Goal: Task Accomplishment & Management: Use online tool/utility

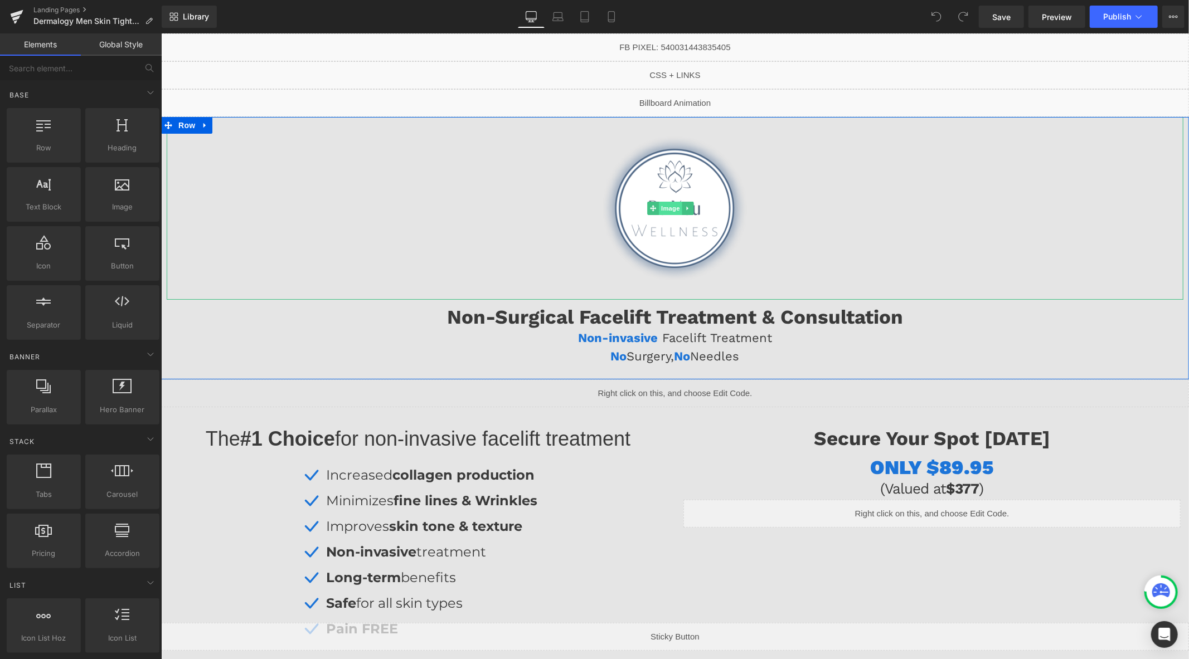
click at [673, 205] on span "Image" at bounding box center [669, 207] width 23 height 13
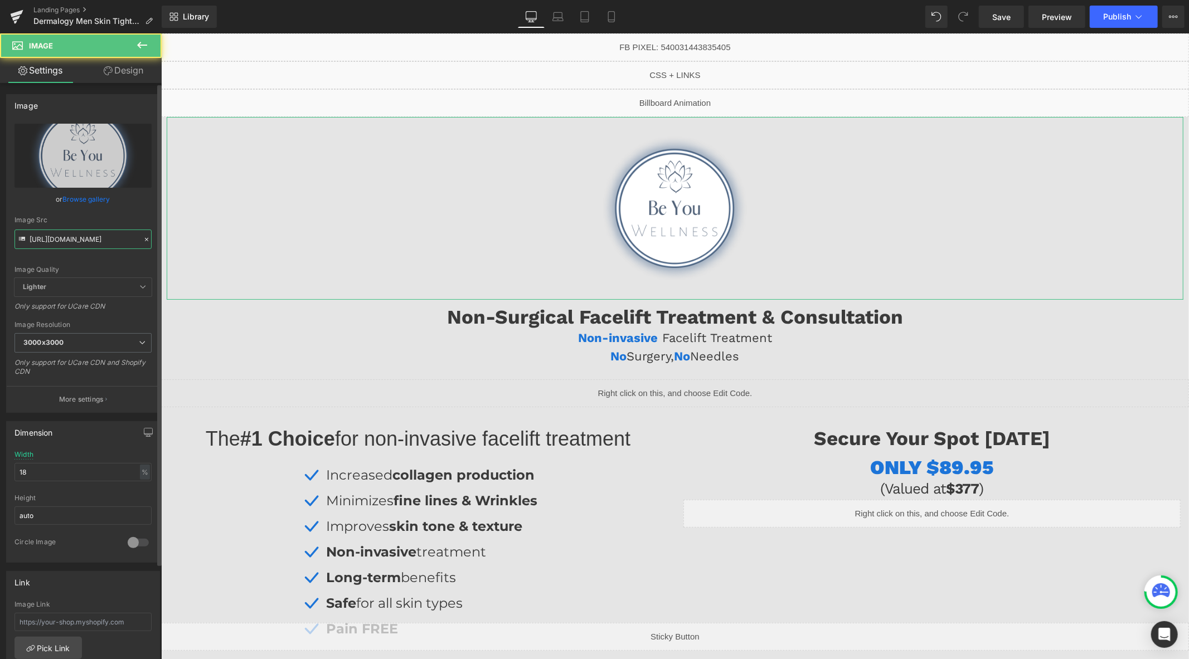
click at [104, 235] on input "https://cdn.shopify.com/s/files/1/0570/4895/7112/files/Be_You_ON_temp_3000x3000…" at bounding box center [82, 240] width 137 height 20
paste input "dermalogy-logo_3000x3000.png?v=1757000515"
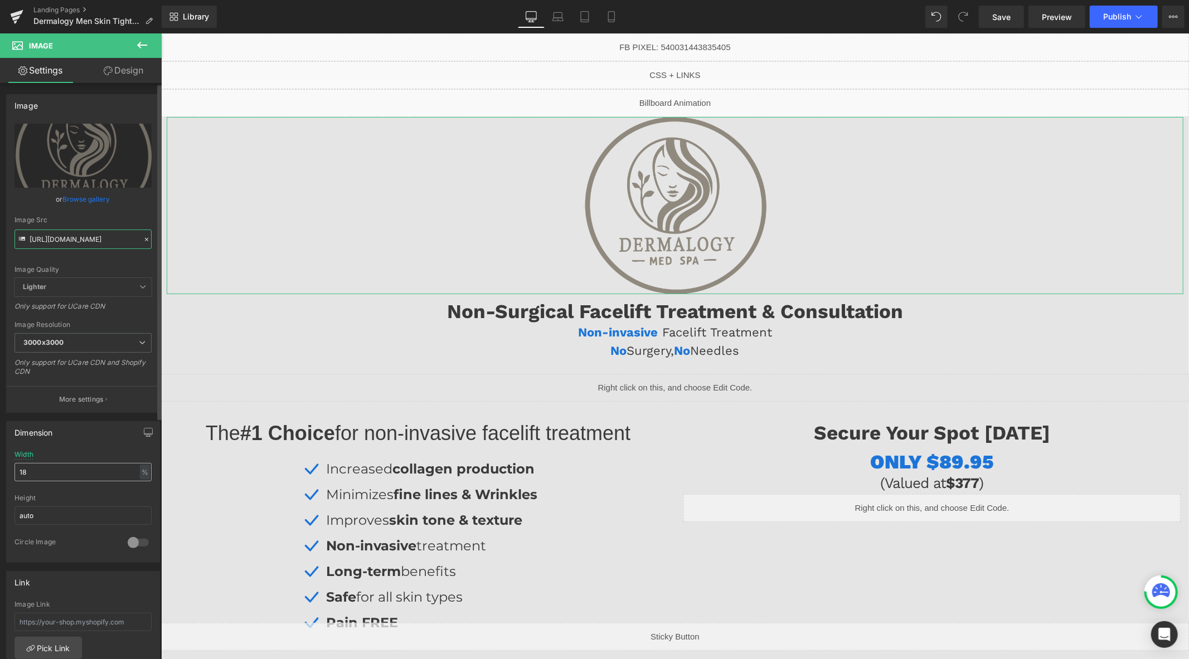
type input "[URL][DOMAIN_NAME]"
click at [56, 467] on input "18" at bounding box center [82, 472] width 137 height 18
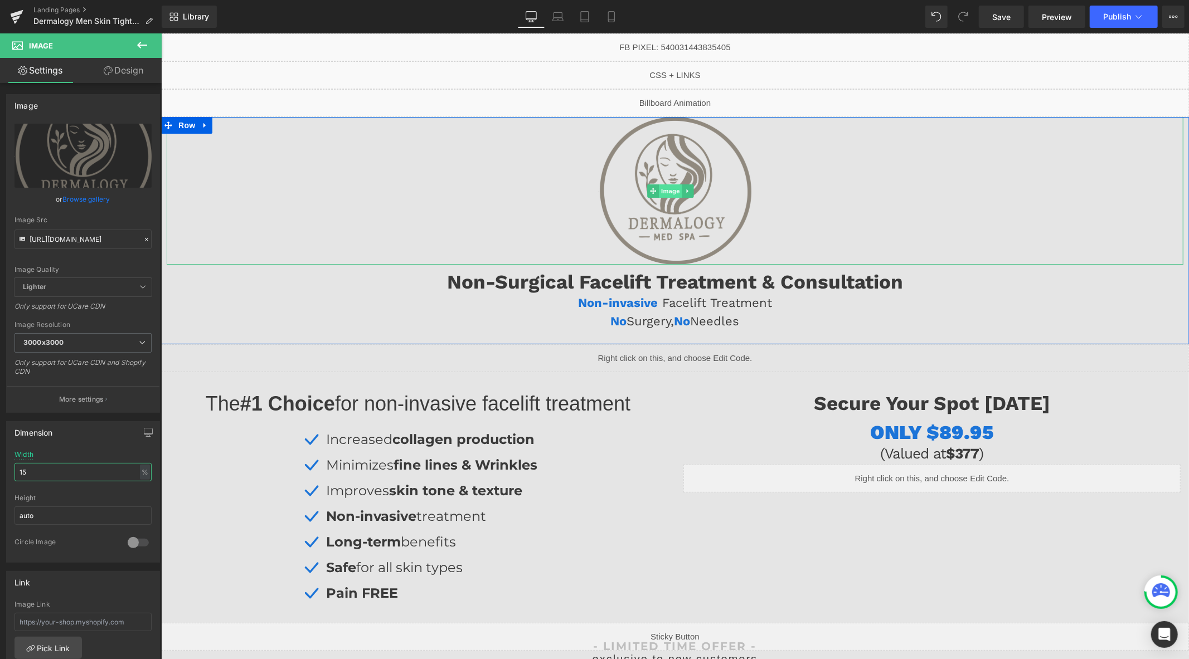
click at [668, 189] on span "Image" at bounding box center [669, 190] width 23 height 13
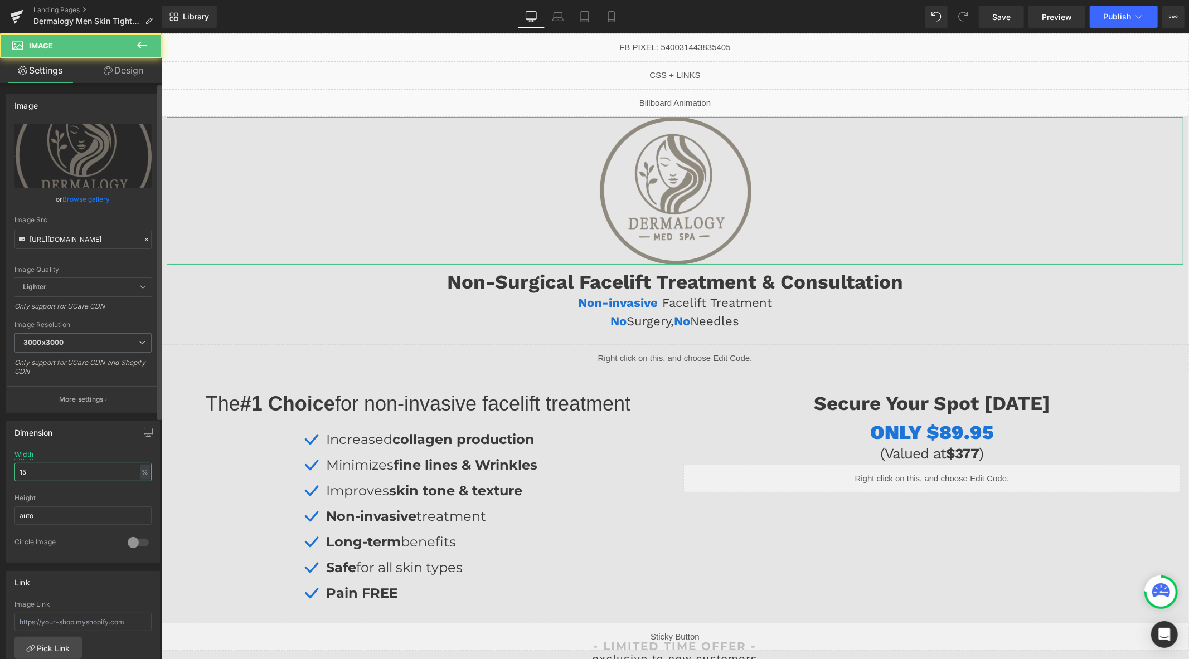
type input "15"
drag, startPoint x: 133, startPoint y: 84, endPoint x: 131, endPoint y: 76, distance: 8.0
click at [133, 82] on div "Settings Design Image https://cdn.shopify.com/s/files/1/0570/4895/7112/files/Be…" at bounding box center [81, 374] width 162 height 632
click at [131, 75] on link "Design" at bounding box center [123, 70] width 81 height 25
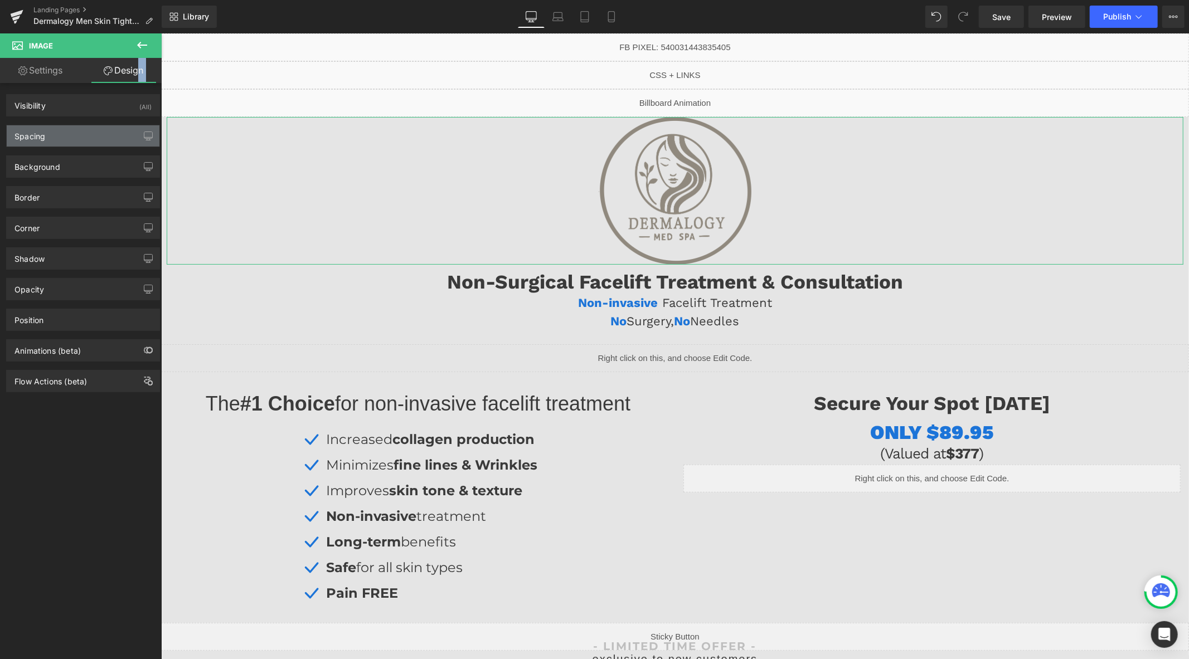
click at [73, 139] on div "Spacing" at bounding box center [83, 135] width 153 height 21
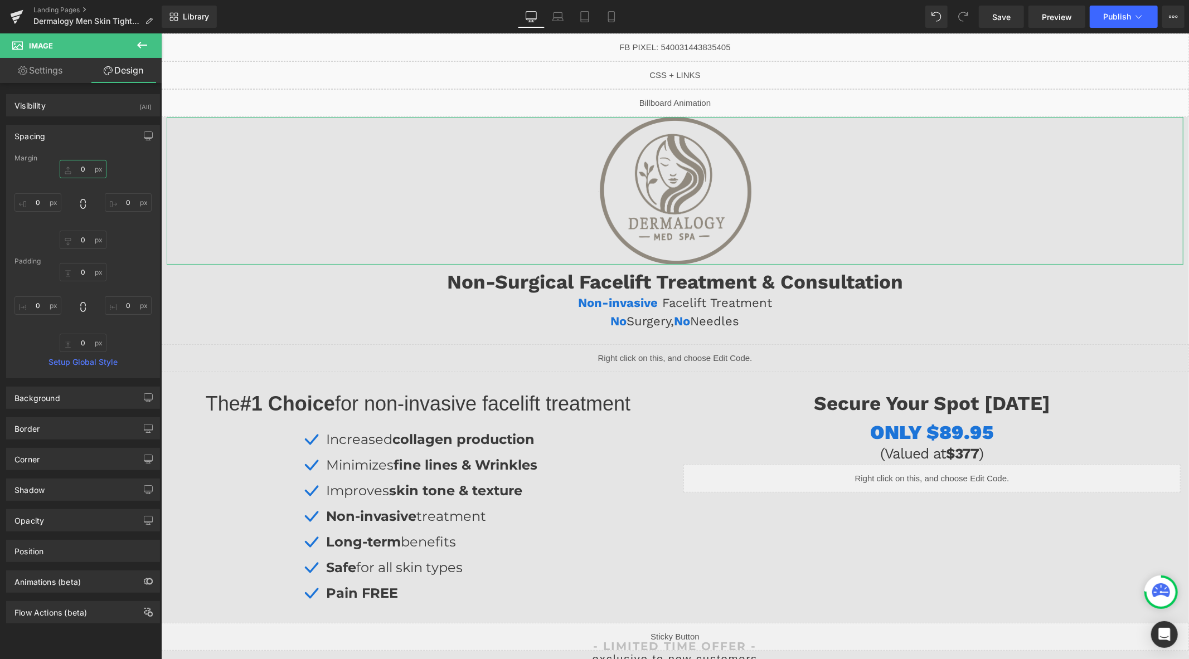
click at [85, 171] on input "0" at bounding box center [83, 169] width 47 height 18
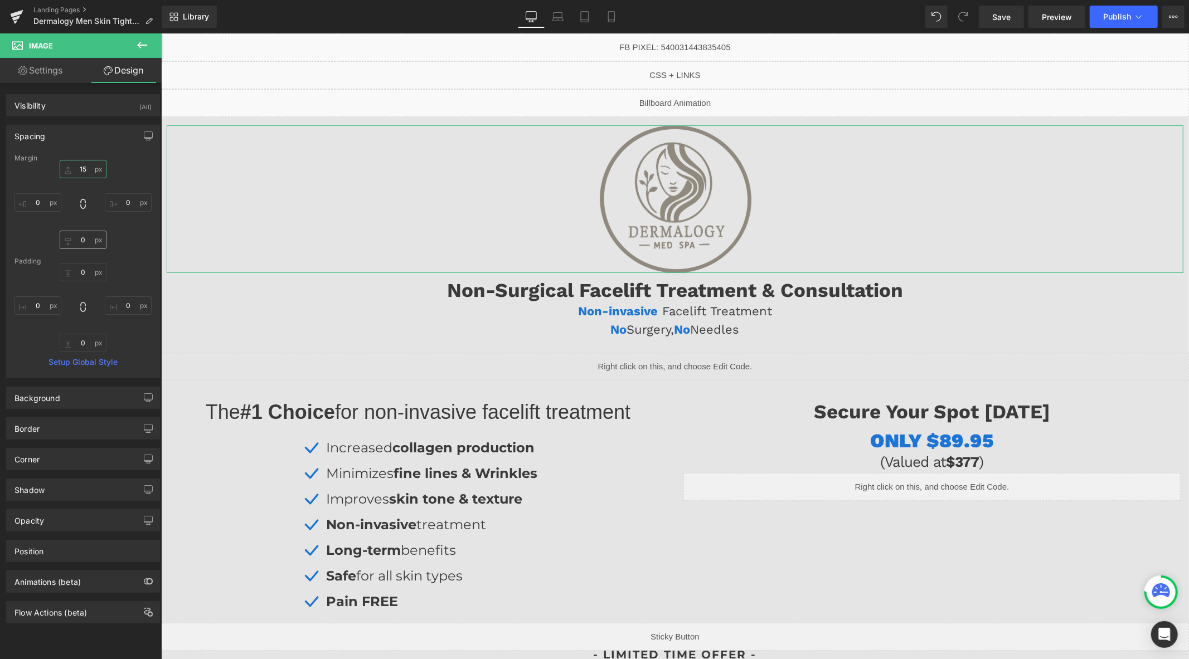
type input "15"
click at [86, 240] on input "0" at bounding box center [83, 240] width 47 height 18
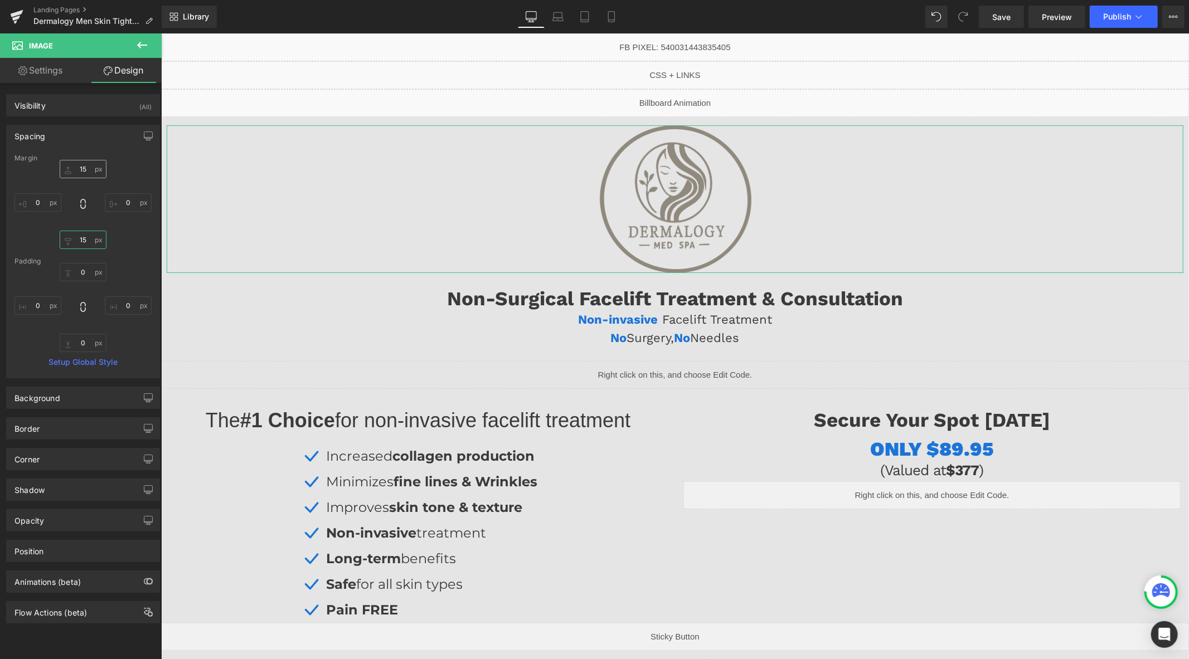
type input "15"
click at [84, 168] on input "15" at bounding box center [83, 169] width 47 height 18
type input "20"
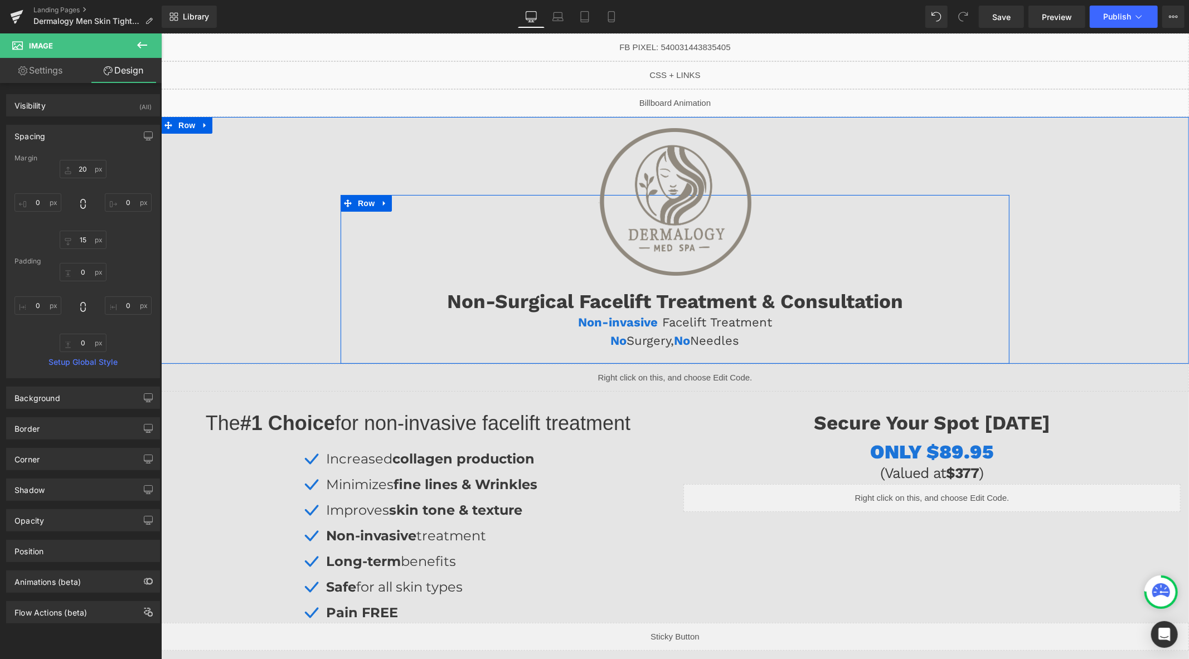
click at [544, 293] on h1 "Non-Surgical Facelift Treatment & Consultation" at bounding box center [674, 300] width 669 height 23
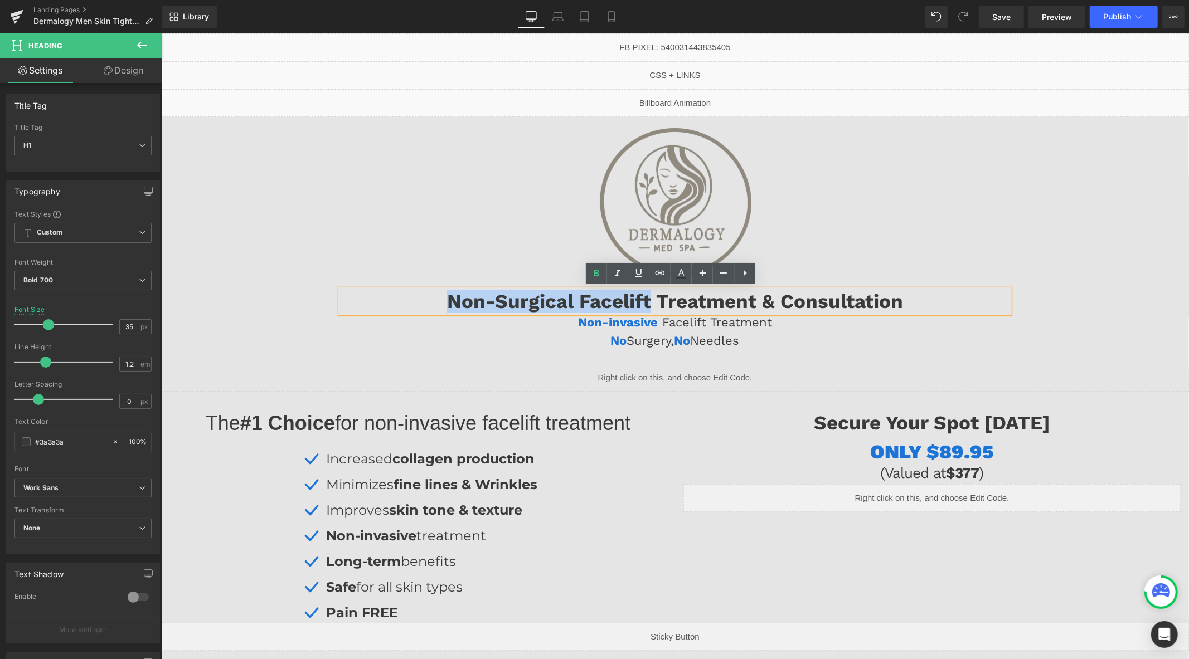
drag, startPoint x: 643, startPoint y: 300, endPoint x: 328, endPoint y: 295, distance: 314.5
click at [328, 295] on div "Image Non-Surgical Facelift Treatment & Consultation Heading Non-invasive Facel…" at bounding box center [675, 240] width 1028 height 247
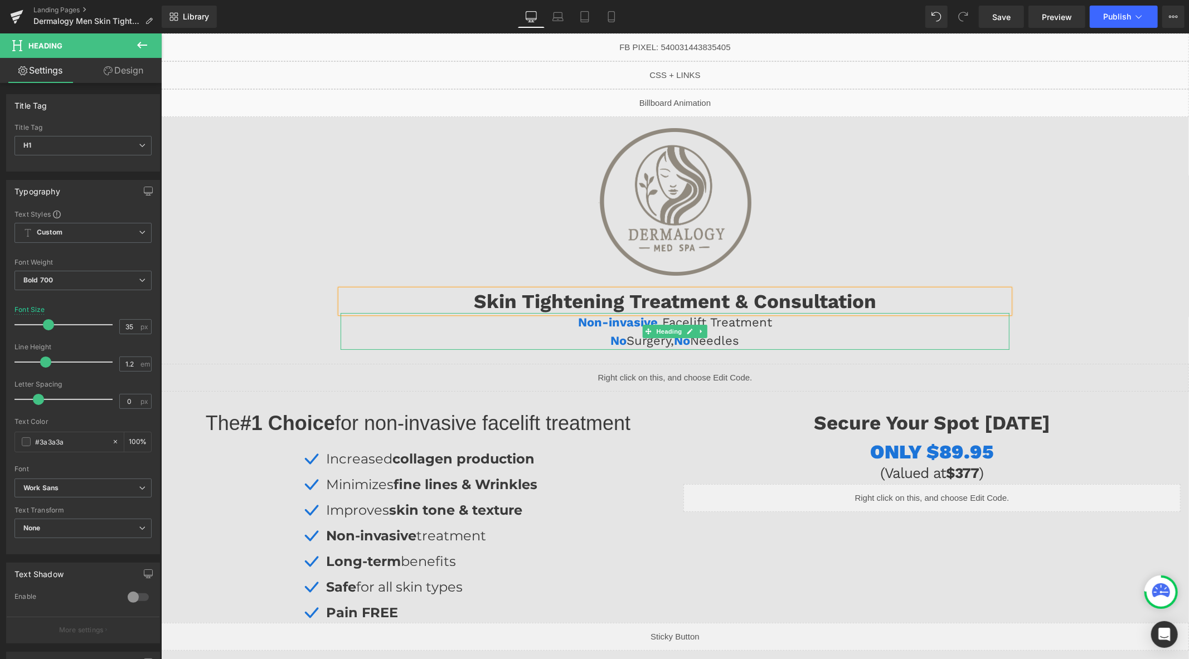
click at [720, 324] on h4 "Non-invasive Facelift Treatment" at bounding box center [674, 322] width 669 height 18
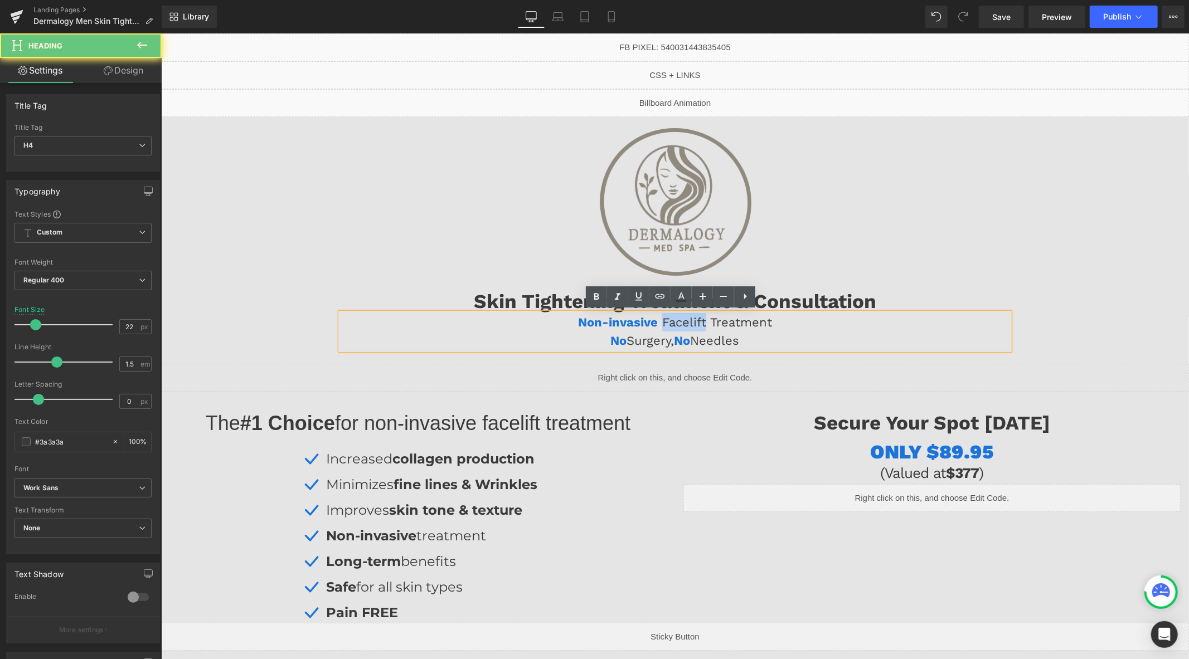
drag, startPoint x: 700, startPoint y: 322, endPoint x: 657, endPoint y: 322, distance: 42.9
click at [657, 322] on h4 "Non-invasive Facelift Treatment" at bounding box center [674, 322] width 669 height 18
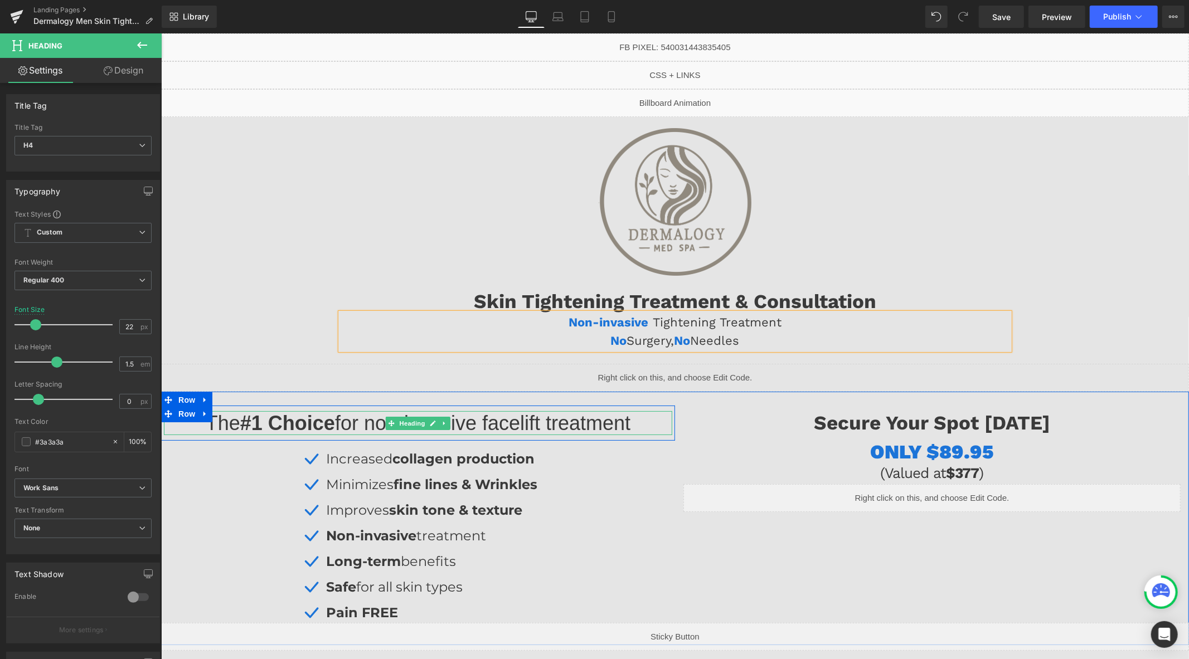
click at [546, 428] on span "for non-invasive facelift treatment" at bounding box center [481, 422] width 295 height 23
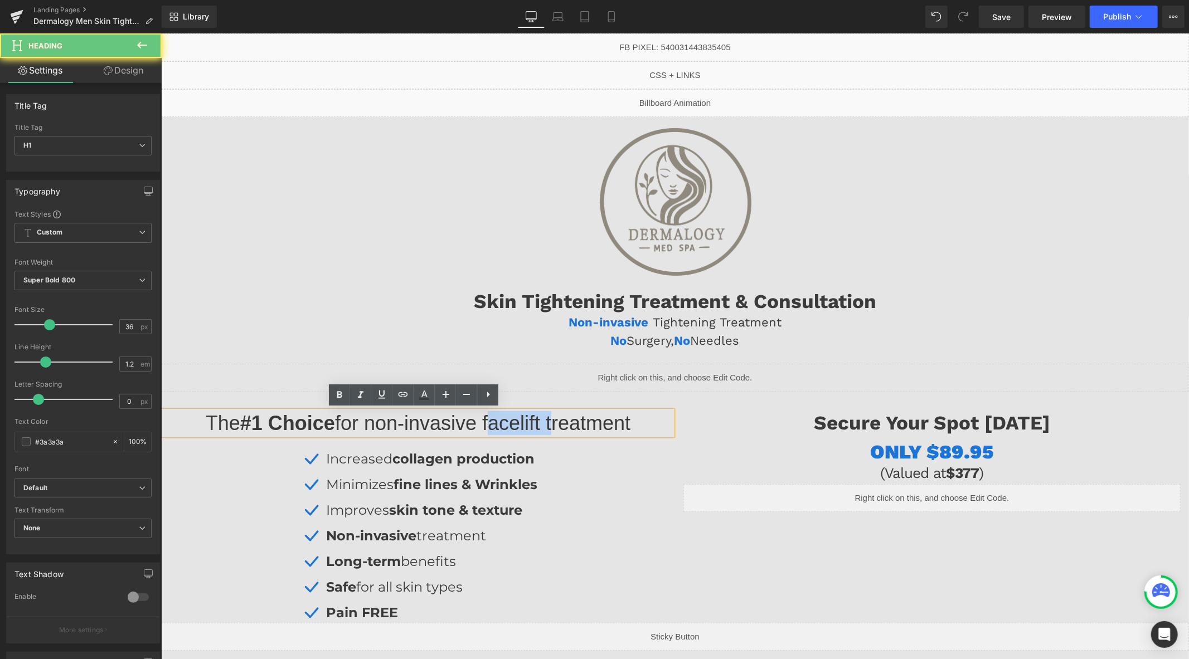
drag, startPoint x: 546, startPoint y: 426, endPoint x: 527, endPoint y: 426, distance: 19.0
click at [527, 426] on span "for non-invasive facelift treatment" at bounding box center [481, 422] width 295 height 23
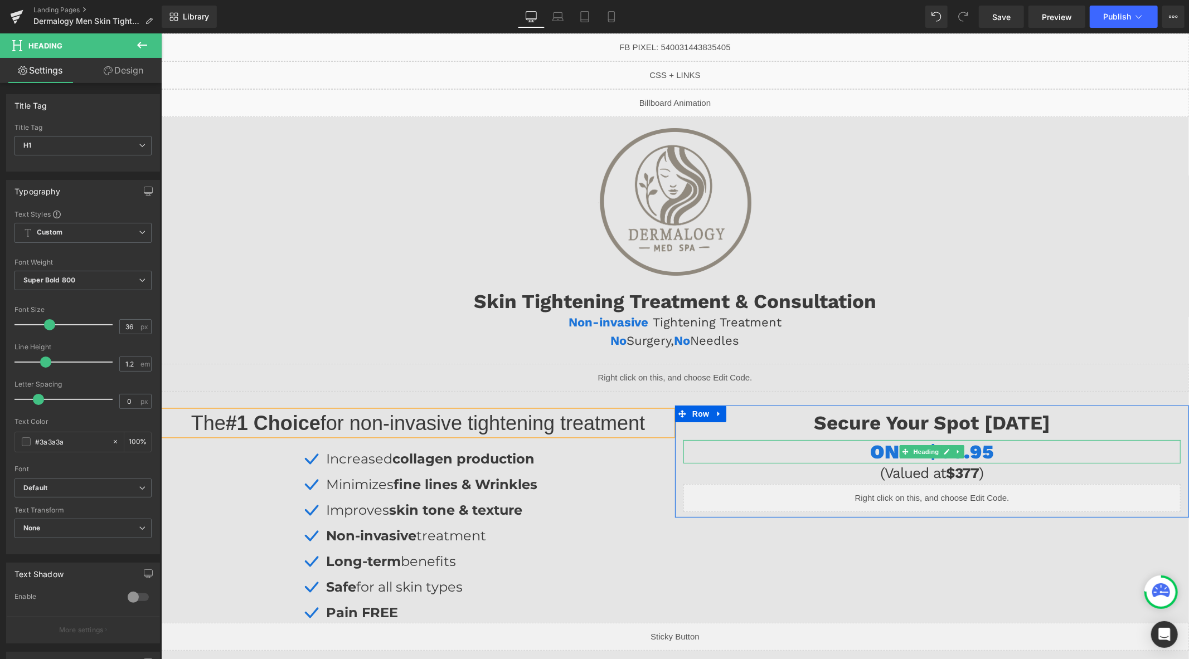
click at [1011, 454] on h1 "ONLY $89.95" at bounding box center [931, 451] width 497 height 23
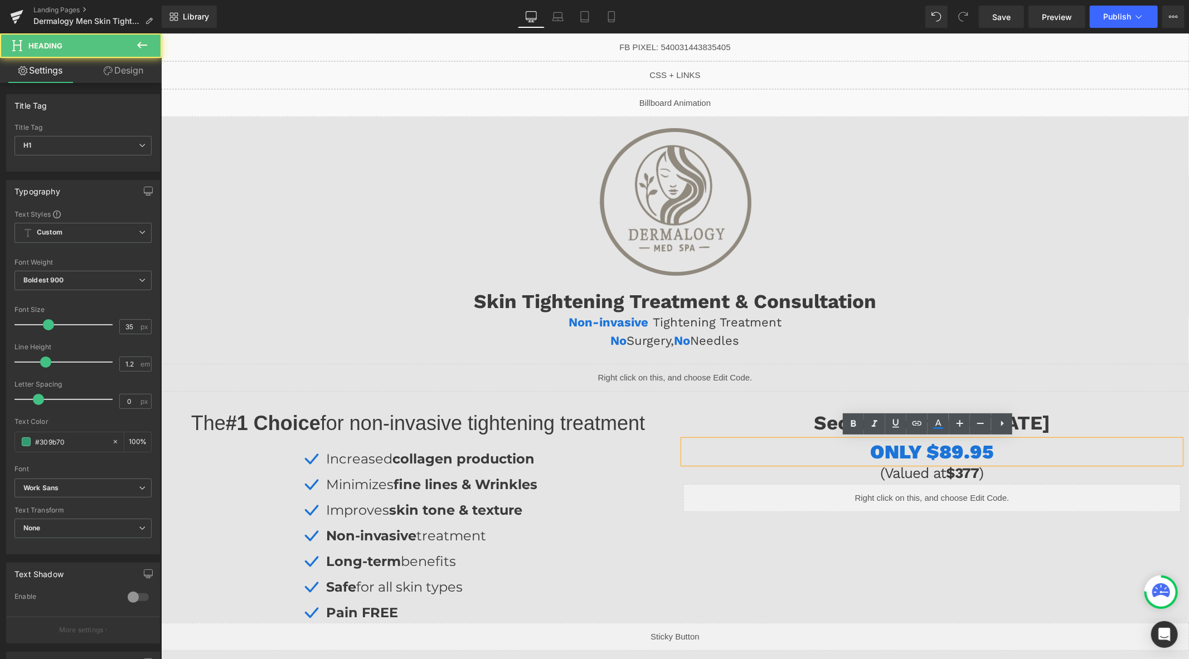
click at [948, 455] on span "ONLY $89.95" at bounding box center [931, 451] width 123 height 23
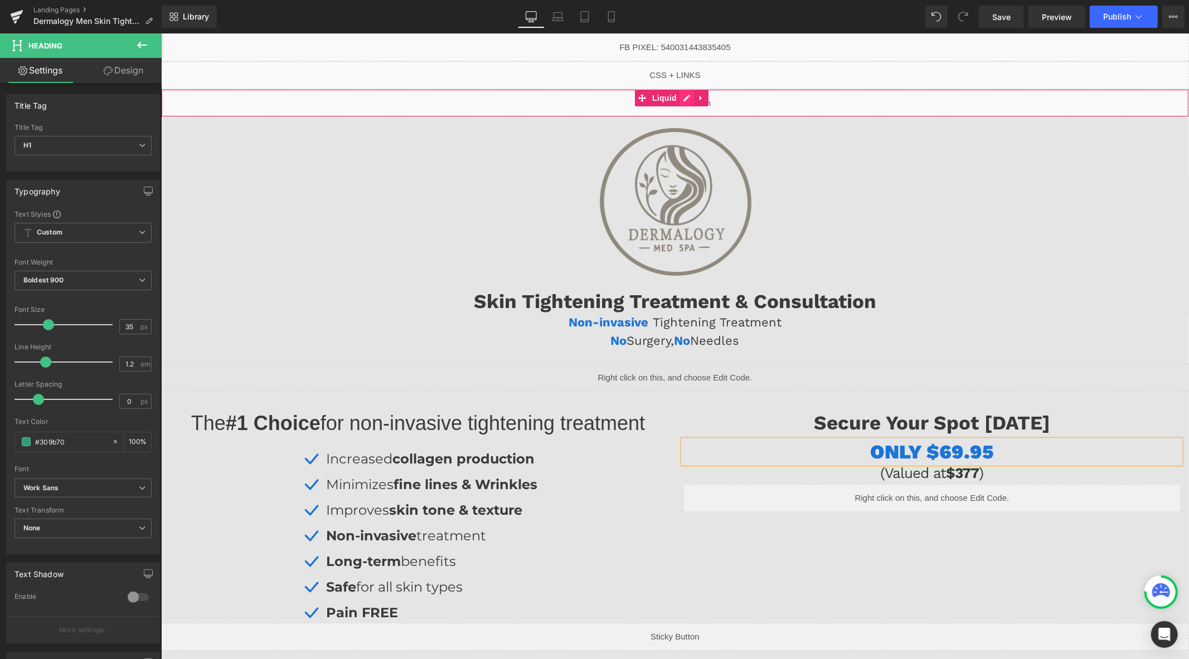
click at [685, 101] on div "Liquid" at bounding box center [675, 103] width 1028 height 28
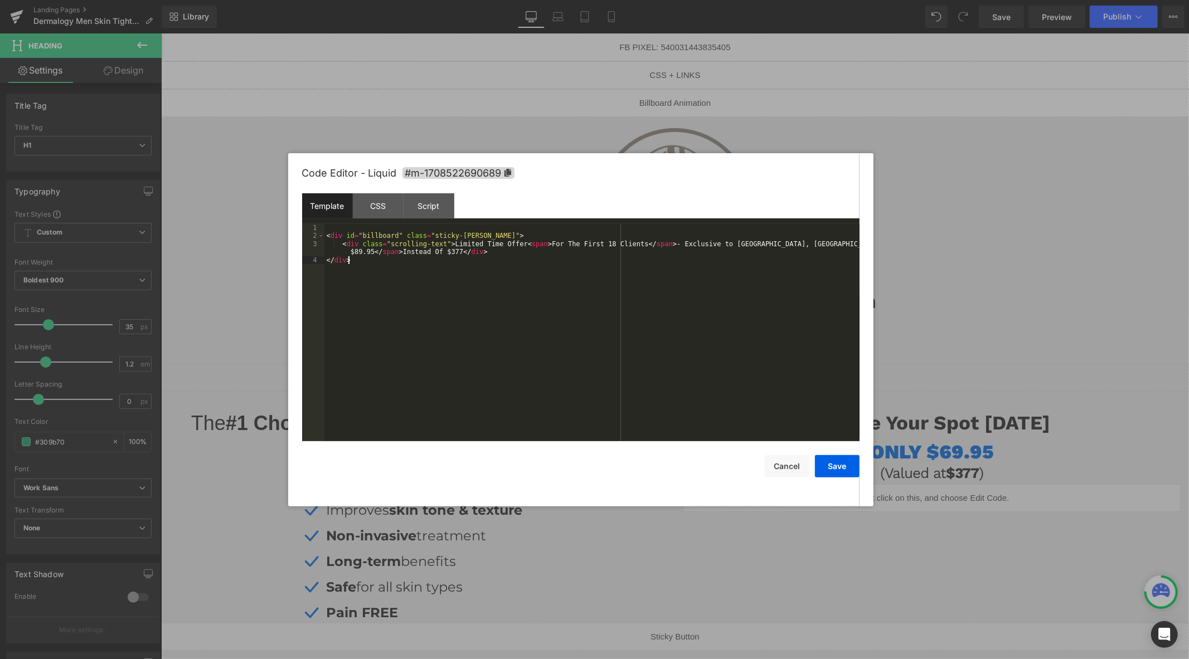
click at [405, 276] on div "< div id = "billboard" class = "sticky-barOne" > < div class = "scrolling-text"…" at bounding box center [591, 341] width 535 height 234
click at [835, 469] on button "Save" at bounding box center [837, 466] width 45 height 22
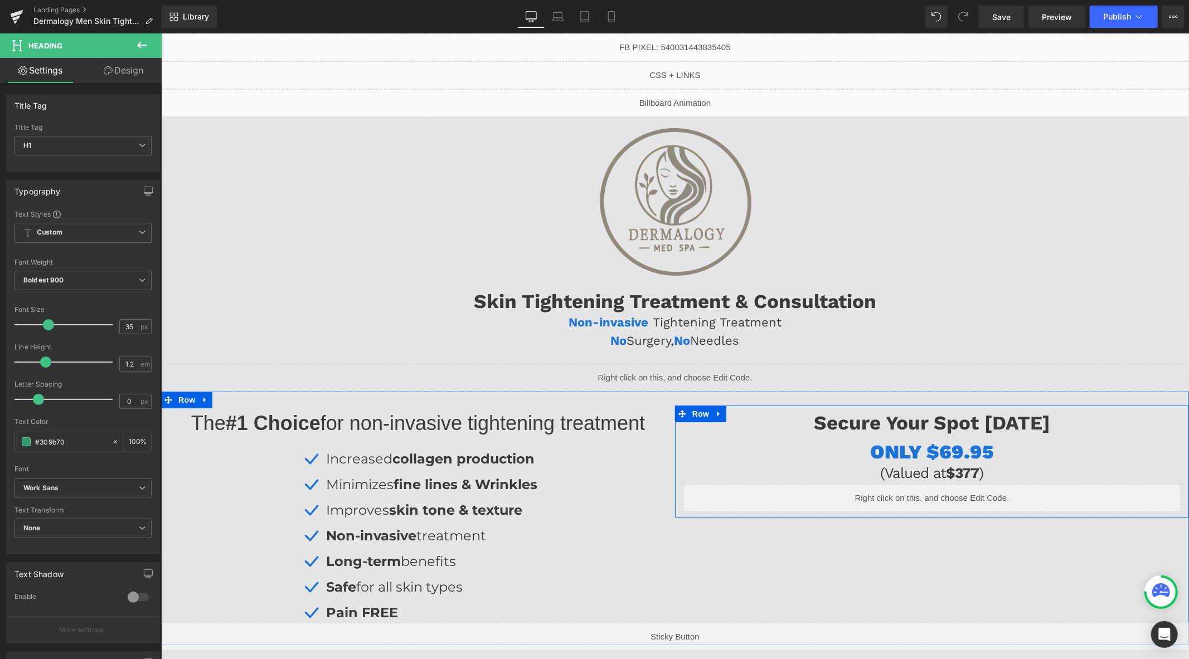
scroll to position [371, 0]
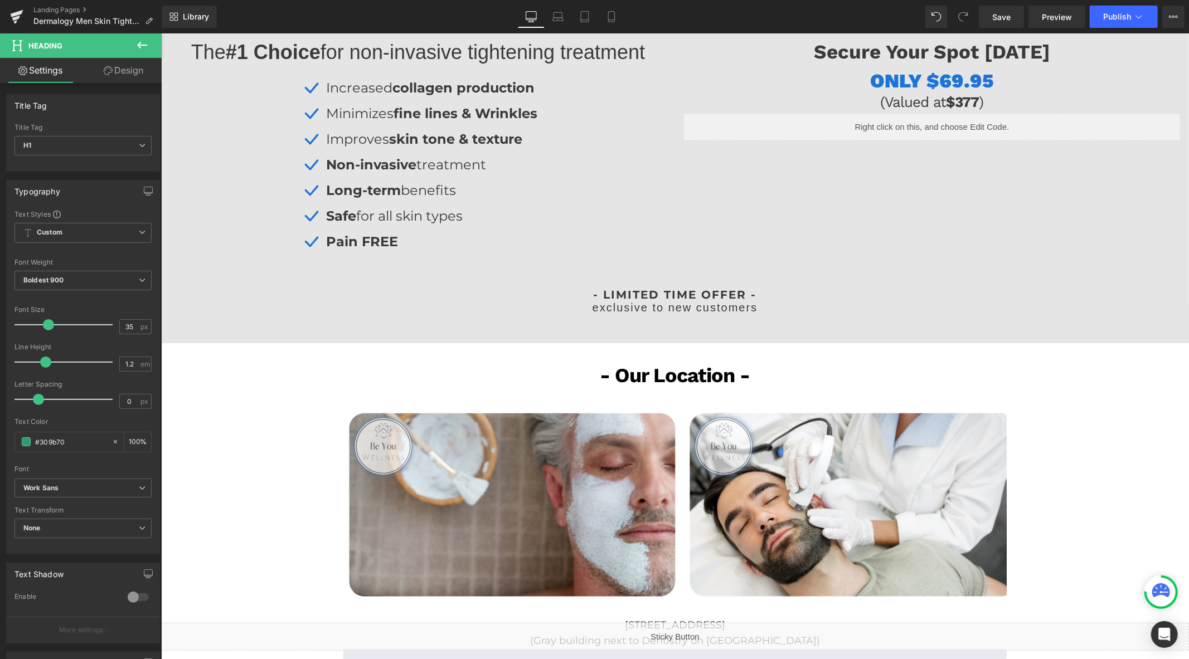
drag, startPoint x: 552, startPoint y: 13, endPoint x: 537, endPoint y: 17, distance: 15.5
click at [553, 13] on link "Laptop" at bounding box center [558, 17] width 27 height 22
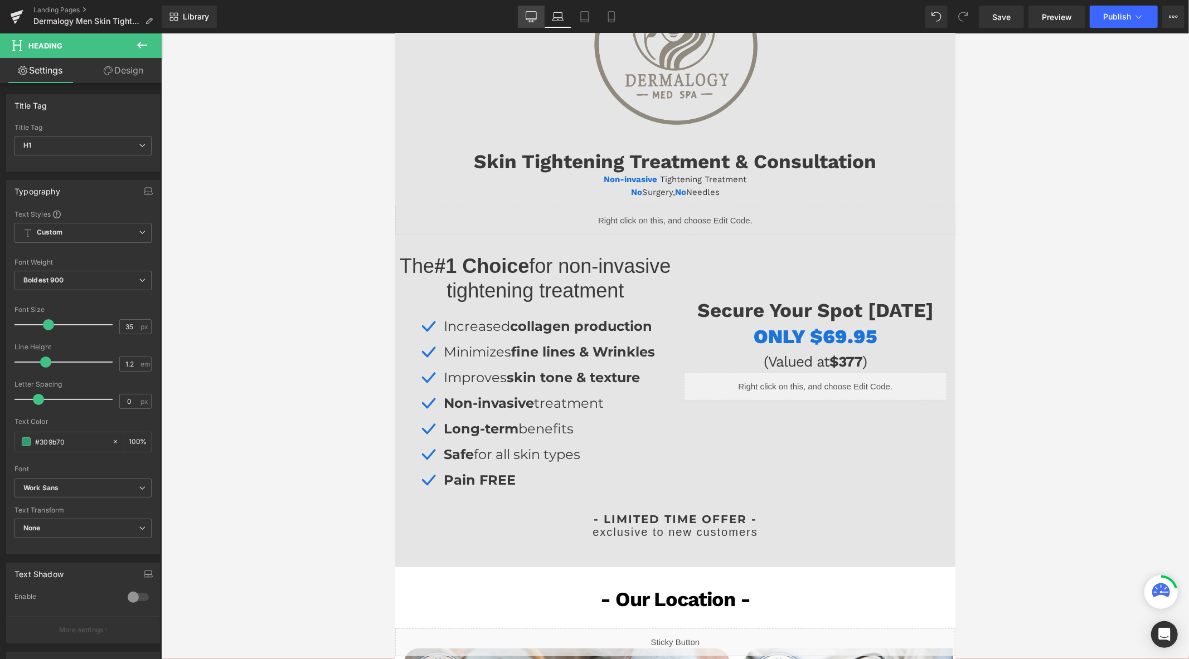
click at [537, 17] on icon at bounding box center [531, 16] width 11 height 11
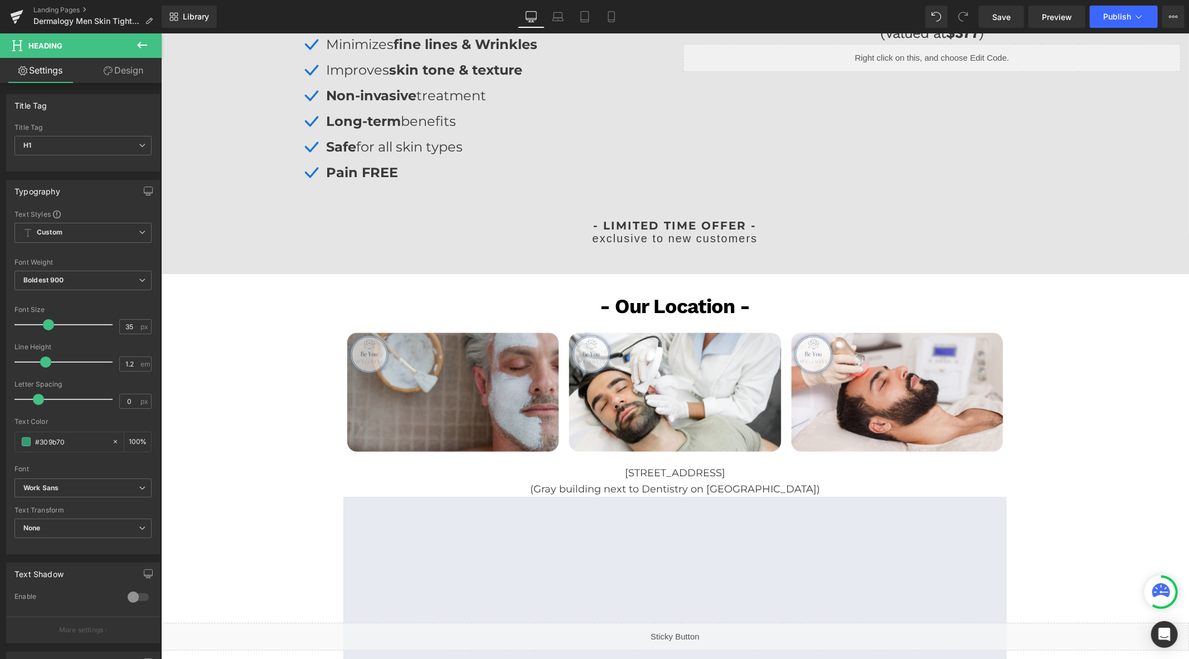
scroll to position [508, 0]
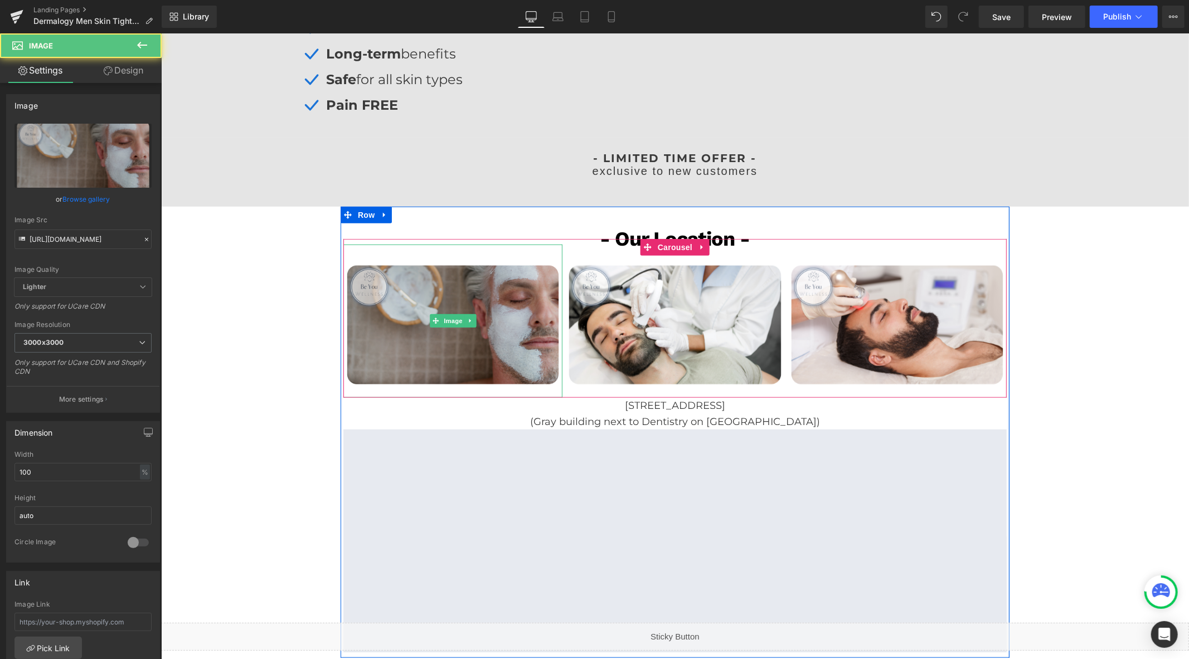
click at [460, 313] on img at bounding box center [452, 320] width 219 height 153
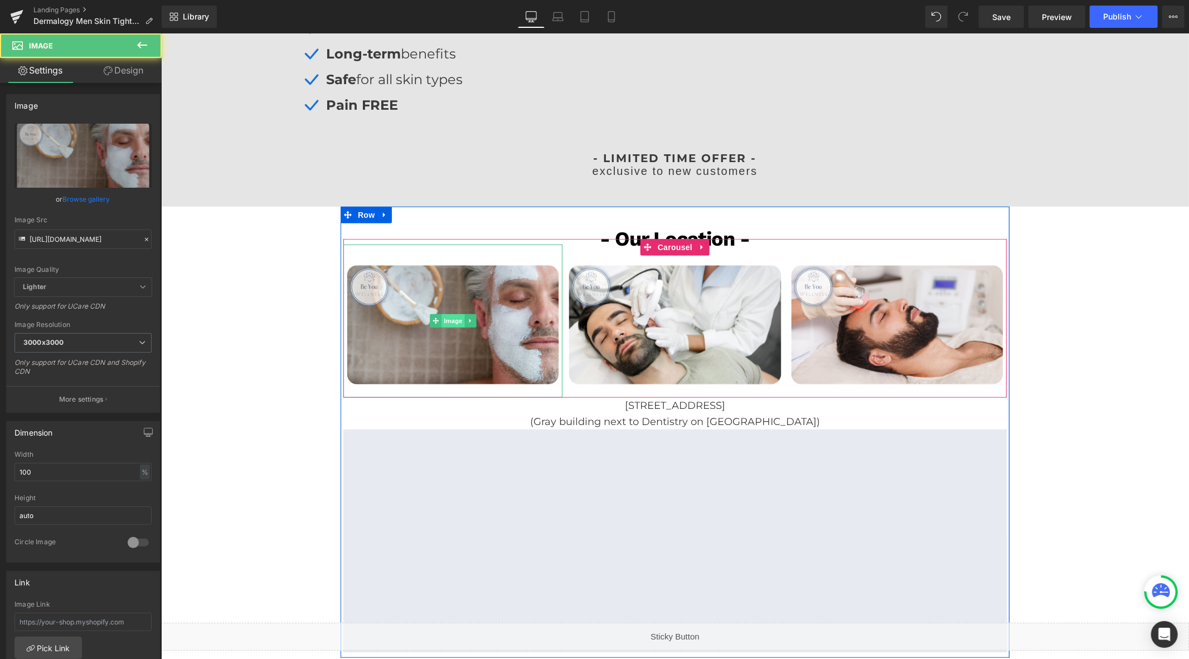
click at [445, 318] on span "Image" at bounding box center [452, 320] width 23 height 13
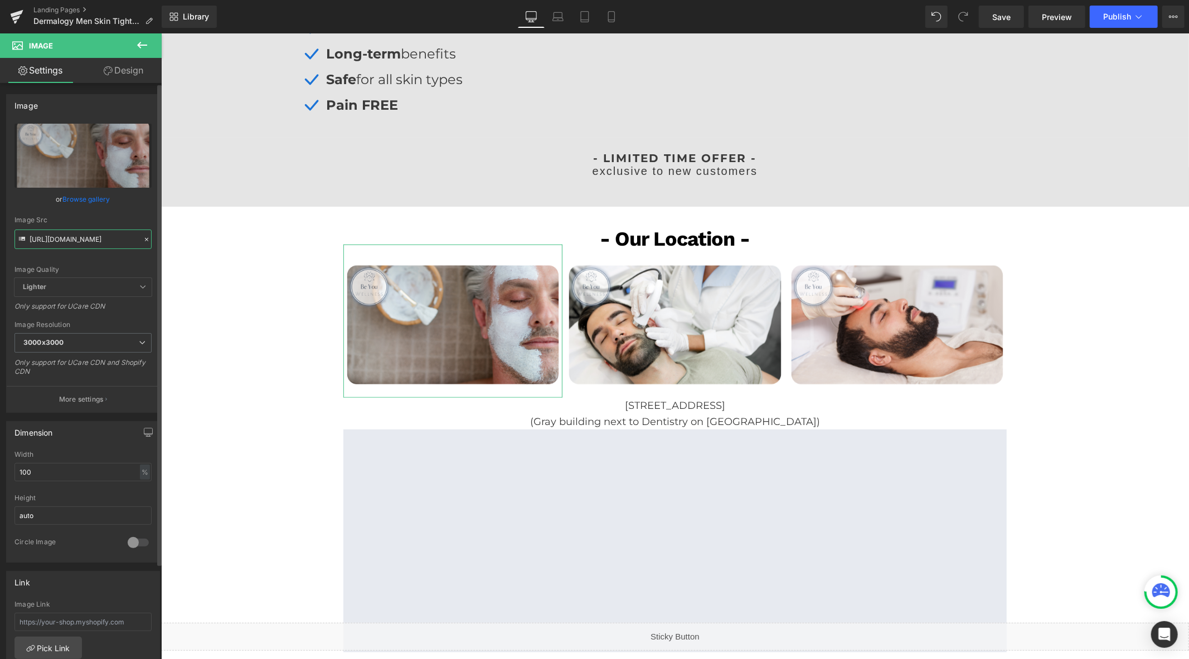
drag, startPoint x: 76, startPoint y: 239, endPoint x: 101, endPoint y: 238, distance: 25.6
click at [76, 237] on input "https://cdn.shopify.com/s/files/1/0570/4895/7112/files/BeYou_Men_3000x3000.png?…" at bounding box center [82, 240] width 137 height 20
paste input "derm_men.png?v=175811232"
type input "https://cdn.shopify.com/s/files/1/0570/4895/7112/files/derm_men.png?v=1758112326"
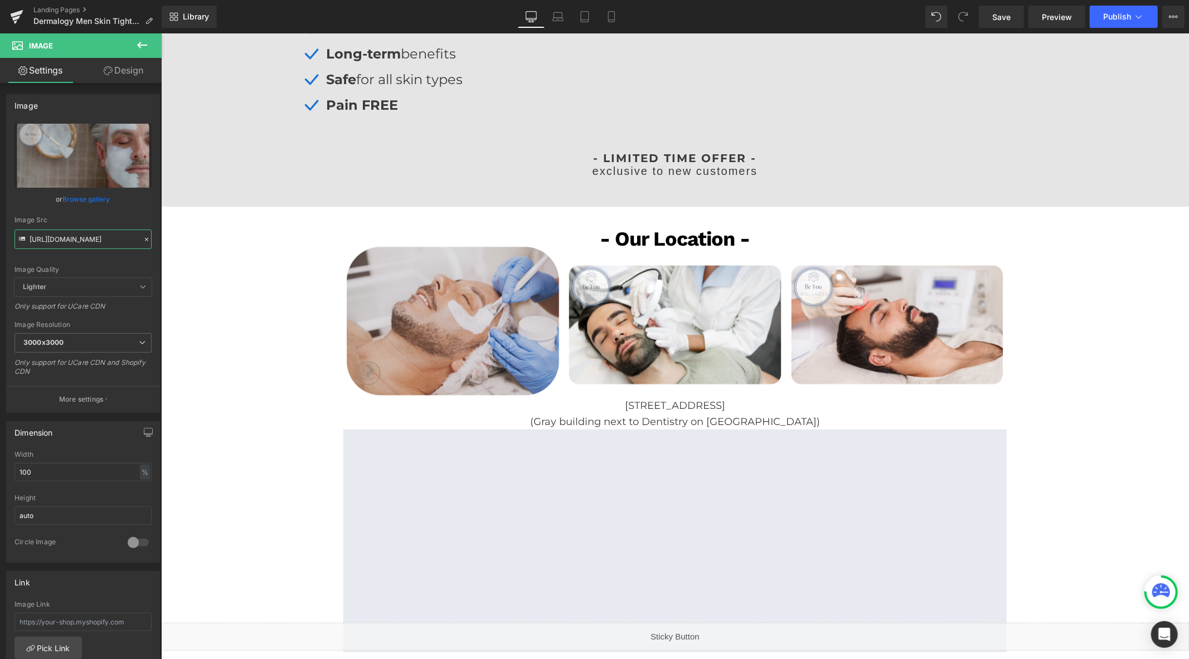
scroll to position [0, 0]
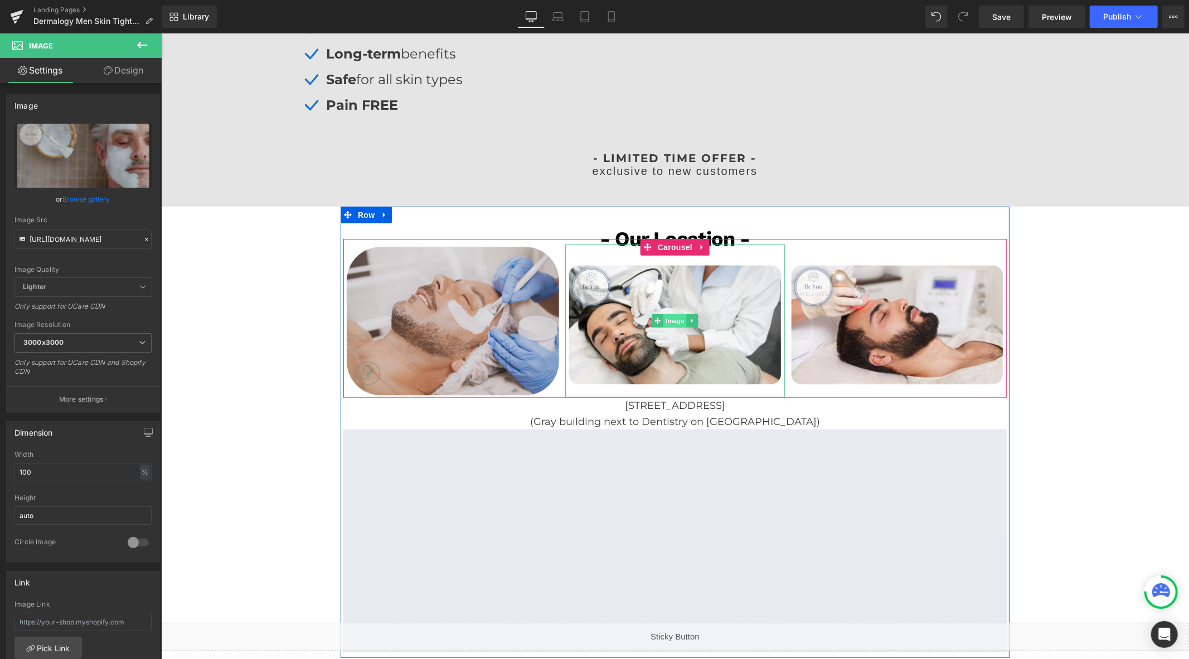
click at [667, 322] on span "Image" at bounding box center [674, 320] width 23 height 13
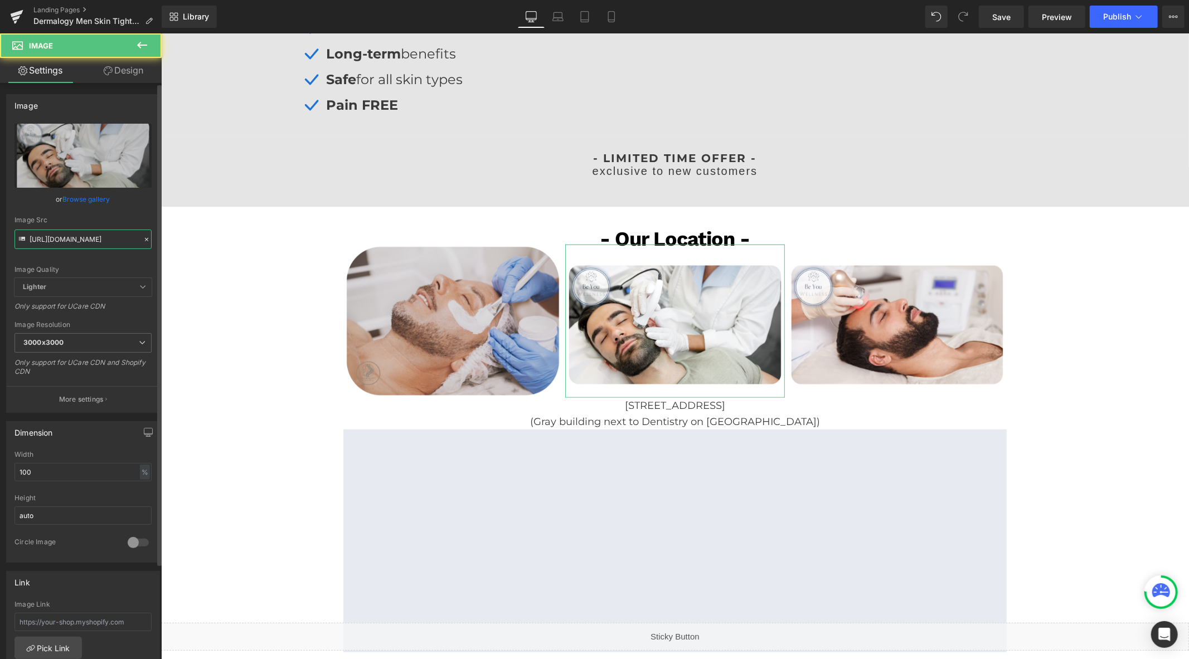
click at [73, 239] on input "https://cdn.shopify.com/s/files/1/0570/4895/7112/files/BeYou_Men_2_3000x3000.pn…" at bounding box center [82, 240] width 137 height 20
paste input "derm_men_2.png?v=1758112328"
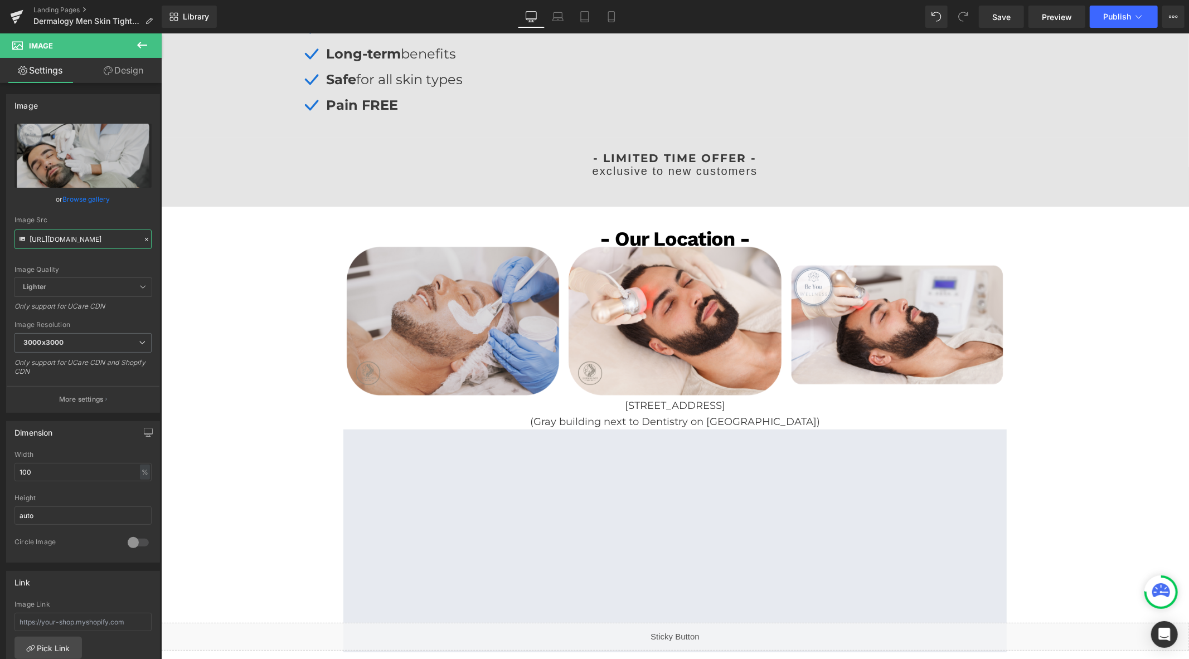
type input "https://cdn.shopify.com/s/files/1/0570/4895/7112/files/derm_men_2.png?v=1758112…"
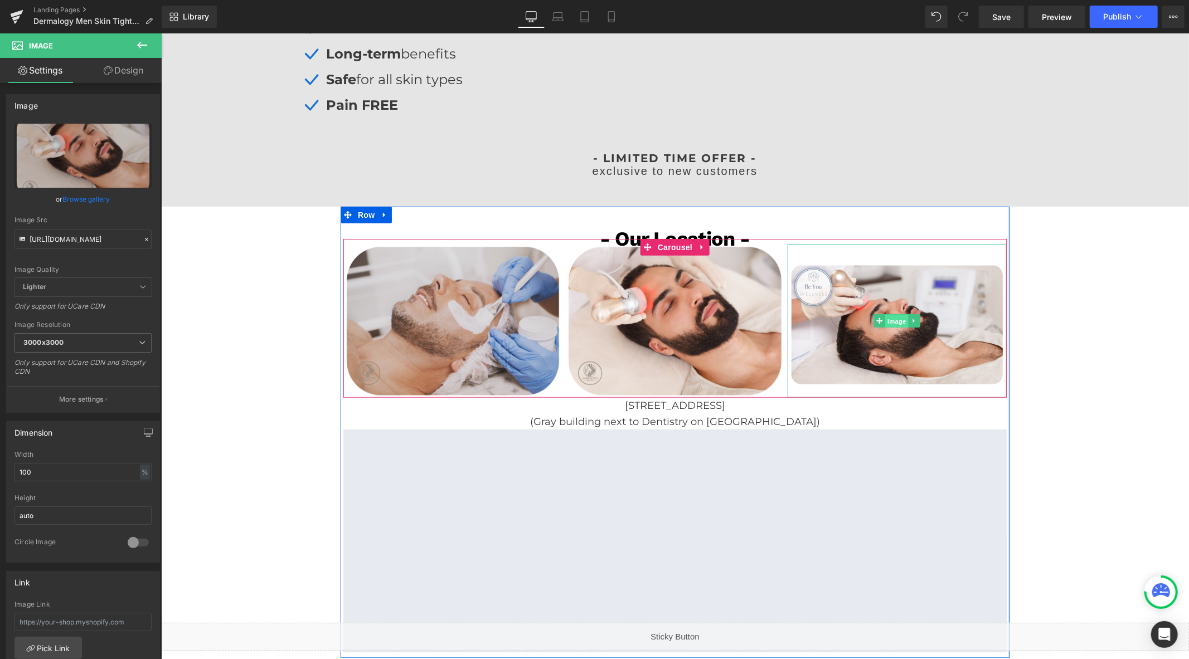
click at [894, 319] on span "Image" at bounding box center [896, 320] width 23 height 13
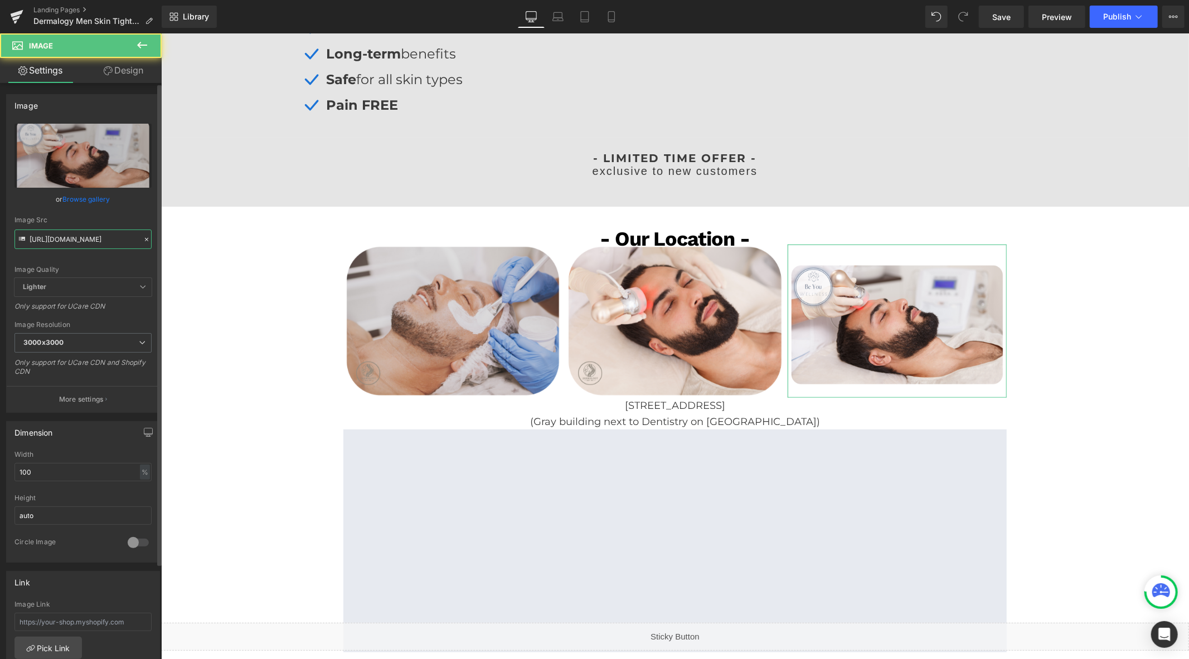
click at [76, 234] on input "https://cdn.shopify.com/s/files/1/0570/4895/7112/files/BeYou_Men_3_3000x3000.pn…" at bounding box center [82, 240] width 137 height 20
paste input "derm_men_3.png?v=1758112331"
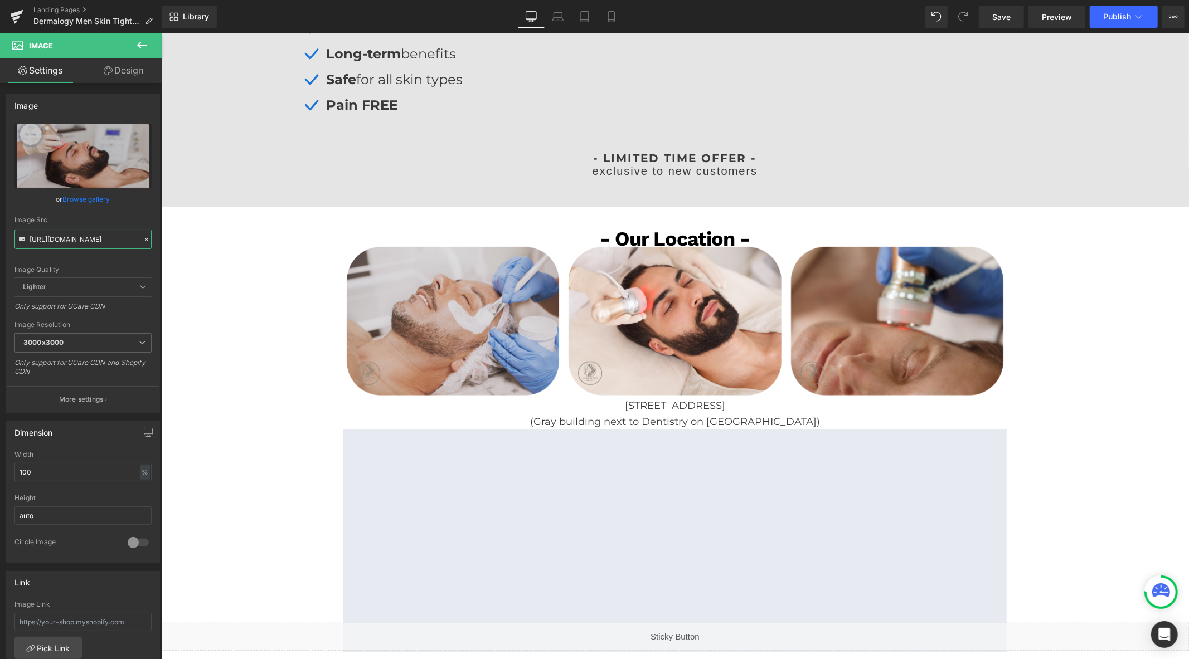
type input "https://cdn.shopify.com/s/files/1/0570/4895/7112/files/derm_men_3.png?v=1758112…"
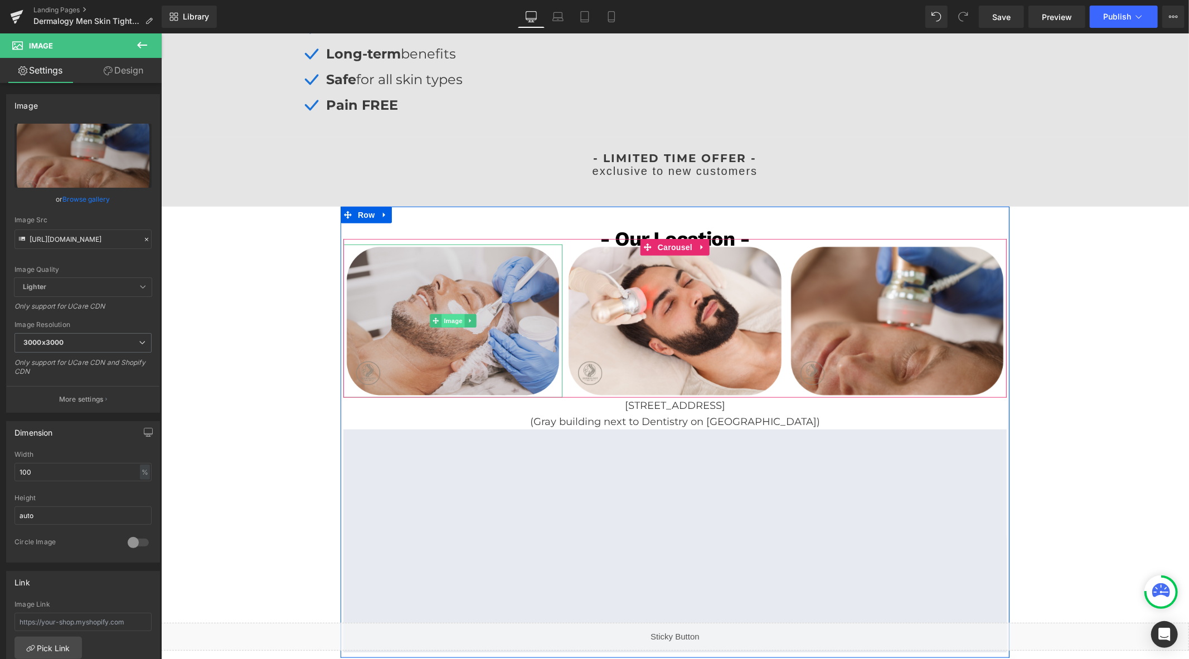
click at [445, 323] on span "Image" at bounding box center [452, 320] width 23 height 13
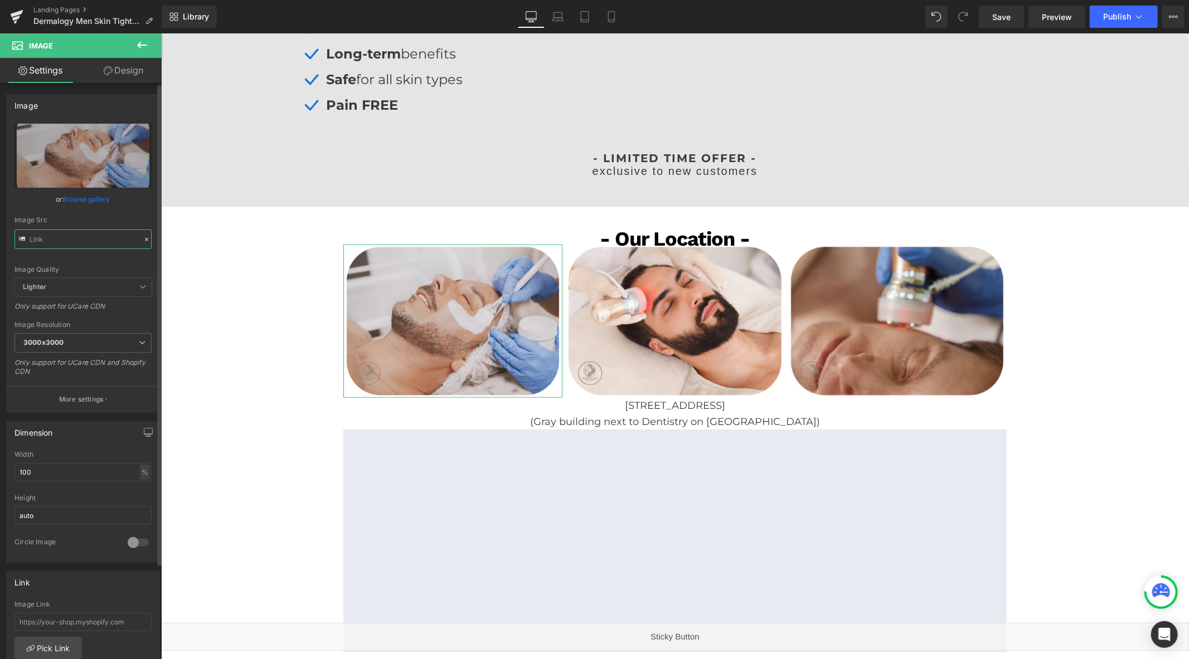
click at [75, 239] on input "text" at bounding box center [82, 240] width 137 height 20
paste input "text"
type input "https://cdn.shopify.com/s/files/1/0570/4895/7112/files/derm_men.png?v=1758112326"
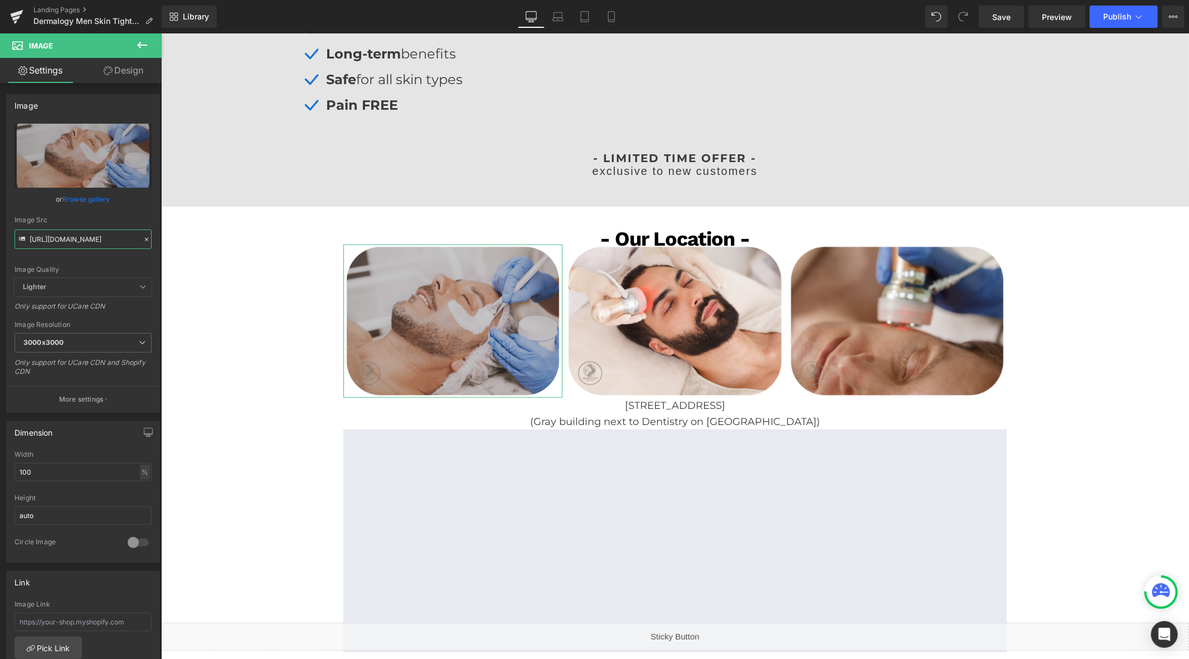
scroll to position [0, 166]
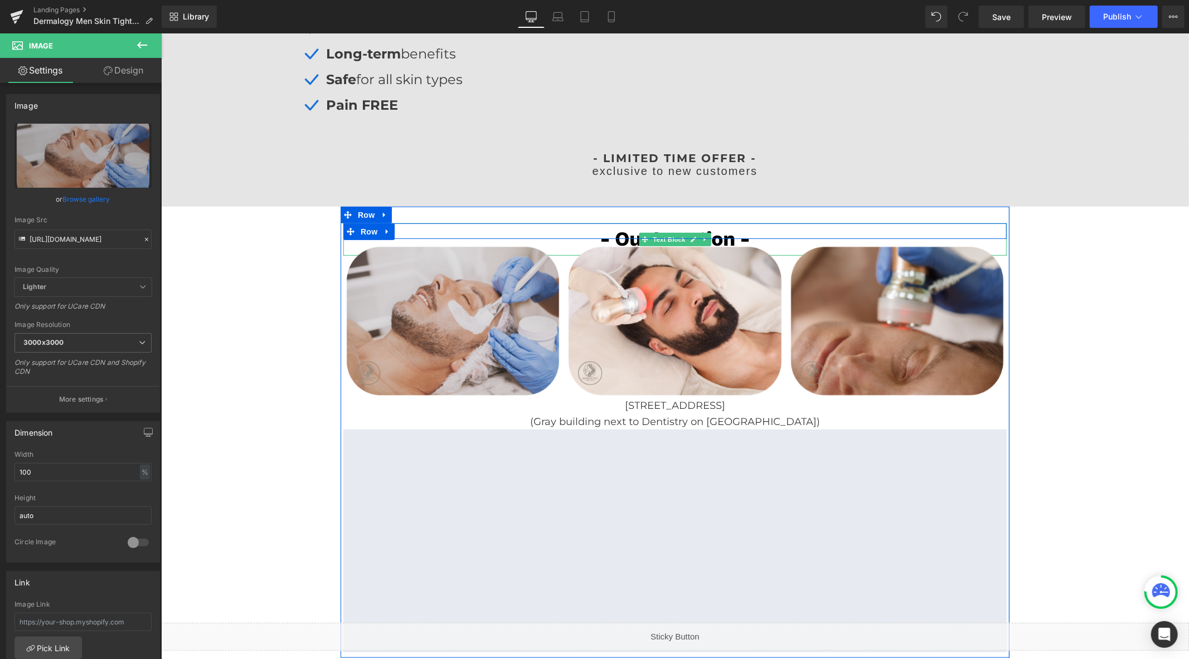
click at [663, 232] on span "Text Block" at bounding box center [668, 238] width 37 height 13
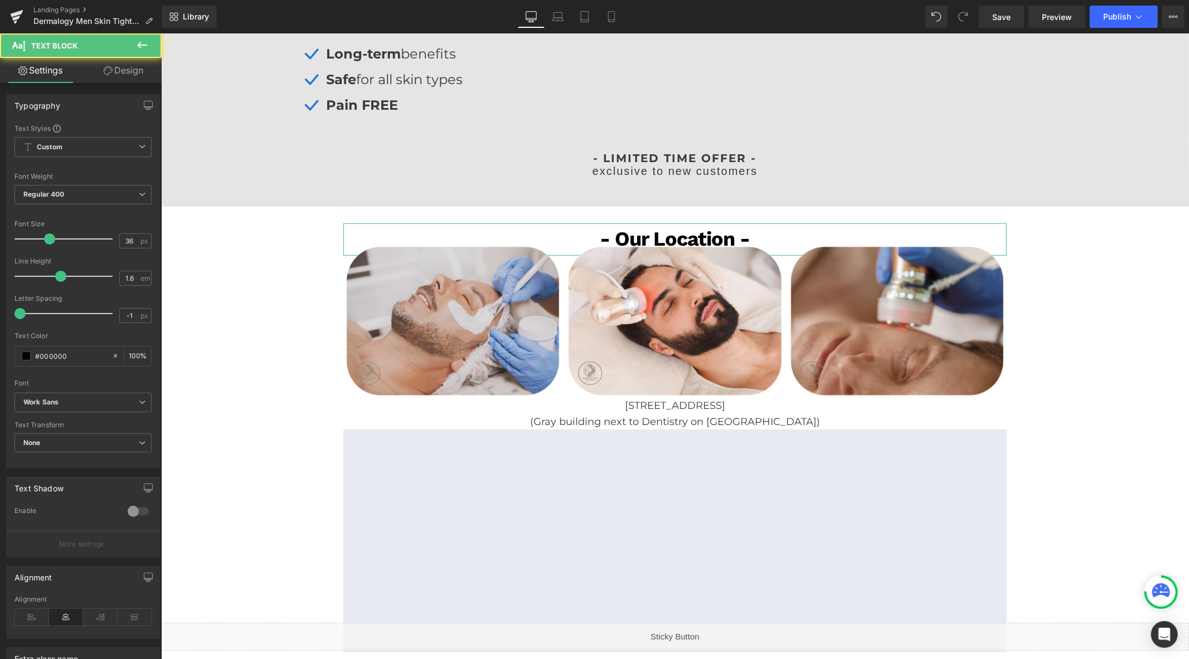
drag, startPoint x: 125, startPoint y: 69, endPoint x: 67, endPoint y: 127, distance: 82.4
click at [125, 69] on link "Design" at bounding box center [123, 70] width 81 height 25
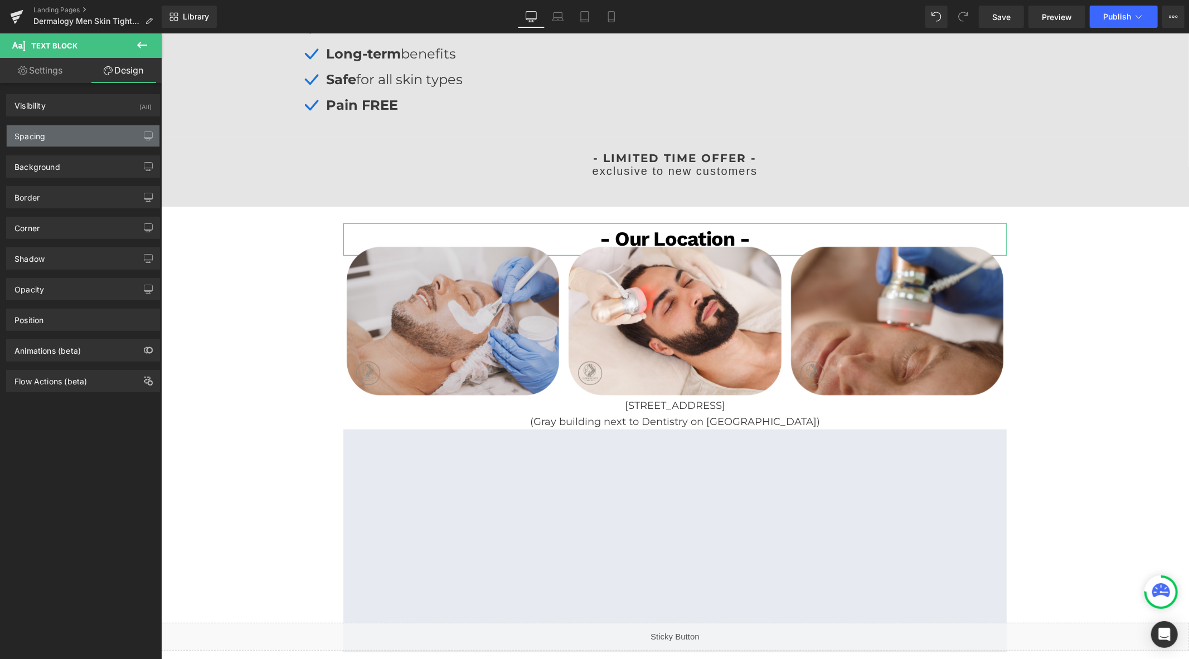
click at [67, 128] on div "Spacing" at bounding box center [83, 135] width 153 height 21
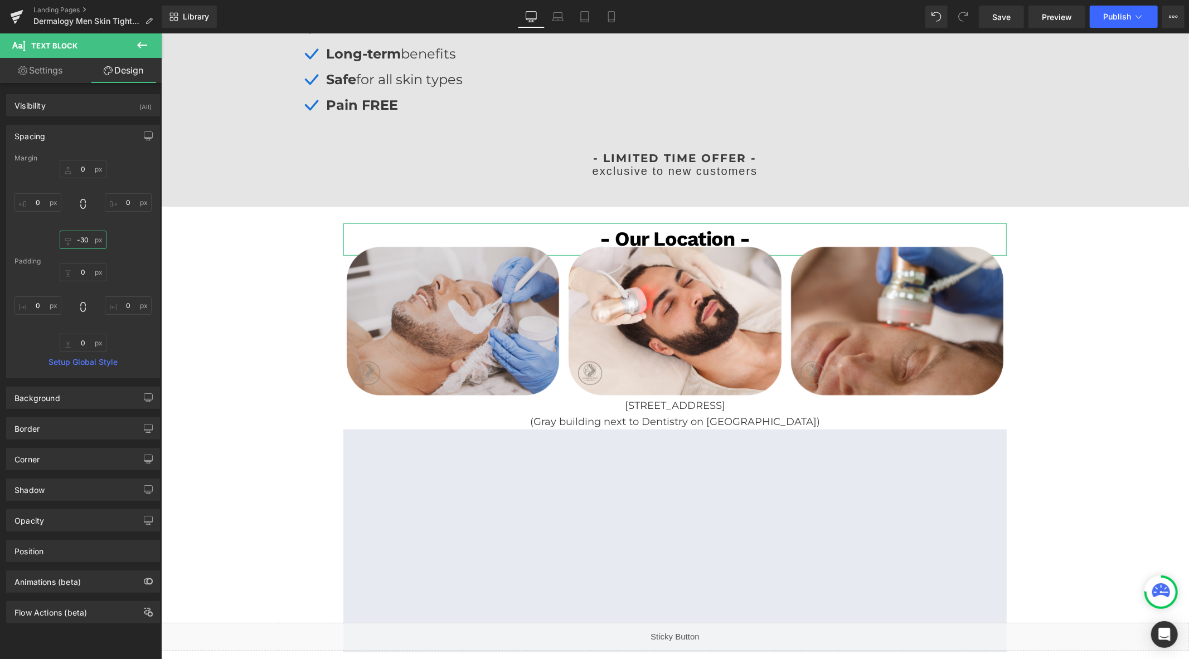
click at [89, 241] on input "text" at bounding box center [83, 240] width 47 height 18
type input "-30"
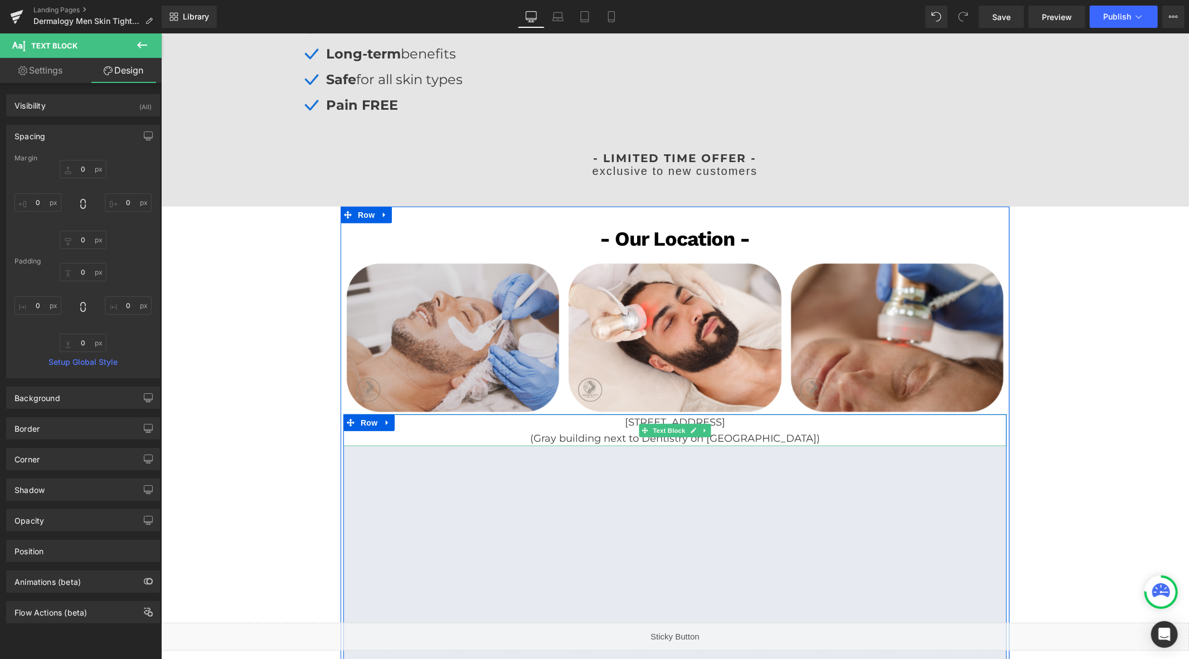
click at [817, 438] on p "(Gray building next to Dentistry on Eagle Street)" at bounding box center [674, 438] width 663 height 16
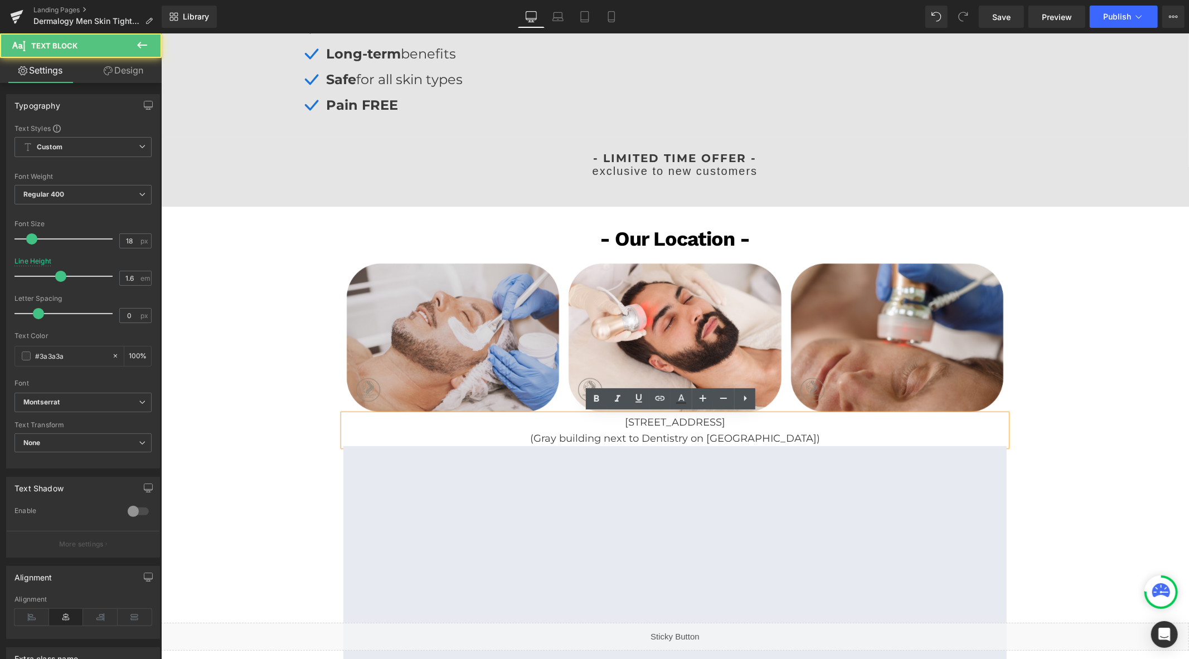
click at [817, 437] on p "(Gray building next to Dentistry on Eagle Street)" at bounding box center [674, 438] width 663 height 16
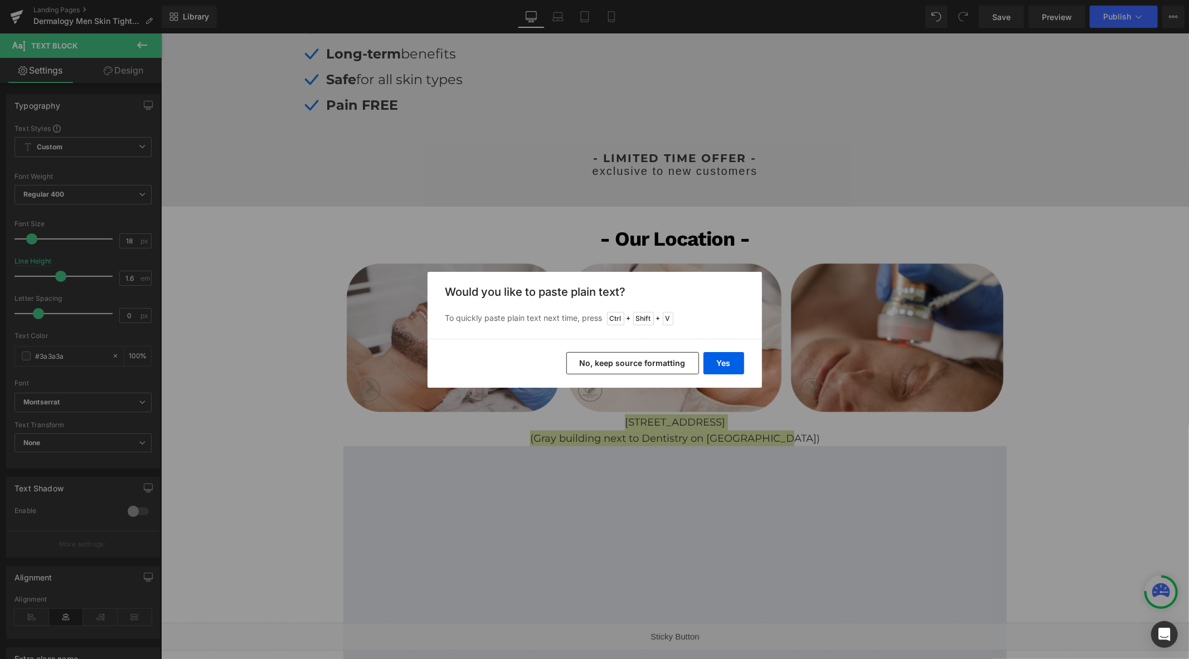
click at [626, 370] on button "No, keep source formatting" at bounding box center [632, 363] width 133 height 22
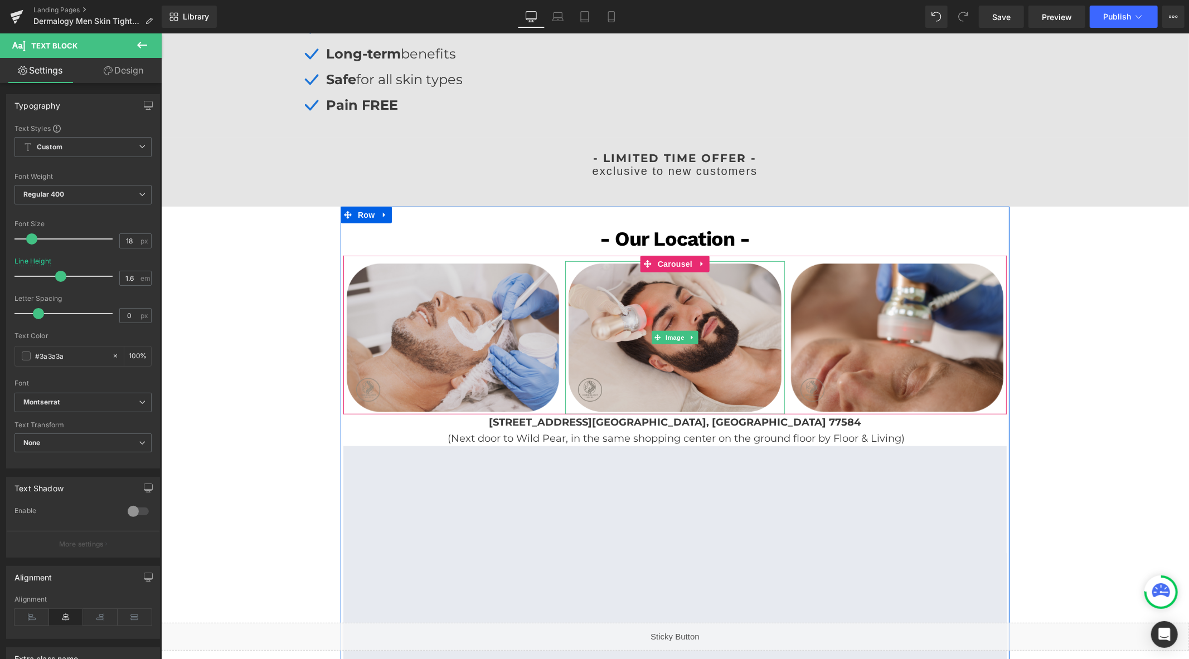
scroll to position [693, 0]
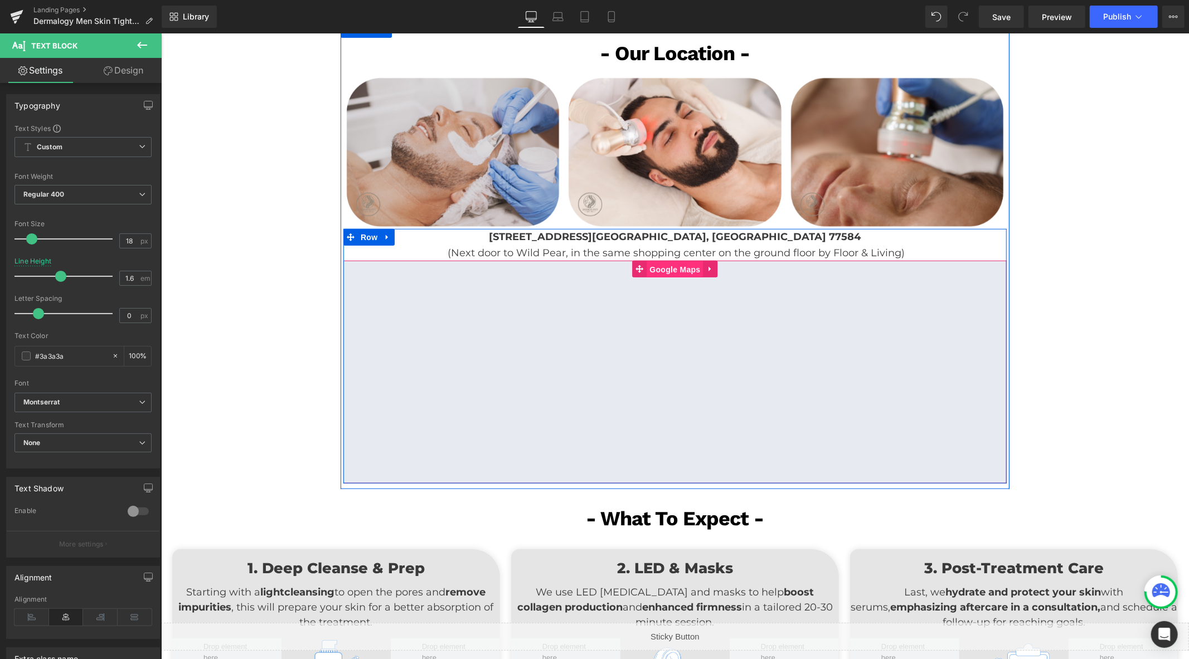
click at [665, 265] on span "Google Maps" at bounding box center [674, 269] width 56 height 17
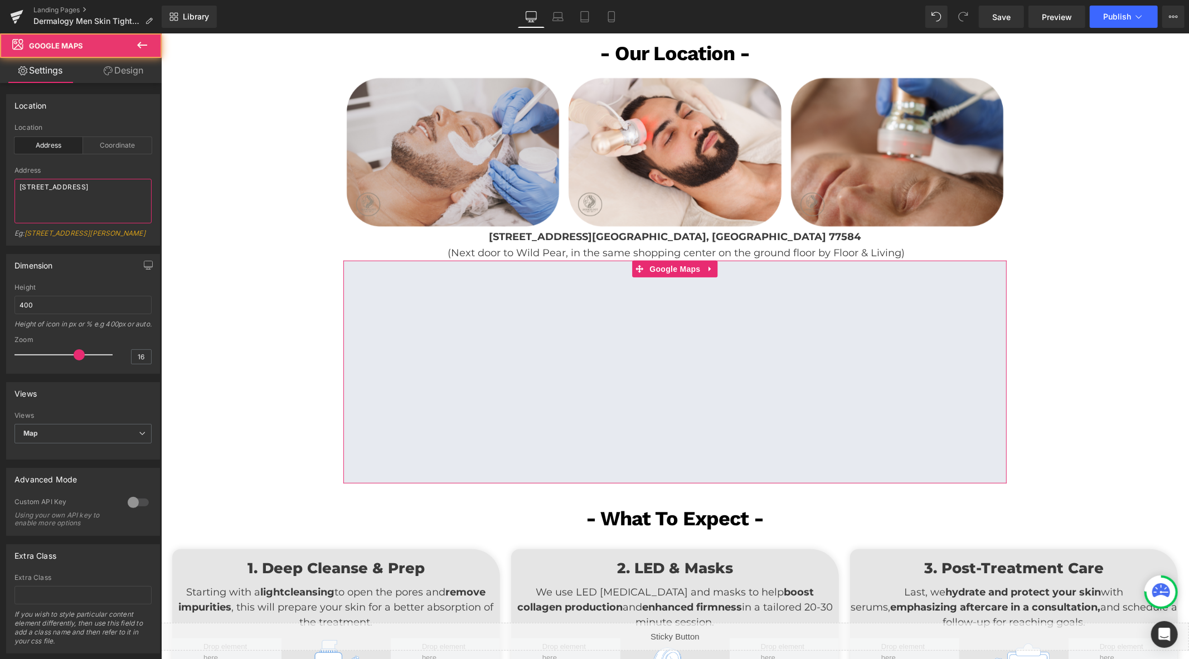
drag, startPoint x: 84, startPoint y: 203, endPoint x: 93, endPoint y: 211, distance: 11.9
click at [84, 203] on textarea "227 Eagle St, Newmarket, ON L3Y 1J8" at bounding box center [82, 201] width 137 height 45
paste textarea "[STREET_ADDRESS]"
type textarea "[STREET_ADDRESS]"
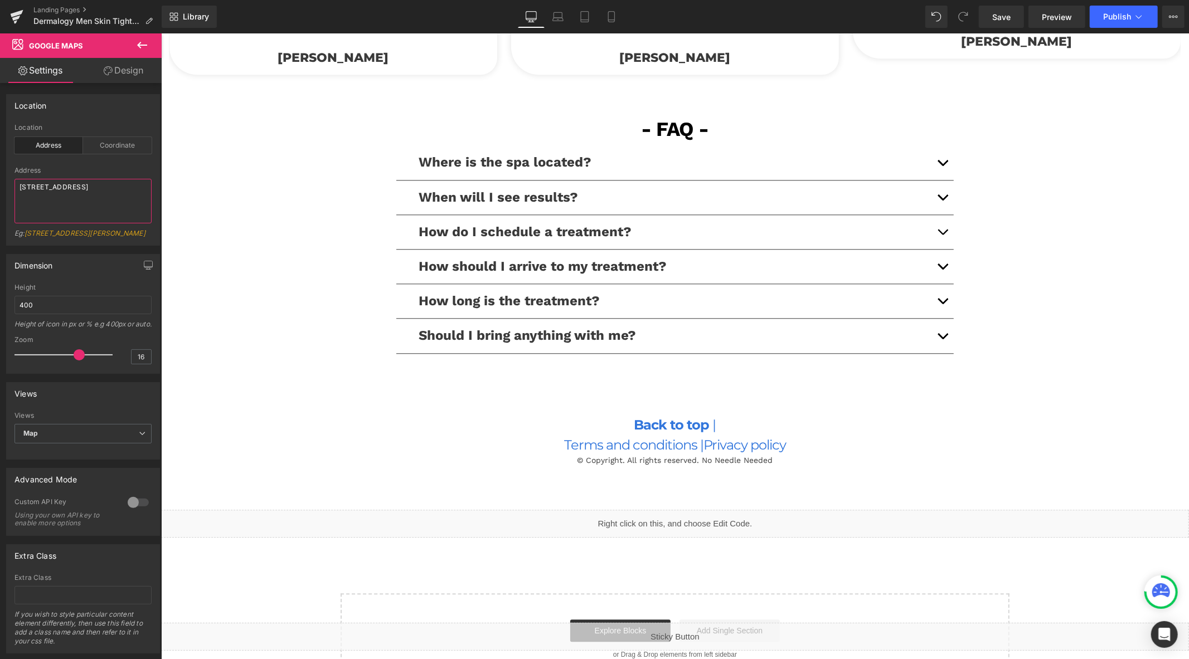
scroll to position [2322, 0]
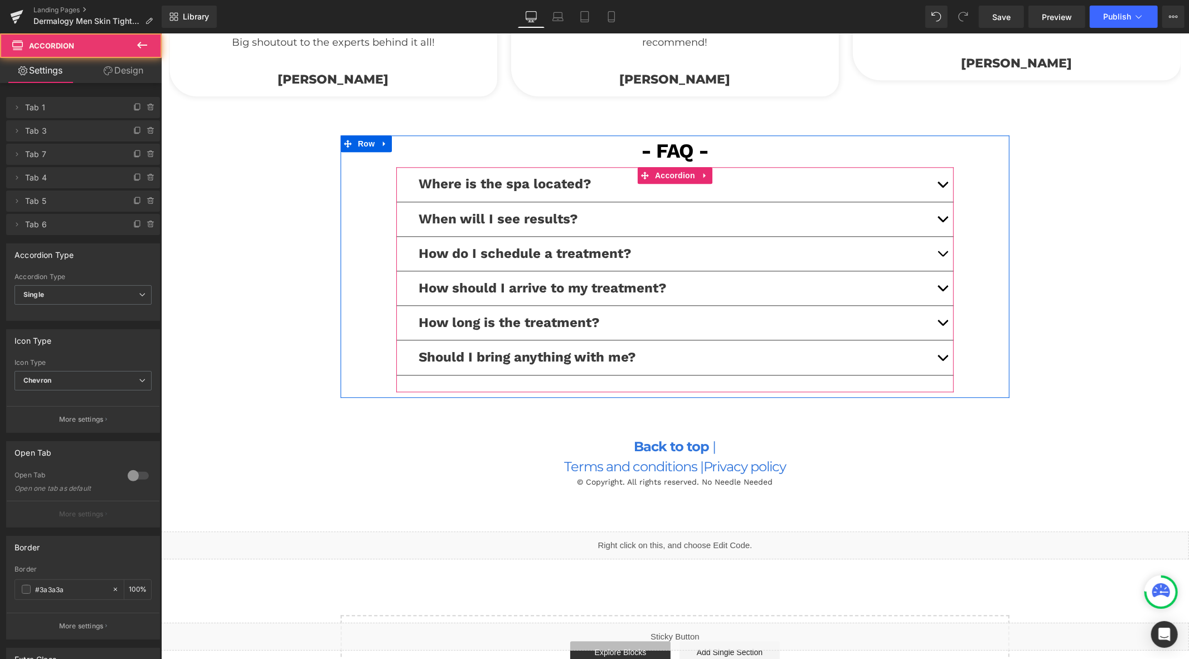
drag, startPoint x: 940, startPoint y: 184, endPoint x: 934, endPoint y: 191, distance: 9.9
click at [940, 183] on button "button" at bounding box center [942, 184] width 22 height 34
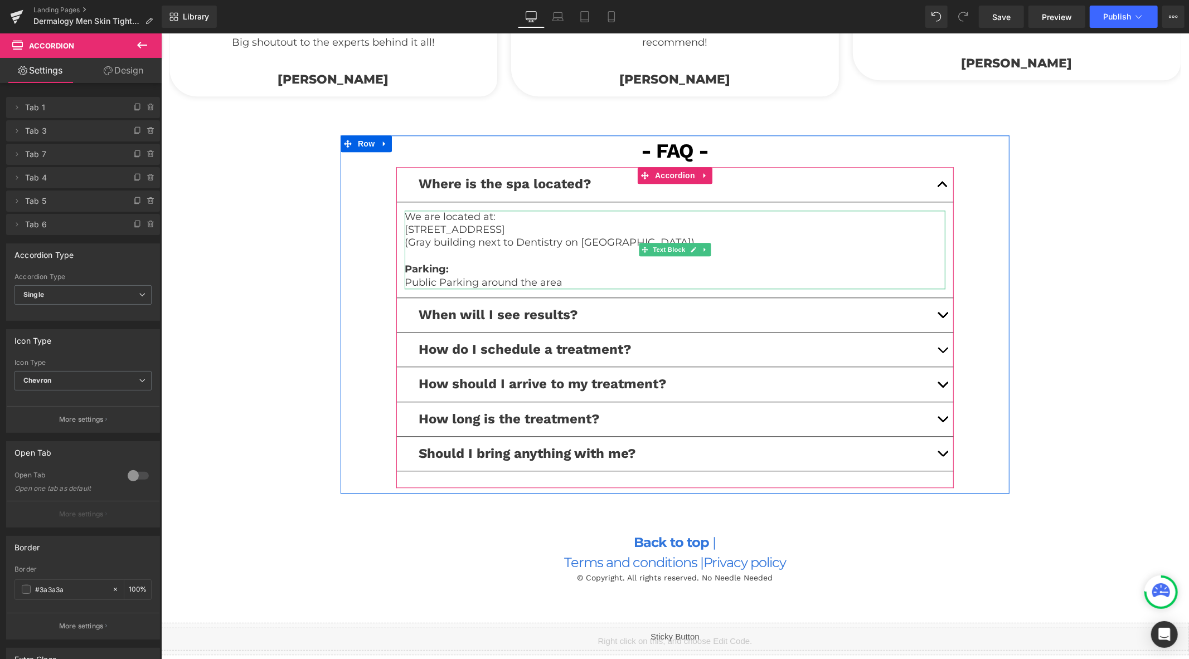
click at [477, 245] on p "(Gray building next to Dentistry on Eagle Street)" at bounding box center [674, 242] width 541 height 13
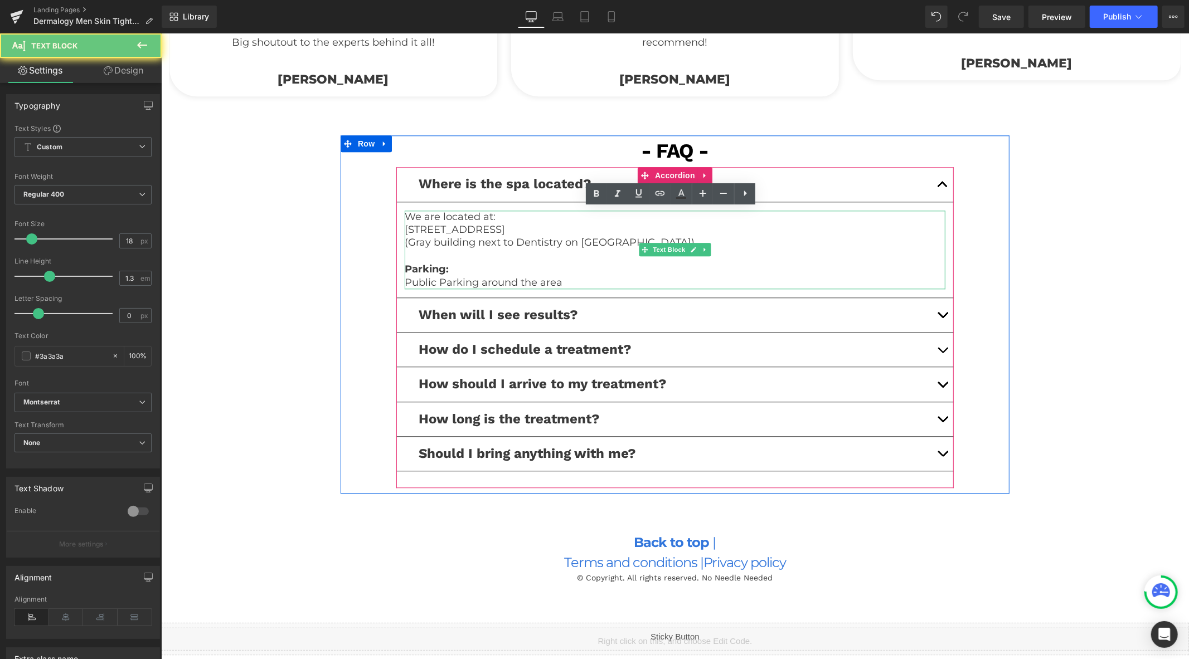
click at [477, 240] on p "(Gray building next to Dentistry on Eagle Street)" at bounding box center [674, 242] width 541 height 13
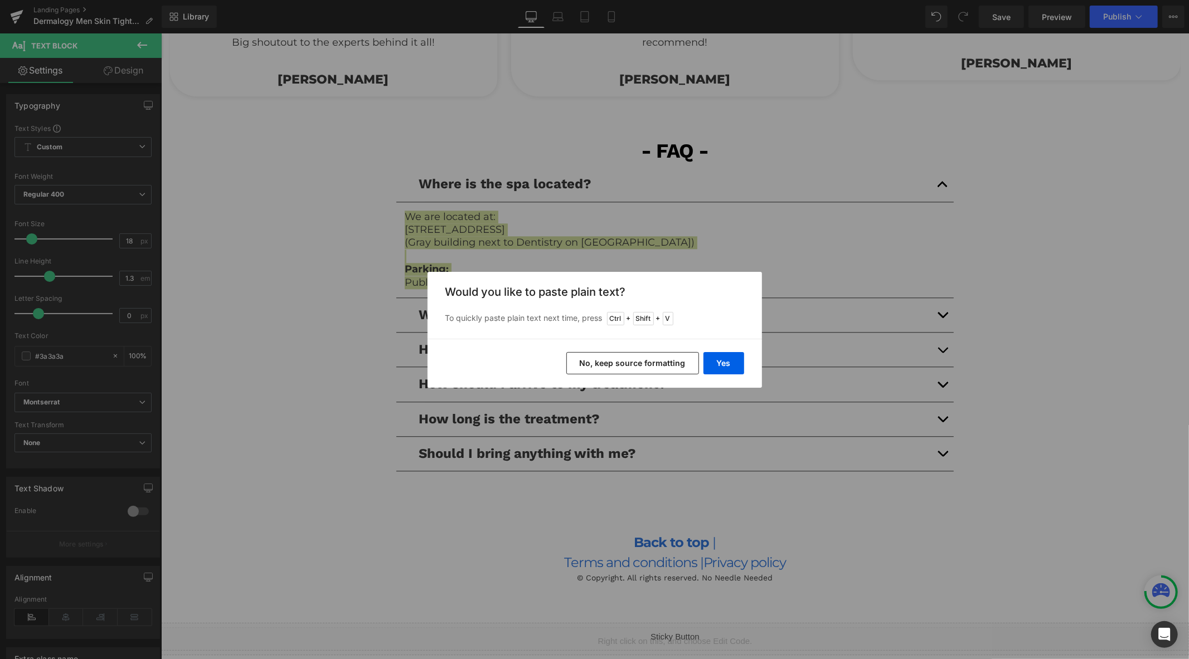
click at [601, 357] on button "No, keep source formatting" at bounding box center [632, 363] width 133 height 22
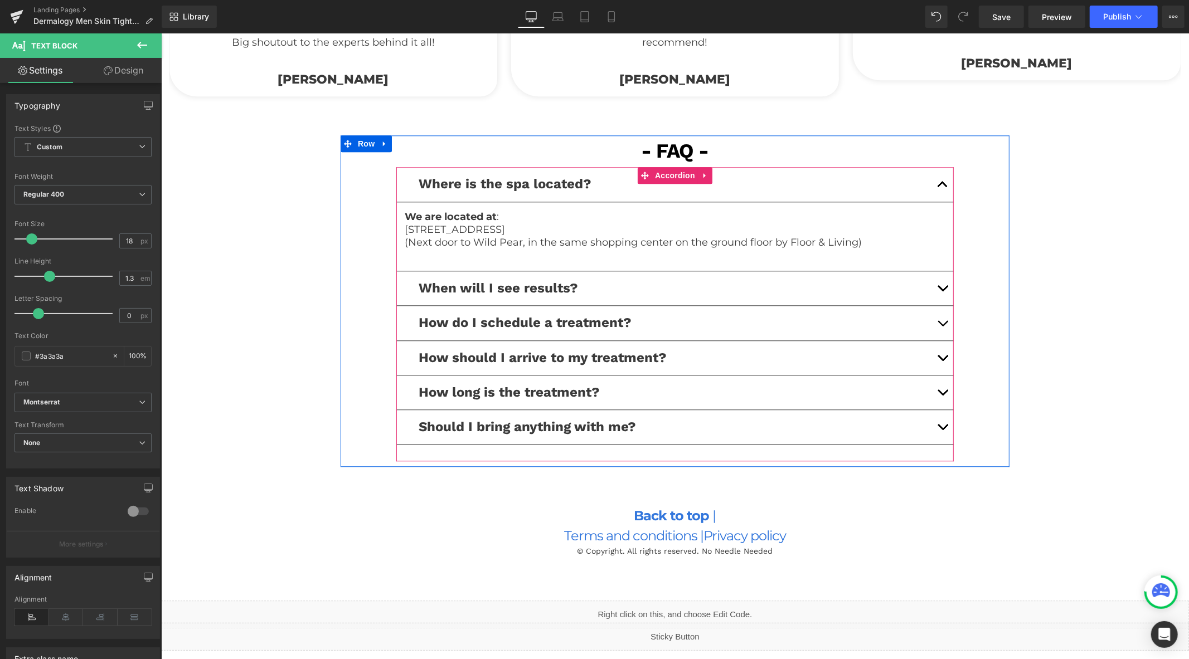
drag, startPoint x: 933, startPoint y: 319, endPoint x: 931, endPoint y: 303, distance: 16.3
click at [933, 316] on button "button" at bounding box center [942, 322] width 22 height 34
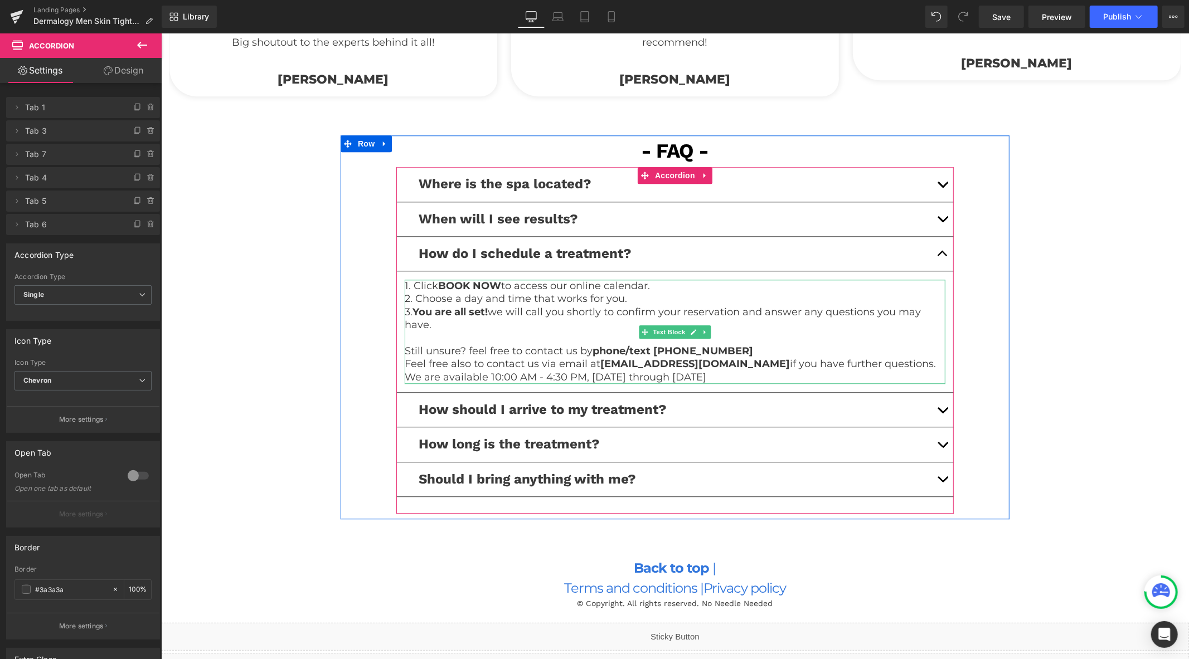
click at [717, 369] on p "Feel free also to contact us via email at hello@noneedleneeded.com if you have …" at bounding box center [674, 363] width 541 height 13
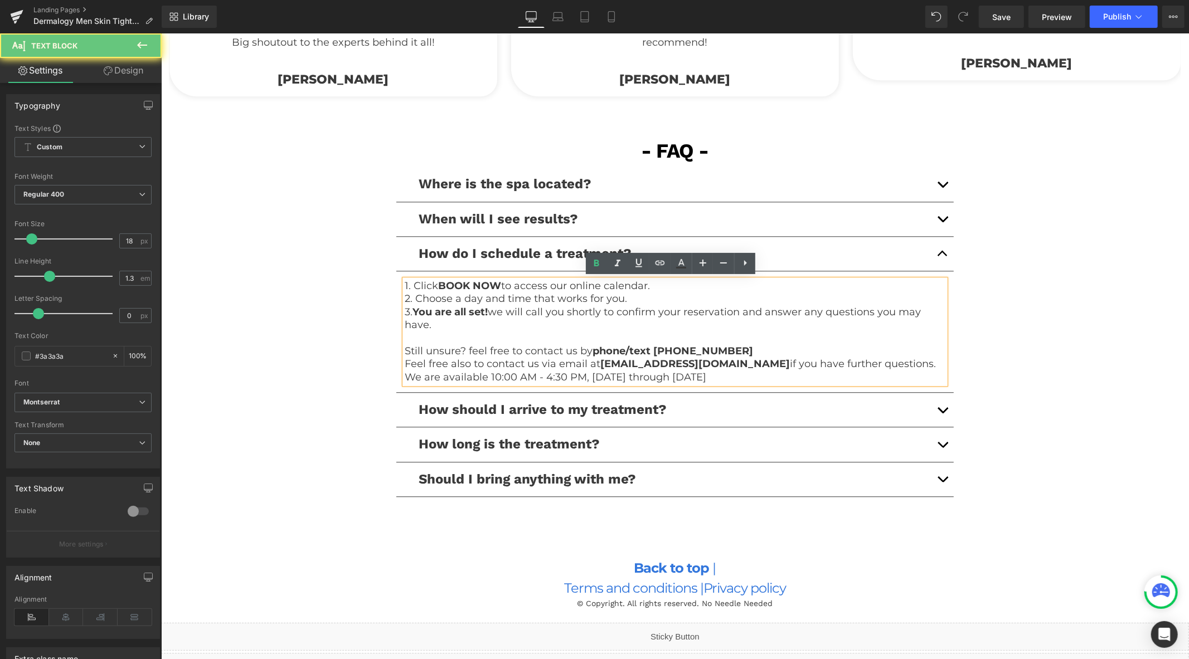
drag, startPoint x: 711, startPoint y: 376, endPoint x: 396, endPoint y: 347, distance: 316.3
click at [404, 347] on div "1. Click BOOK NOW to access our online calendar. 2. Choose a day and time that …" at bounding box center [674, 331] width 541 height 104
click at [404, 349] on p "Still unsure? feel free to contact us by phone/text (289) 204-7778" at bounding box center [674, 351] width 541 height 13
drag, startPoint x: 400, startPoint y: 350, endPoint x: 738, endPoint y: 373, distance: 339.2
click at [738, 373] on div "1. Click BOOK NOW to access our online calendar. 2. Choose a day and time that …" at bounding box center [674, 331] width 541 height 104
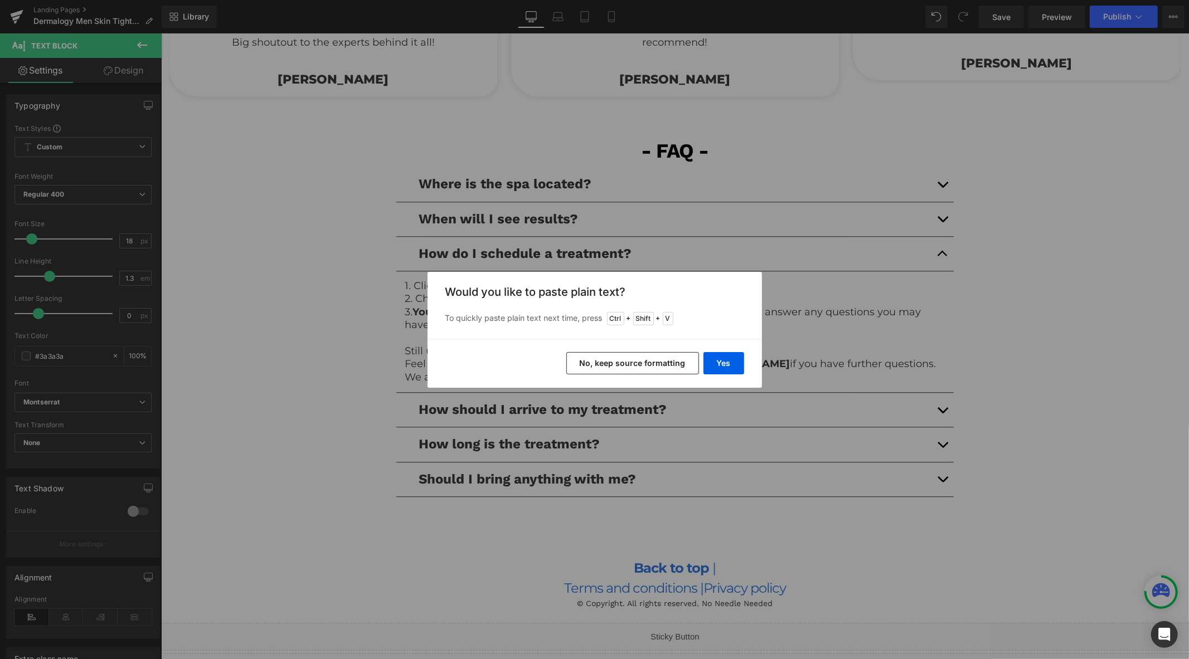
click at [646, 359] on button "No, keep source formatting" at bounding box center [632, 363] width 133 height 22
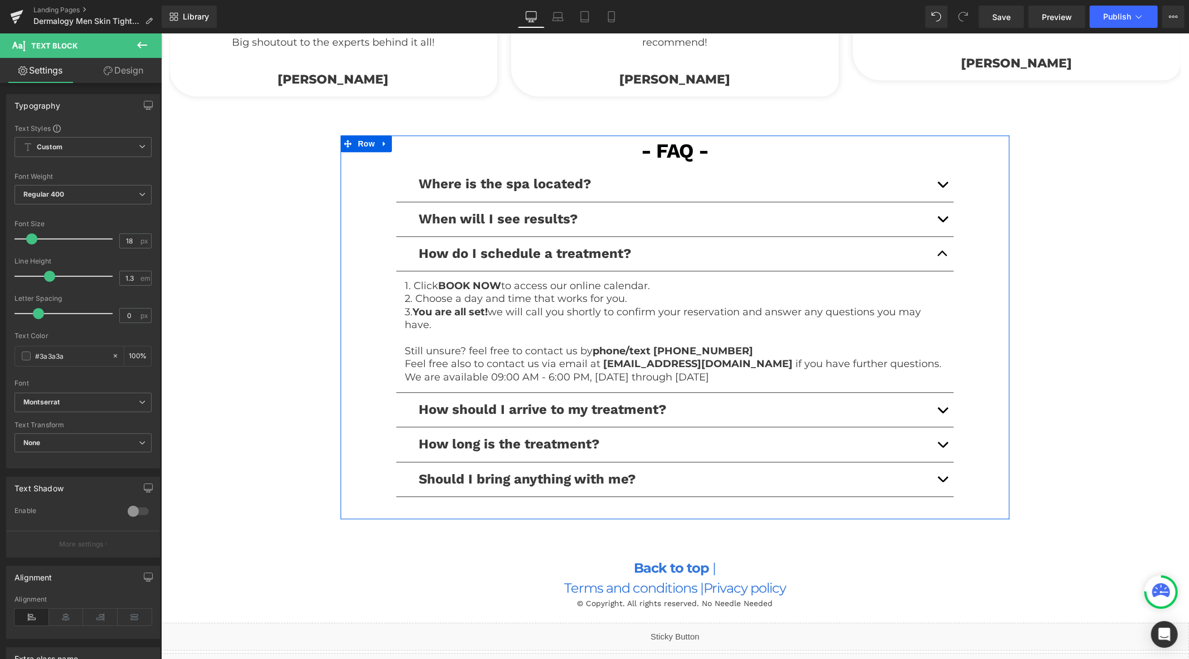
click at [939, 447] on button "button" at bounding box center [942, 444] width 22 height 34
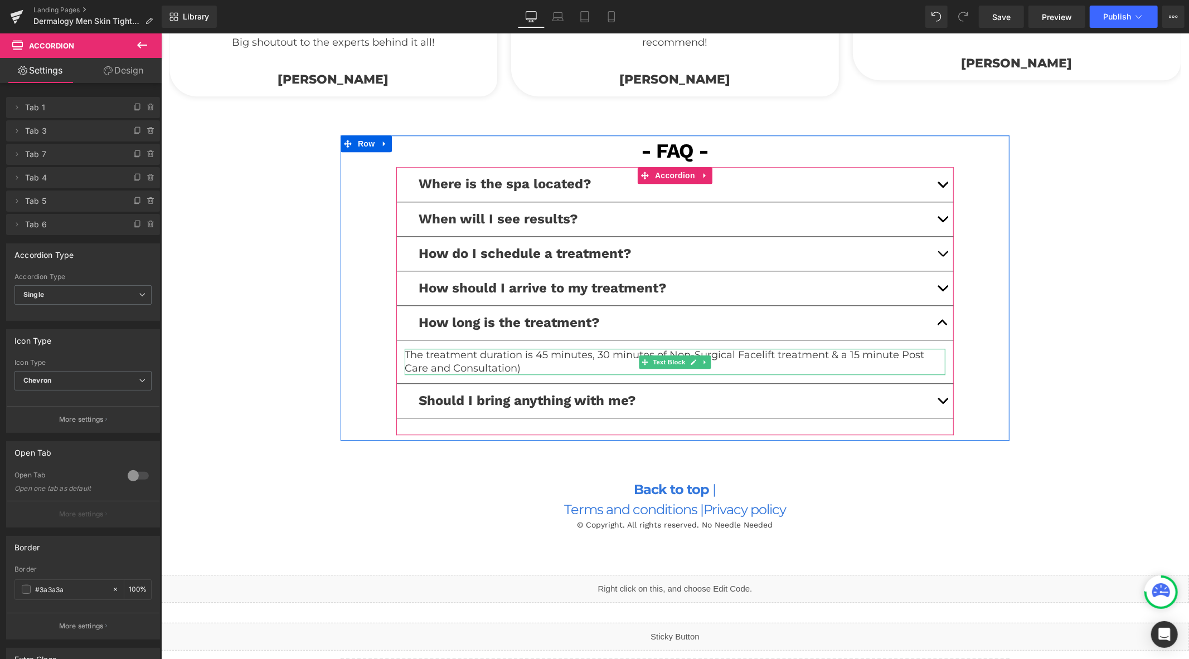
click at [550, 364] on p "The treatment duration is 45 minutes, 30 minutes of Non-Surgical Facelift treat…" at bounding box center [674, 361] width 541 height 26
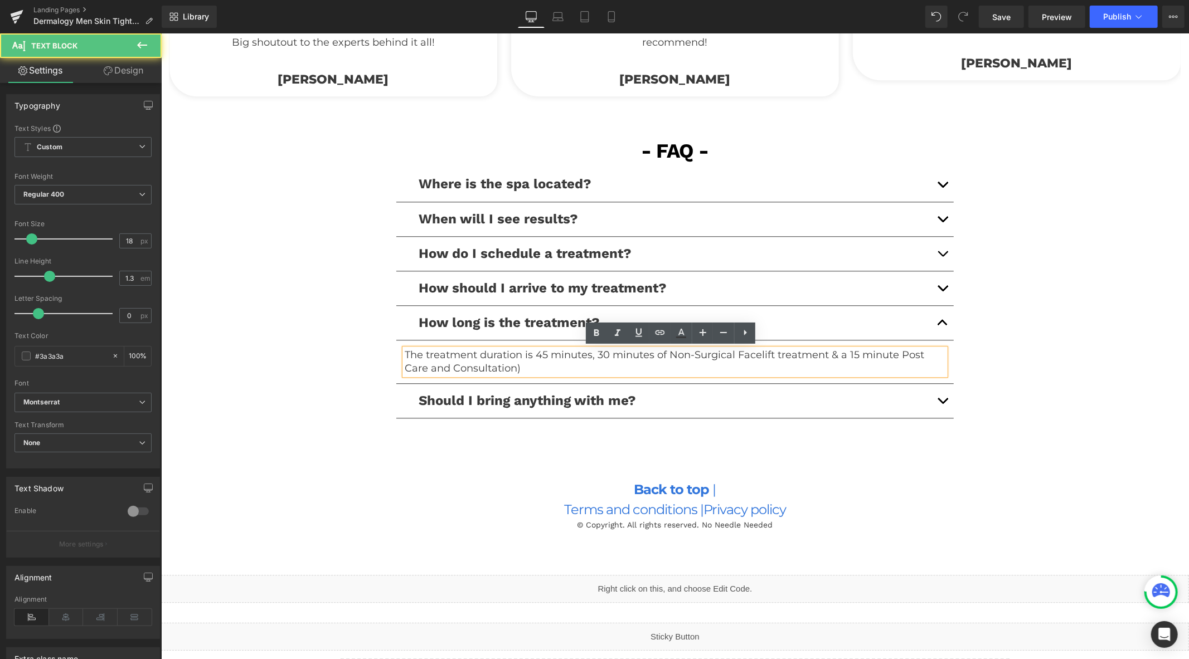
click at [546, 366] on p "The treatment duration is 45 minutes, 30 minutes of Non-Surgical Facelift treat…" at bounding box center [674, 361] width 541 height 26
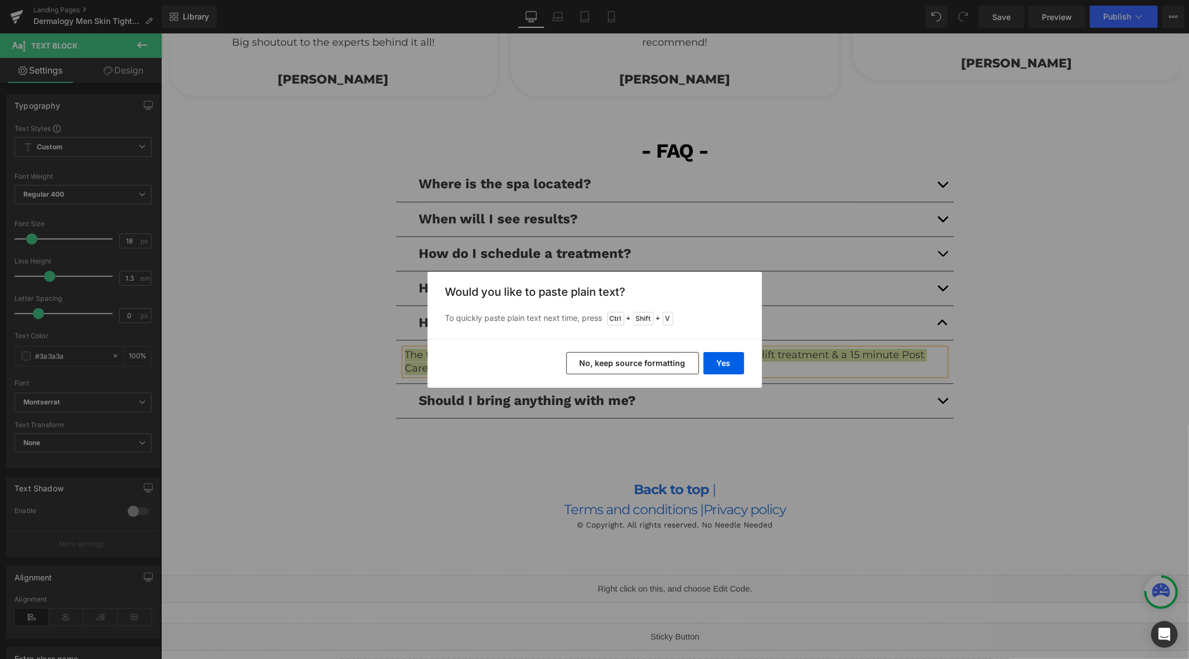
click at [614, 362] on button "No, keep source formatting" at bounding box center [632, 363] width 133 height 22
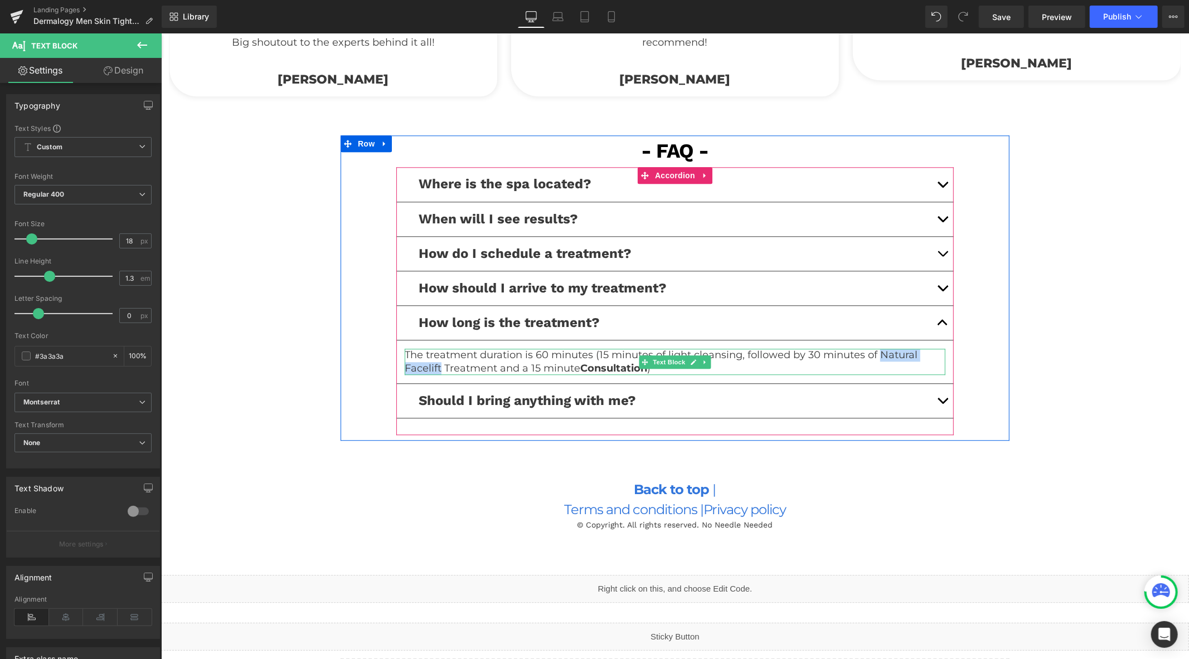
drag, startPoint x: 434, startPoint y: 368, endPoint x: 874, endPoint y: 358, distance: 440.5
click at [874, 358] on p "The treatment duration is 60 minutes (15 minutes of light cleansing, followed b…" at bounding box center [674, 361] width 541 height 26
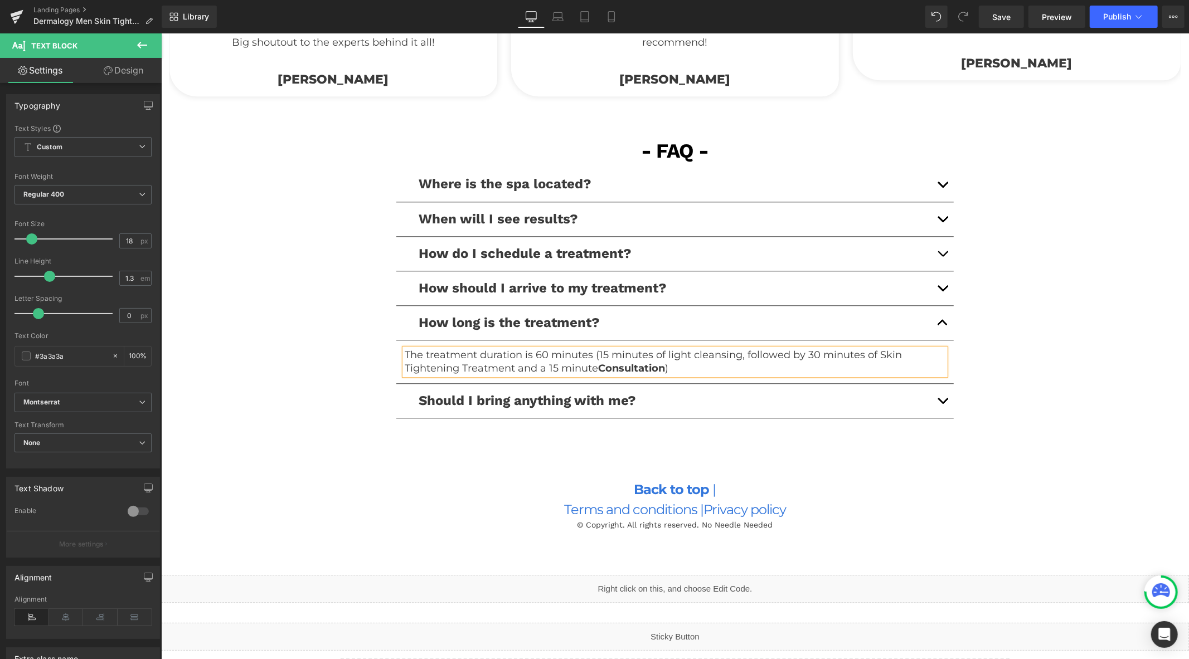
click at [687, 632] on div "Liquid" at bounding box center [675, 637] width 1028 height 28
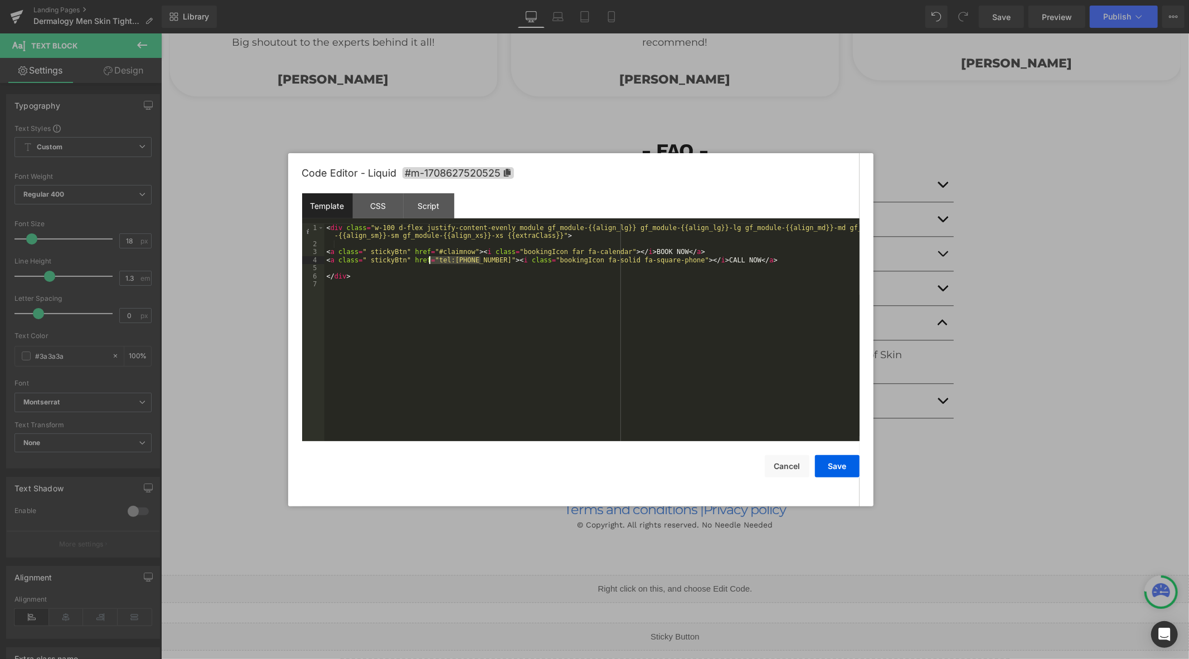
drag, startPoint x: 479, startPoint y: 263, endPoint x: 430, endPoint y: 264, distance: 49.6
click at [430, 264] on div "< div class = "w-100 d-flex justify-content-evenly module gf_module-{{align_lg}…" at bounding box center [591, 344] width 535 height 241
drag, startPoint x: 827, startPoint y: 465, endPoint x: 820, endPoint y: 465, distance: 7.3
click at [828, 464] on button "Save" at bounding box center [837, 466] width 45 height 22
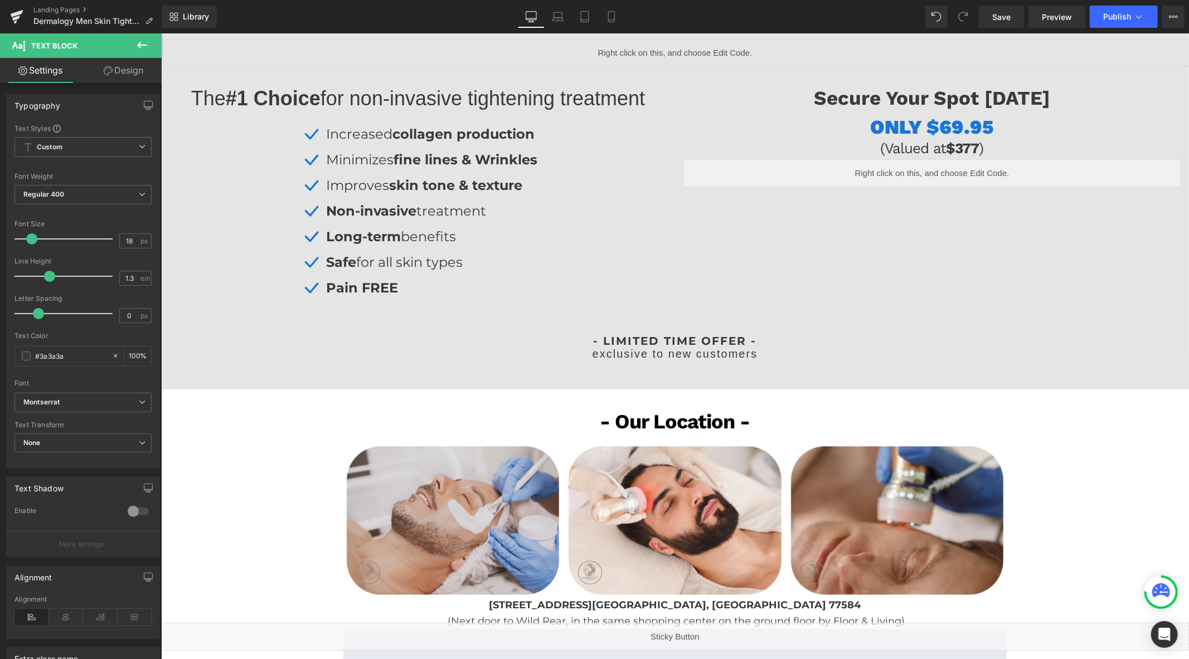
scroll to position [279, 0]
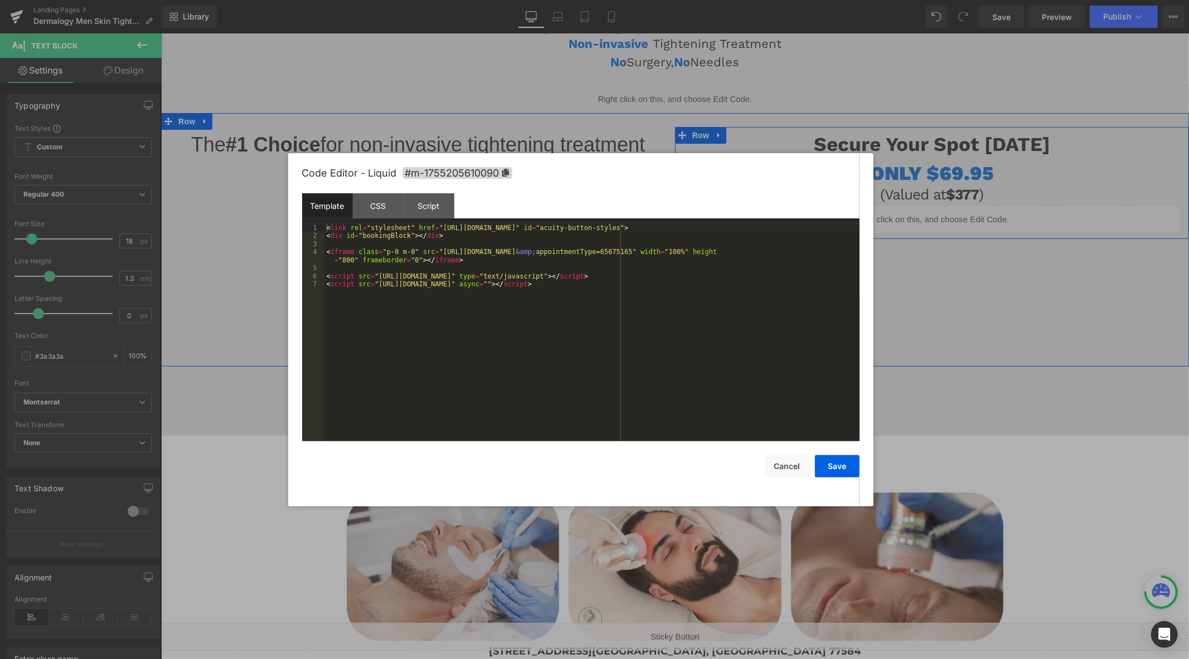
drag, startPoint x: 945, startPoint y: 215, endPoint x: 1102, endPoint y: 248, distance: 160.2
click at [945, 215] on div "Liquid" at bounding box center [931, 219] width 497 height 28
drag, startPoint x: 760, startPoint y: 253, endPoint x: 433, endPoint y: 252, distance: 326.7
click at [433, 252] on div "< link rel = "stylesheet" href = "https://embed.acuityscheduling.com/embed/butt…" at bounding box center [591, 341] width 535 height 234
drag, startPoint x: 840, startPoint y: 464, endPoint x: 840, endPoint y: 455, distance: 8.4
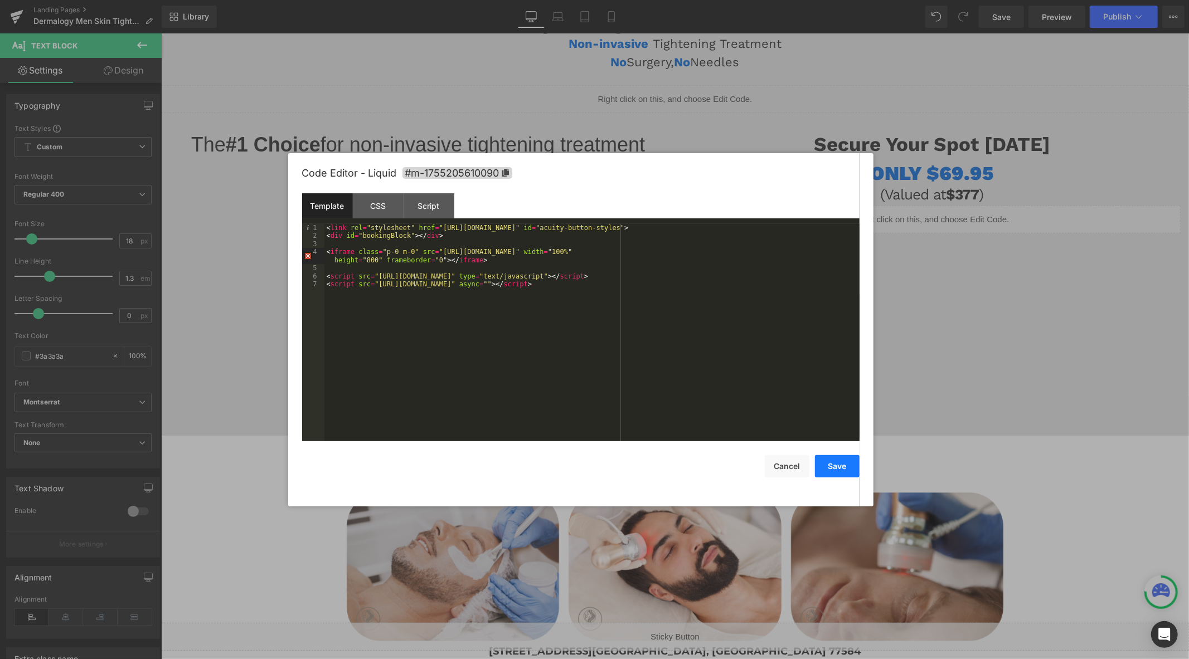
click at [842, 462] on button "Save" at bounding box center [837, 466] width 45 height 22
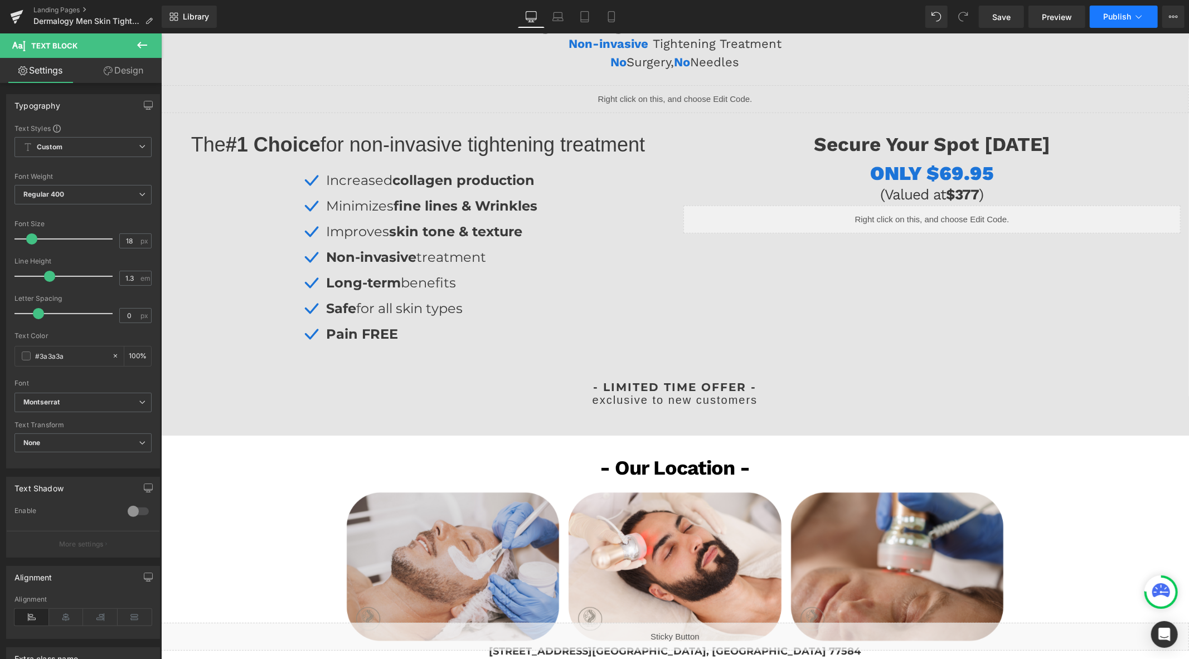
click at [1113, 15] on span "Publish" at bounding box center [1117, 16] width 28 height 9
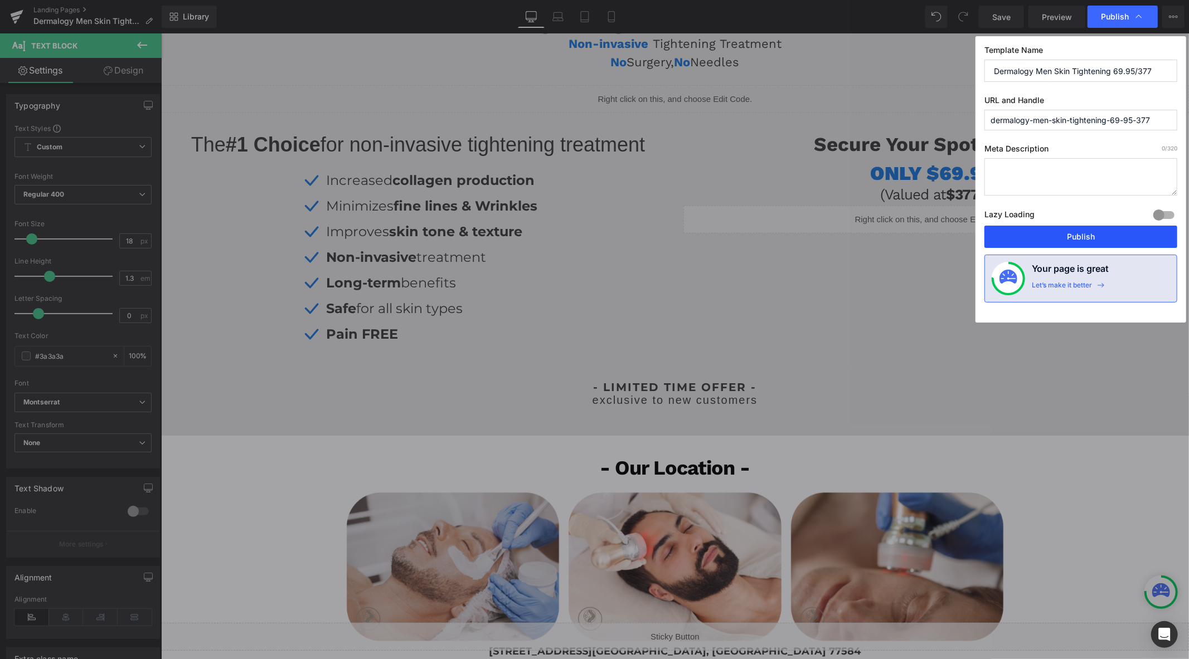
click at [1065, 234] on button "Publish" at bounding box center [1080, 237] width 193 height 22
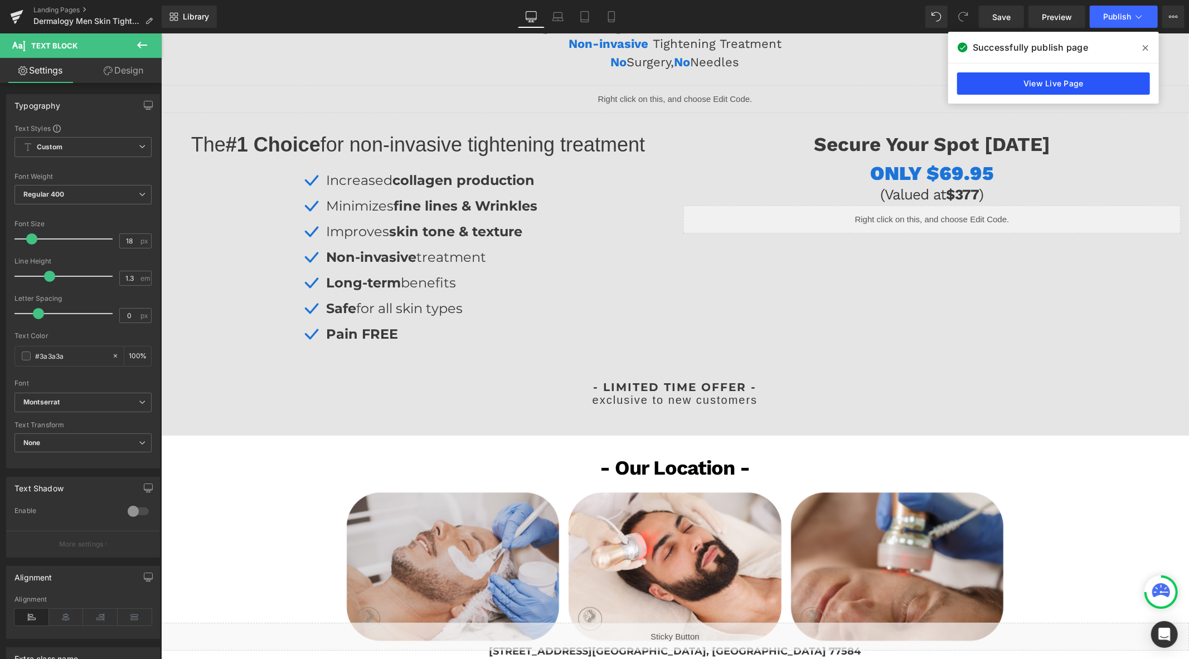
click at [1017, 91] on link "View Live Page" at bounding box center [1053, 83] width 193 height 22
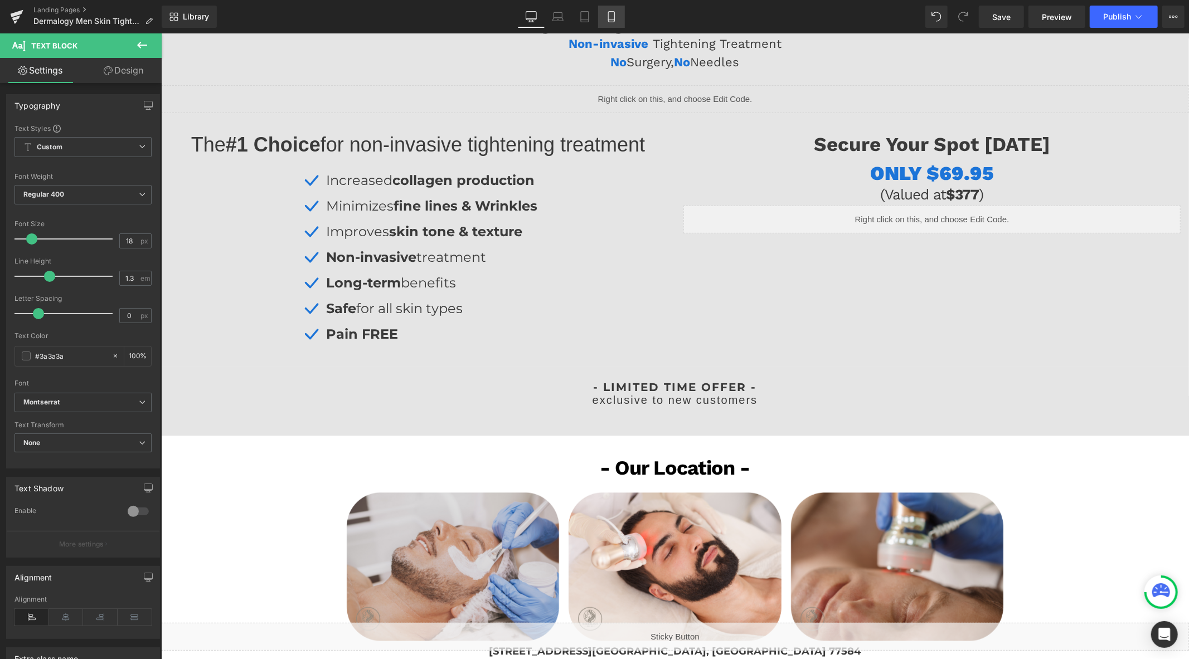
click at [608, 17] on icon at bounding box center [611, 16] width 11 height 11
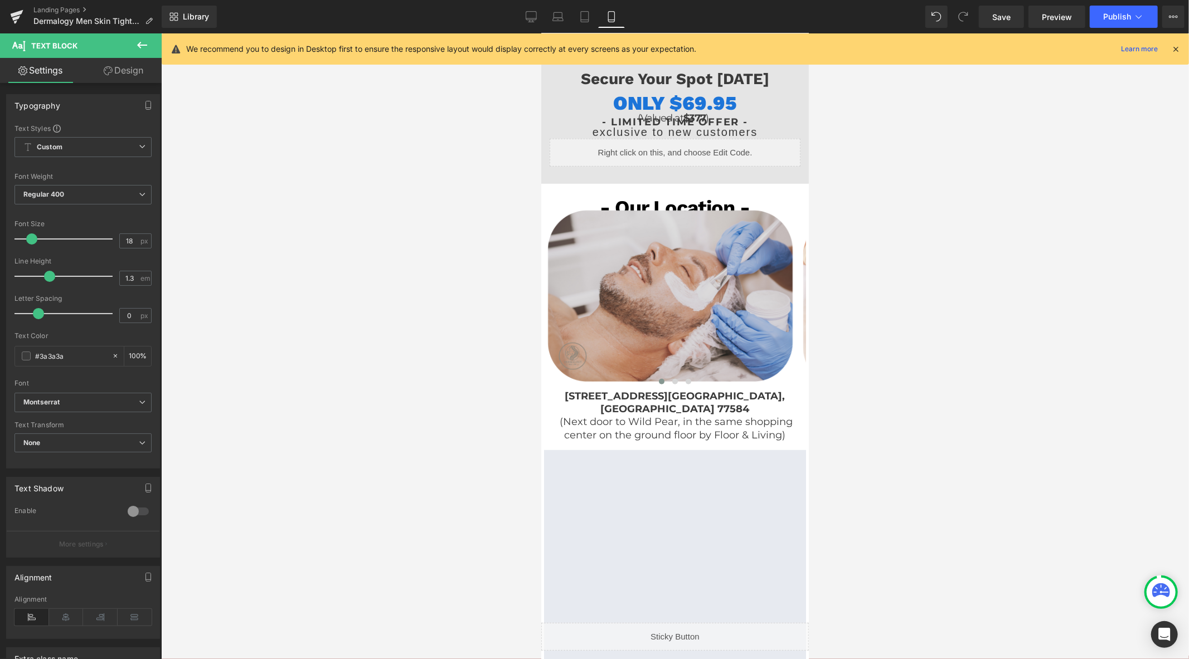
scroll to position [376, 0]
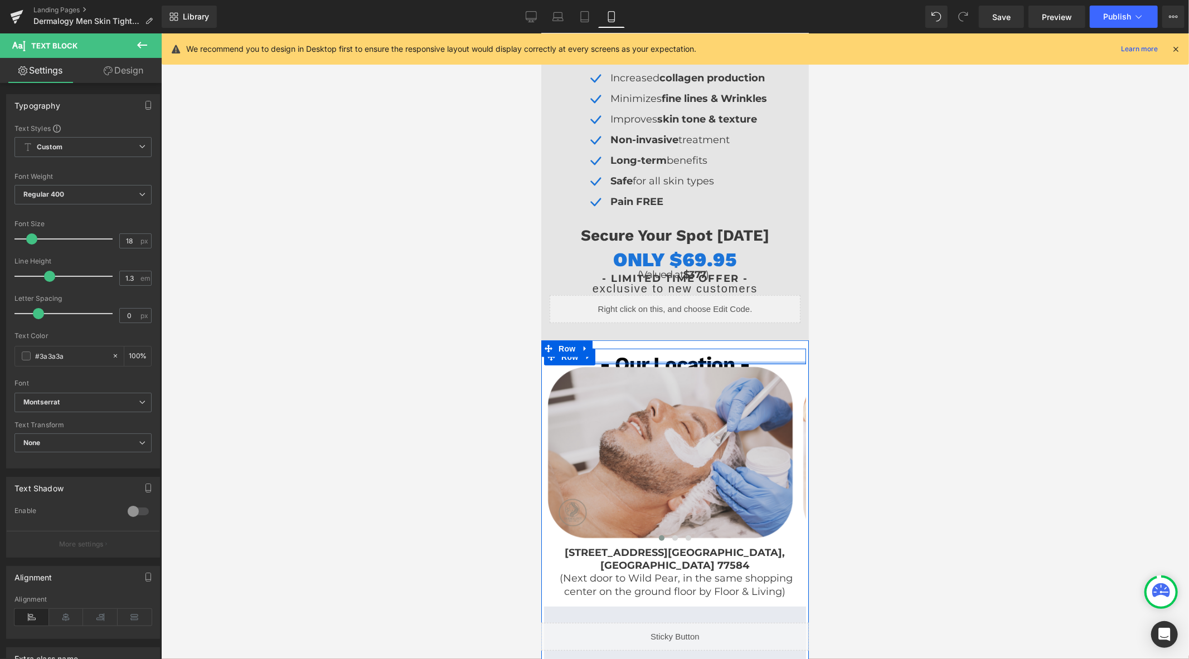
click at [659, 361] on div at bounding box center [675, 362] width 262 height 3
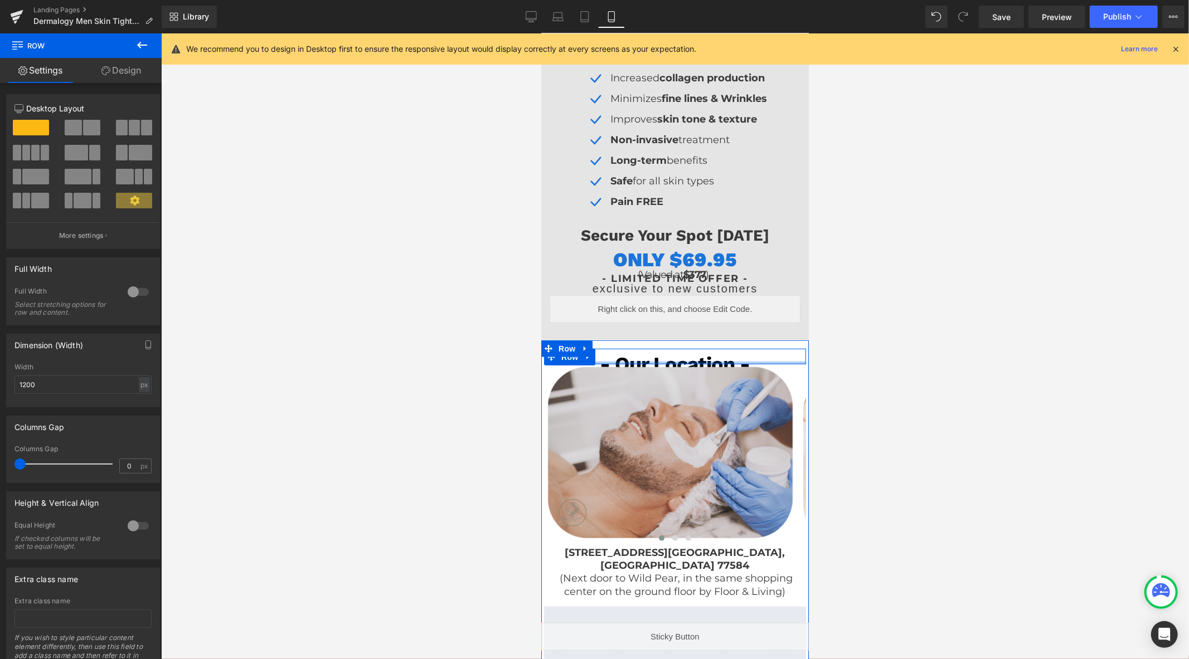
click at [659, 361] on div at bounding box center [675, 362] width 262 height 3
click at [707, 357] on strong "- Our Location -" at bounding box center [675, 363] width 150 height 23
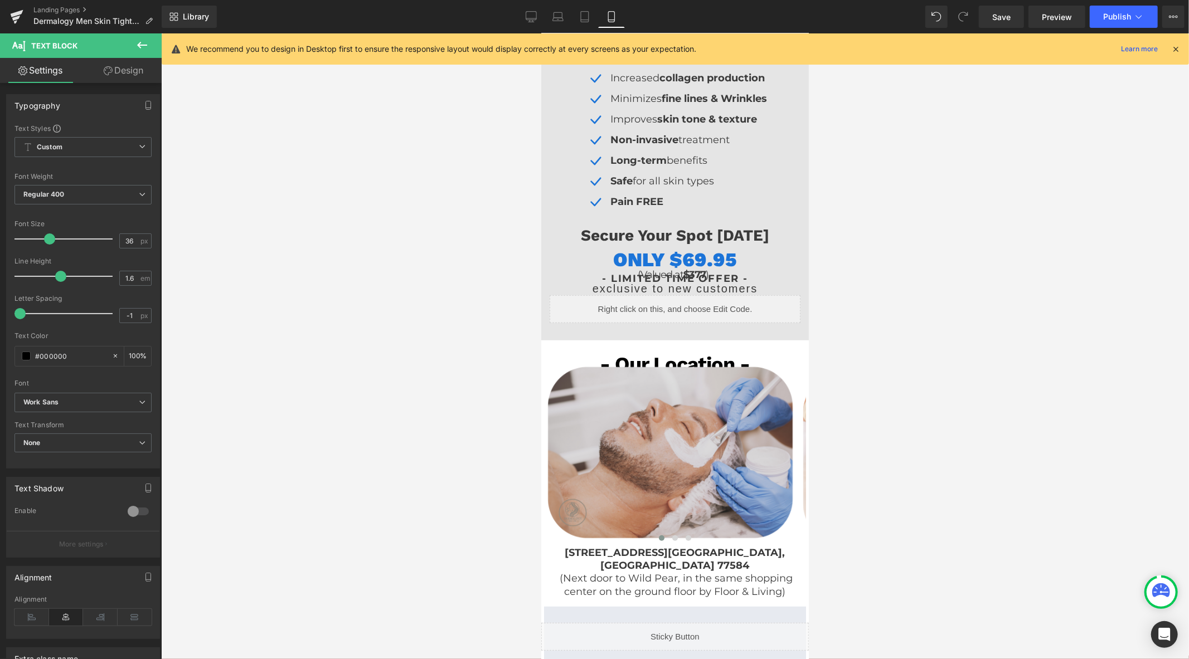
drag, startPoint x: 134, startPoint y: 75, endPoint x: 79, endPoint y: 138, distance: 84.2
click at [134, 74] on link "Design" at bounding box center [123, 70] width 81 height 25
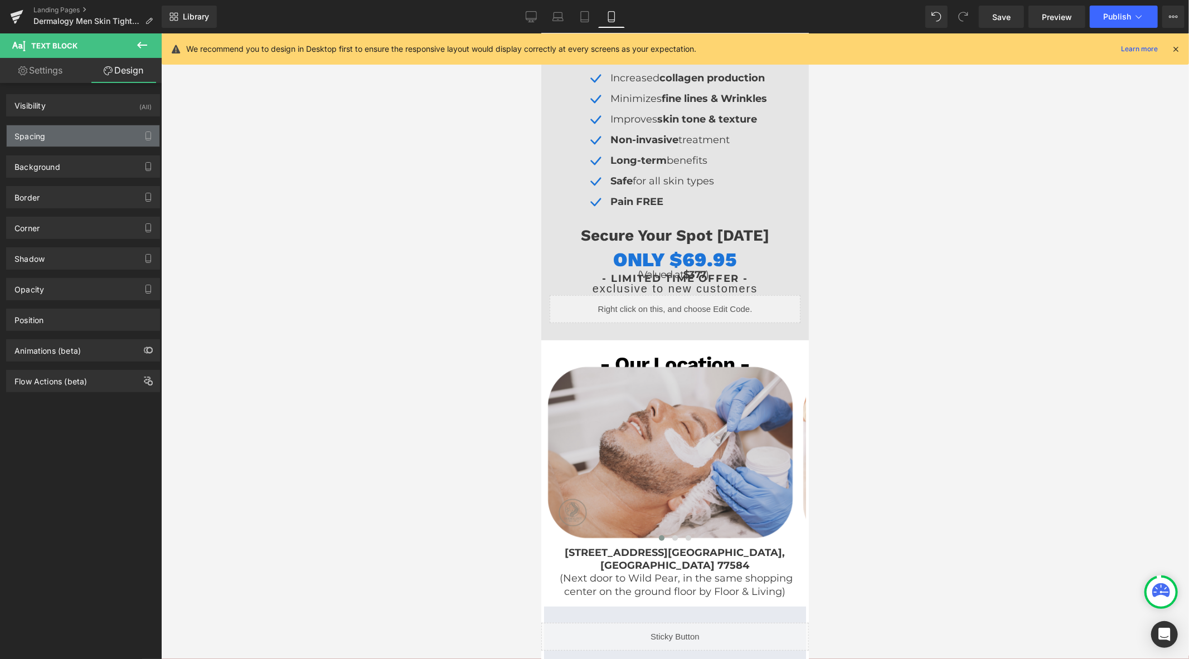
click at [79, 138] on div "Spacing" at bounding box center [83, 135] width 153 height 21
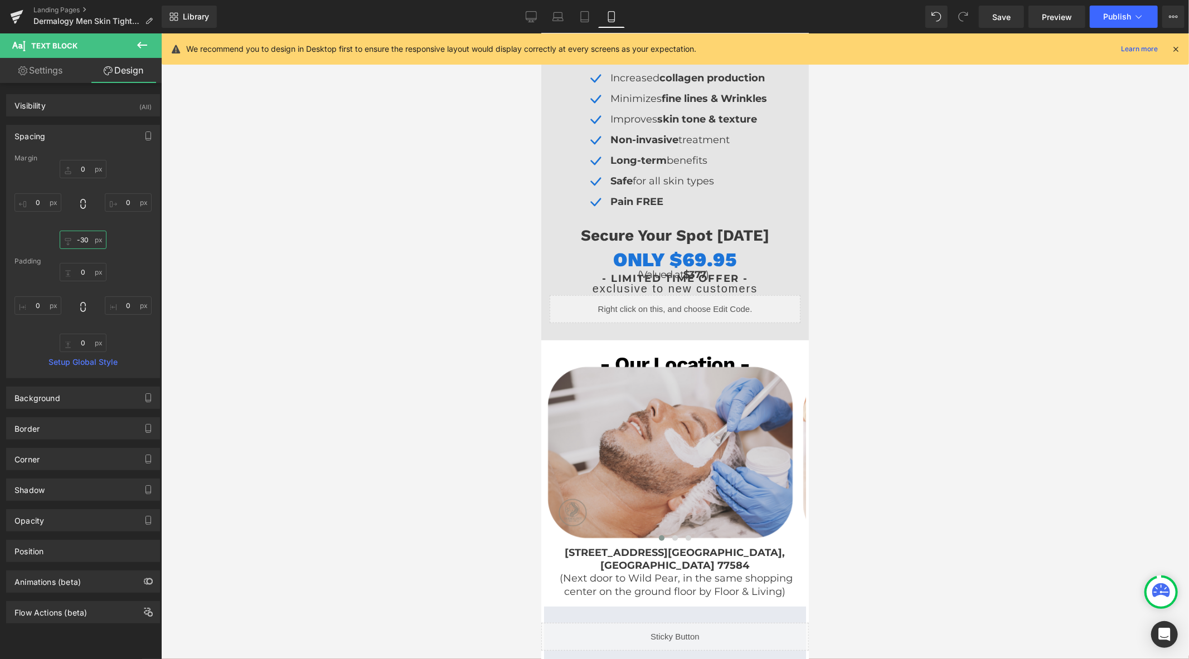
click at [90, 244] on input "-30" at bounding box center [83, 240] width 47 height 18
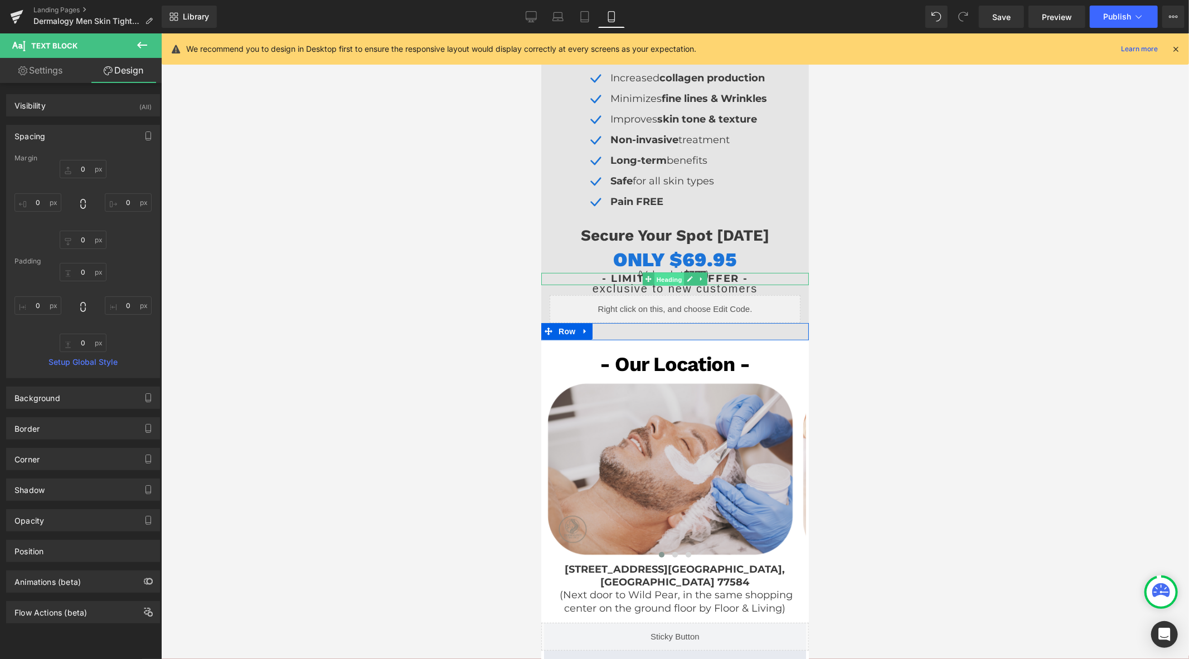
click at [665, 273] on span "Heading" at bounding box center [669, 279] width 30 height 13
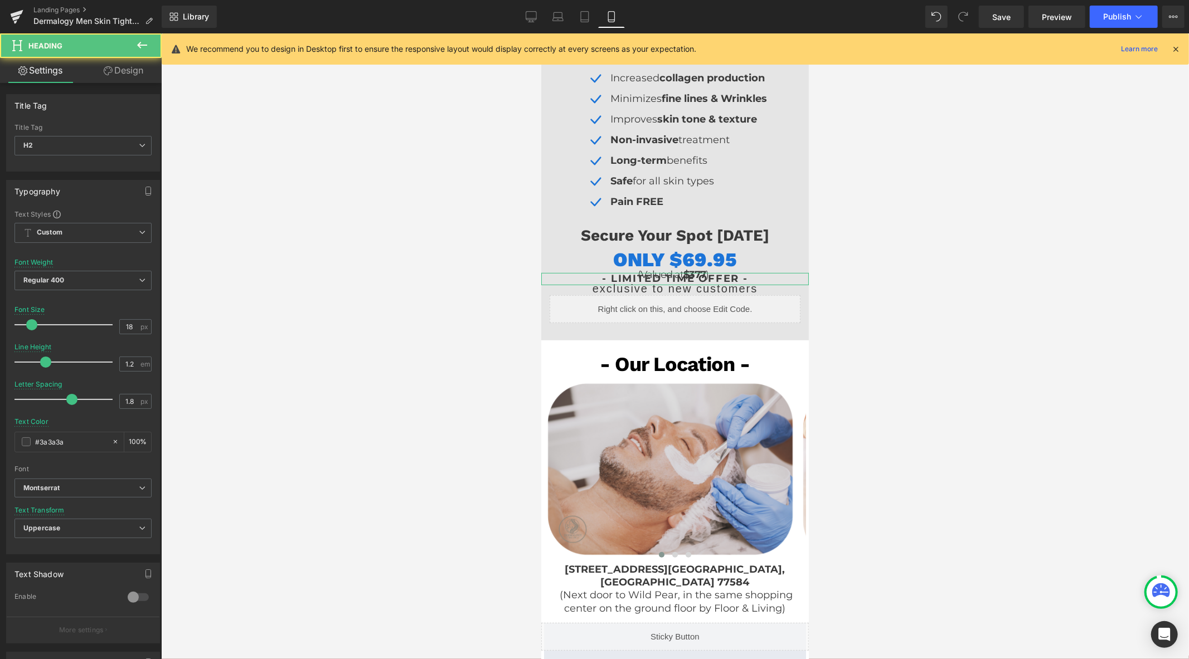
click at [119, 76] on link "Design" at bounding box center [123, 70] width 81 height 25
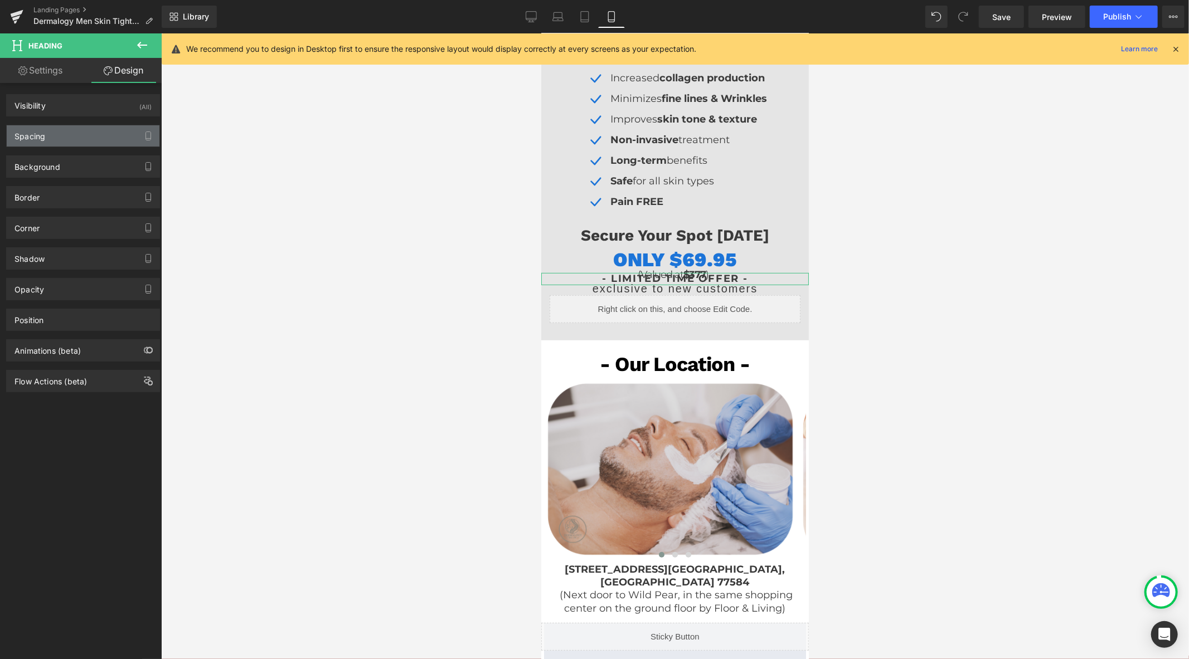
click at [55, 132] on div "Spacing" at bounding box center [83, 135] width 153 height 21
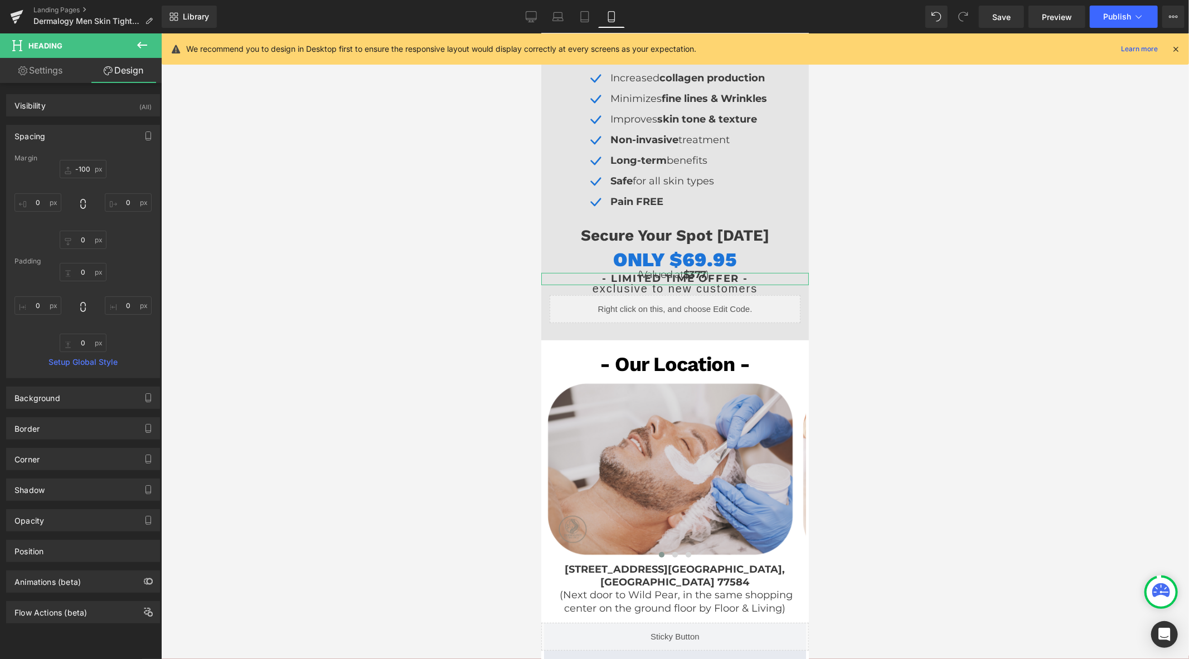
click at [85, 162] on div "Margin" at bounding box center [82, 158] width 137 height 8
click at [85, 168] on input "-100" at bounding box center [83, 169] width 47 height 18
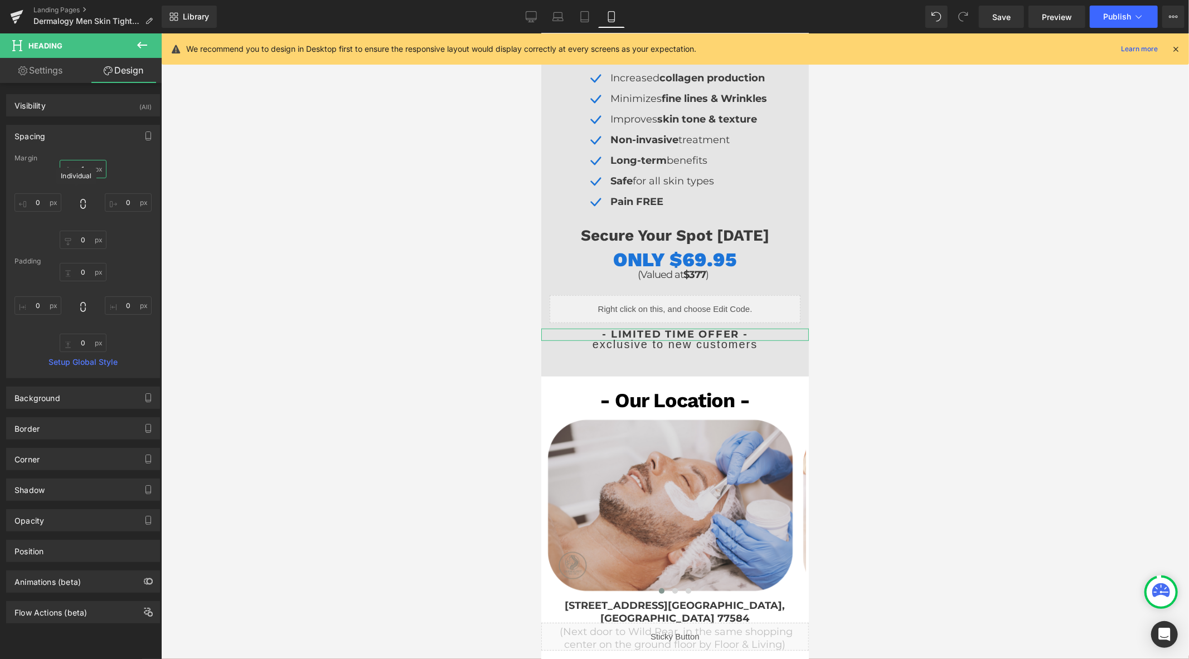
type input "15"
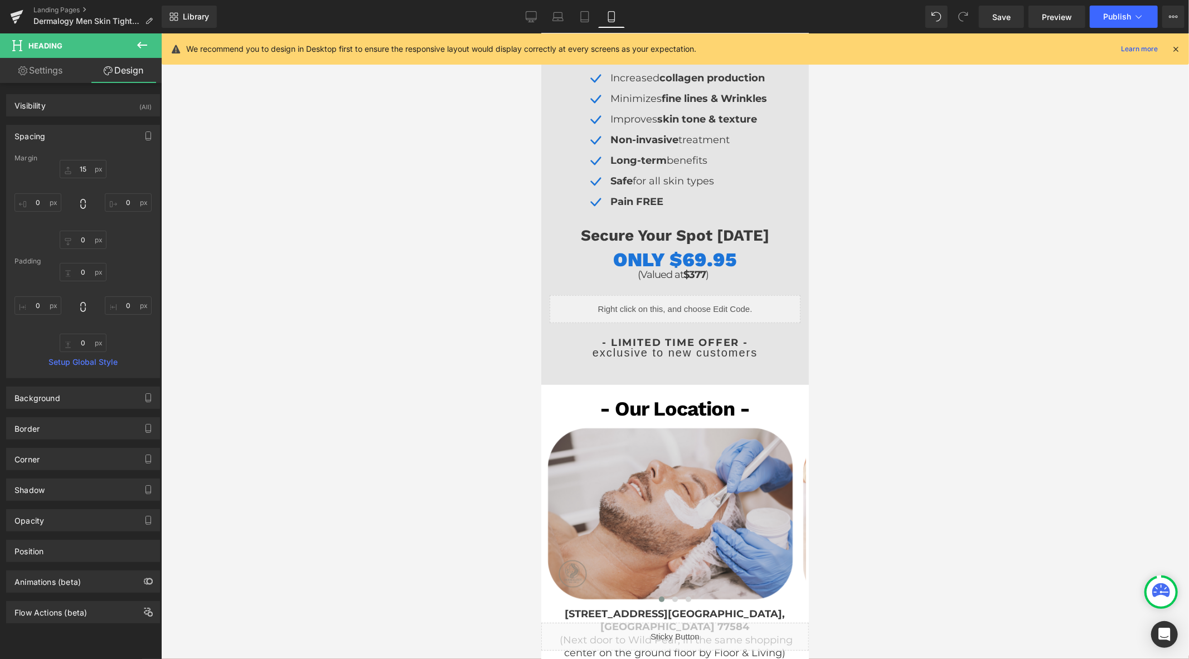
click at [390, 286] on div at bounding box center [675, 346] width 1028 height 626
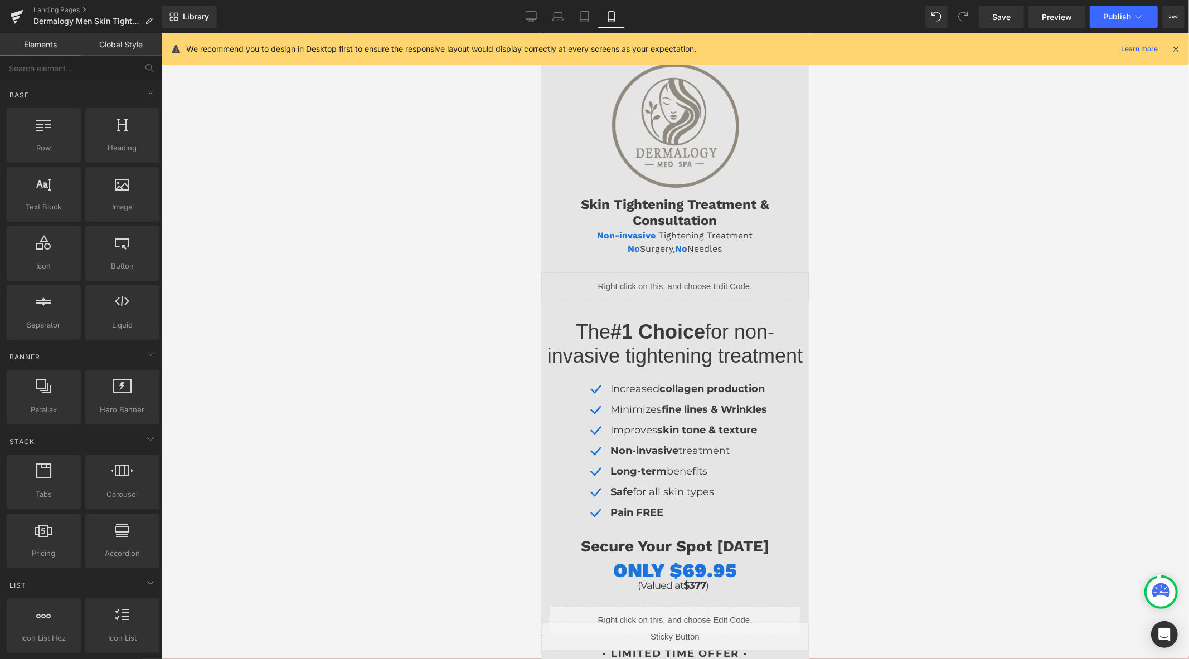
scroll to position [0, 0]
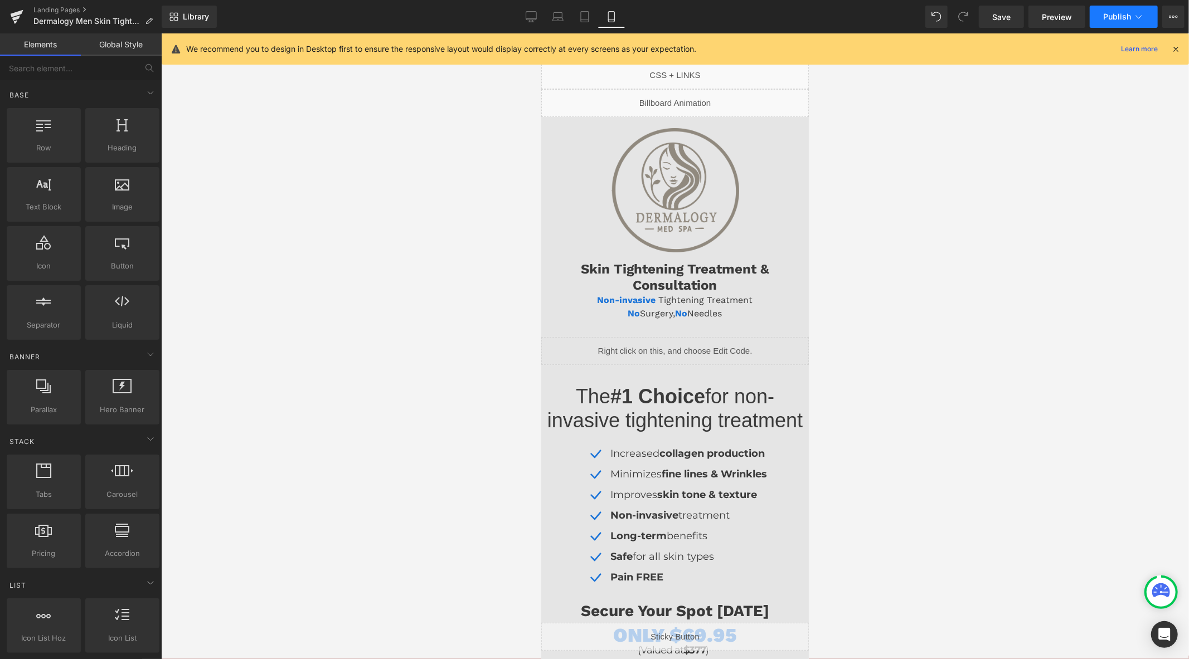
click at [1116, 12] on span "Publish" at bounding box center [1117, 16] width 28 height 9
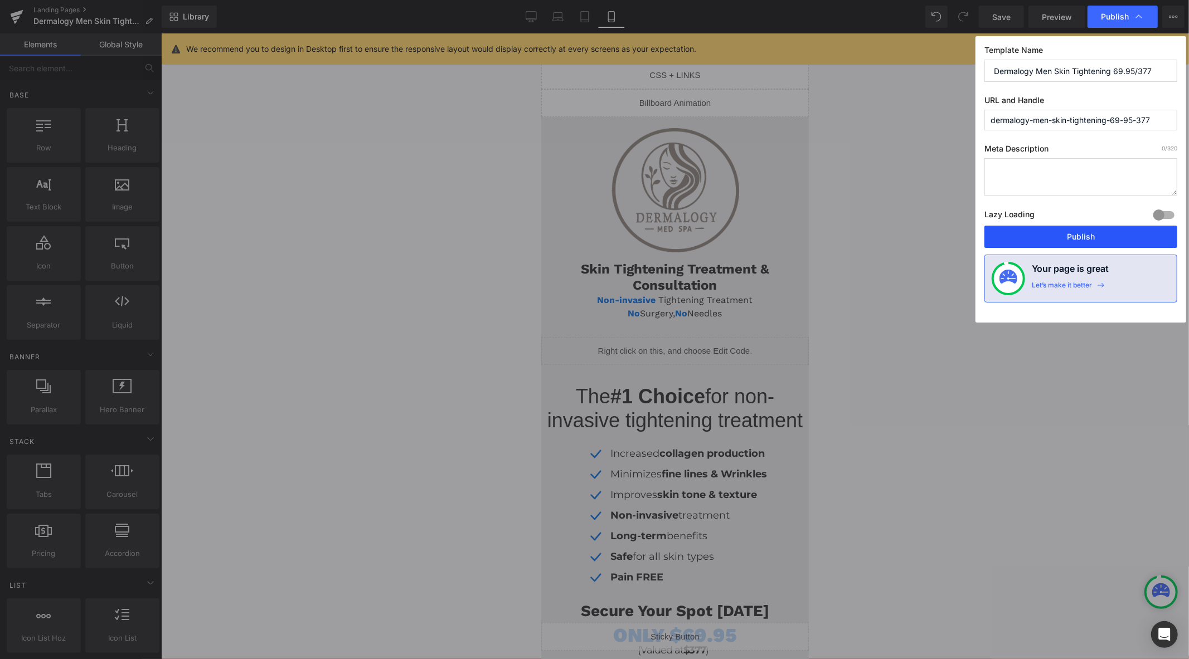
click at [1043, 232] on button "Publish" at bounding box center [1080, 237] width 193 height 22
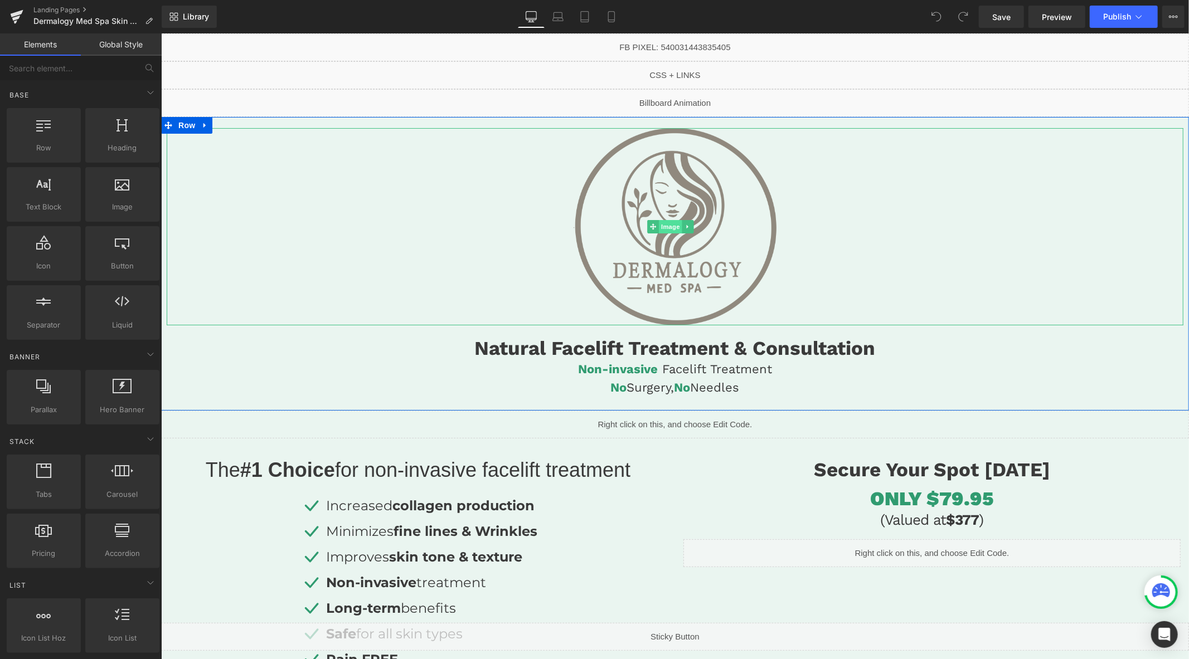
click at [667, 224] on span "Image" at bounding box center [669, 226] width 23 height 13
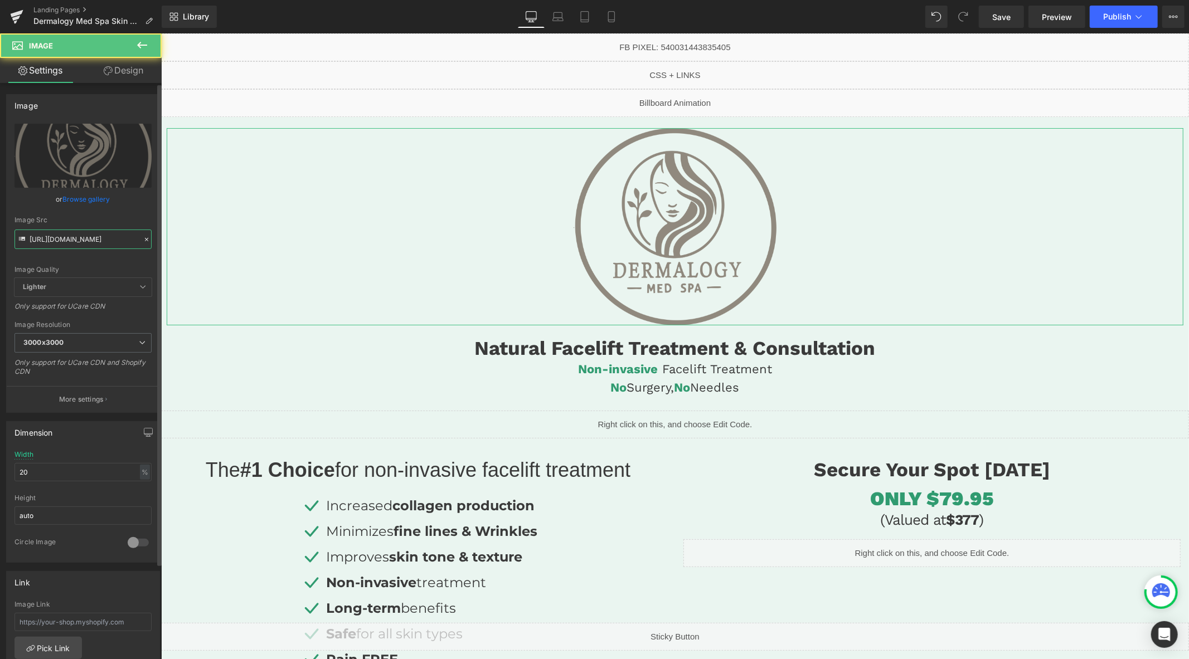
click at [94, 239] on input "[URL][DOMAIN_NAME]" at bounding box center [82, 240] width 137 height 20
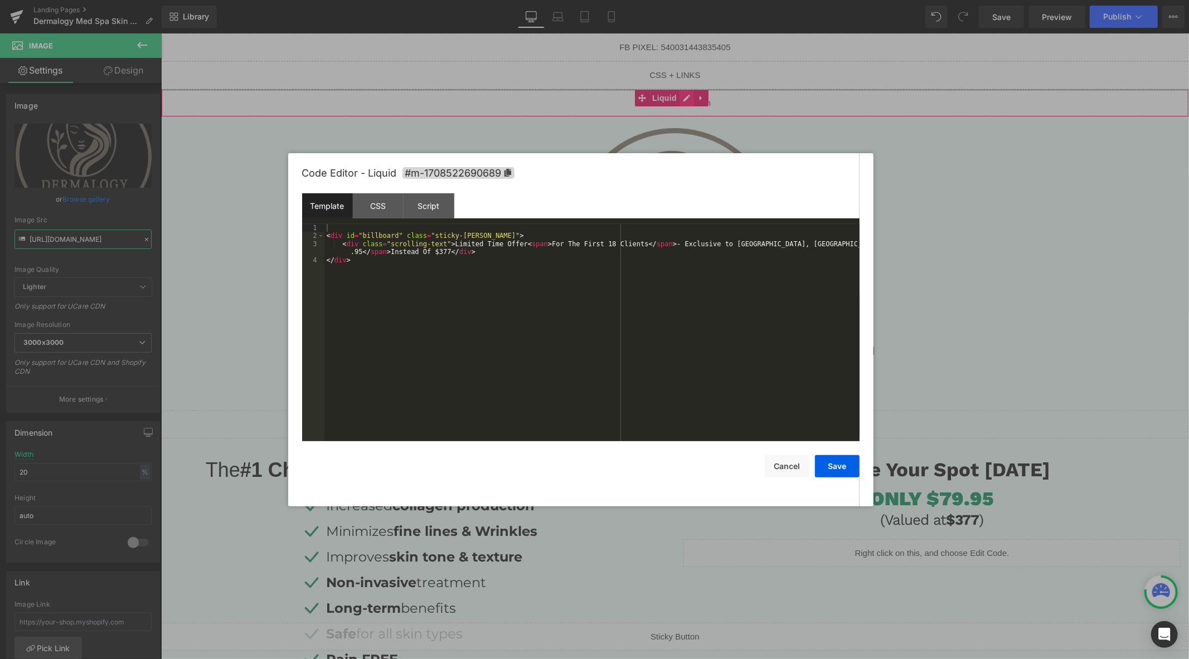
click at [685, 99] on div "Liquid" at bounding box center [675, 103] width 1028 height 28
click at [546, 253] on div "< div id = "billboard" class = "sticky-[PERSON_NAME]" > < div class = "scrollin…" at bounding box center [591, 341] width 535 height 234
click at [550, 264] on div "< div id = "billboard" class = "sticky-[PERSON_NAME]" > < div class = "scrollin…" at bounding box center [591, 341] width 535 height 234
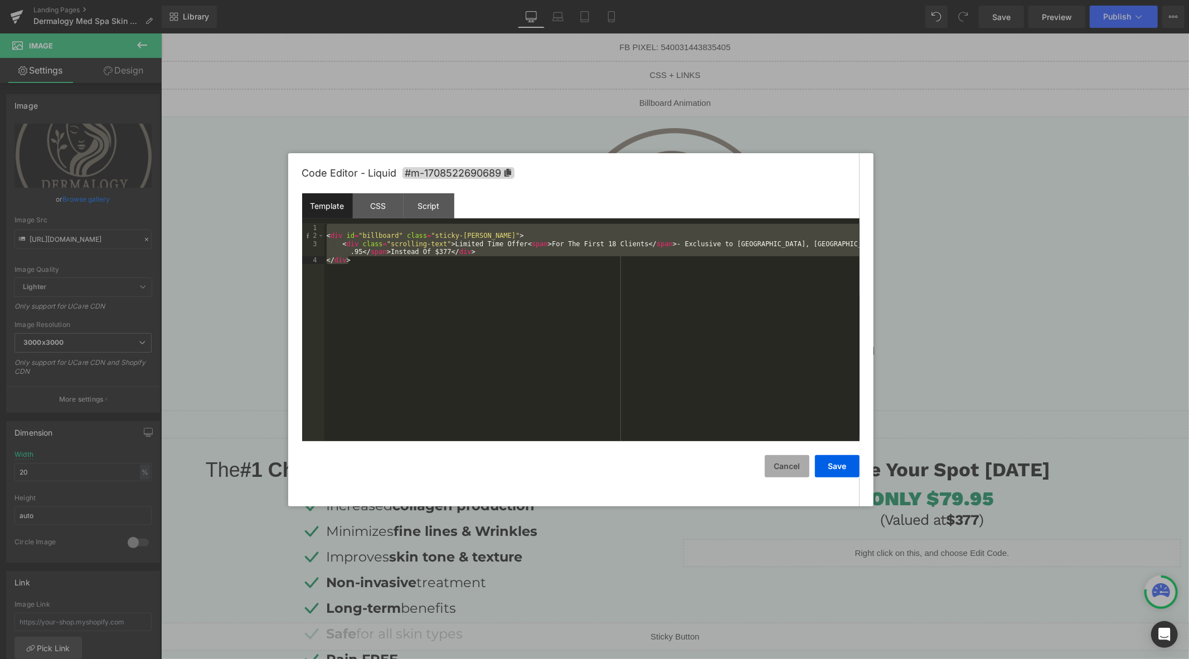
click at [777, 469] on button "Cancel" at bounding box center [787, 466] width 45 height 22
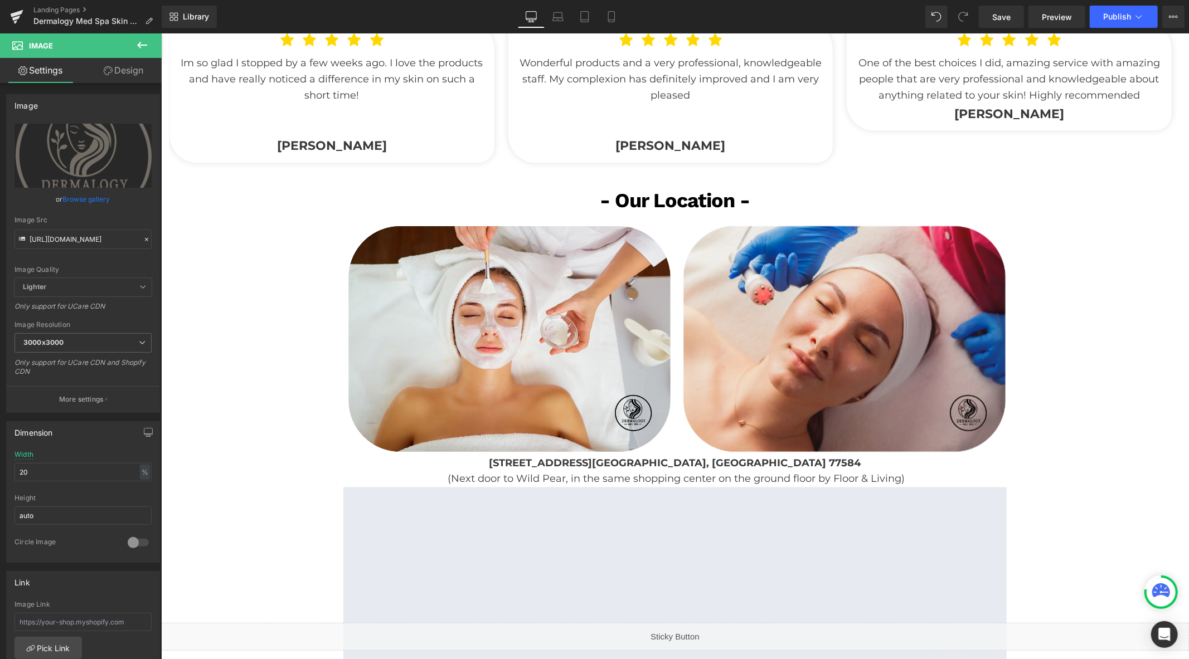
scroll to position [1796, 0]
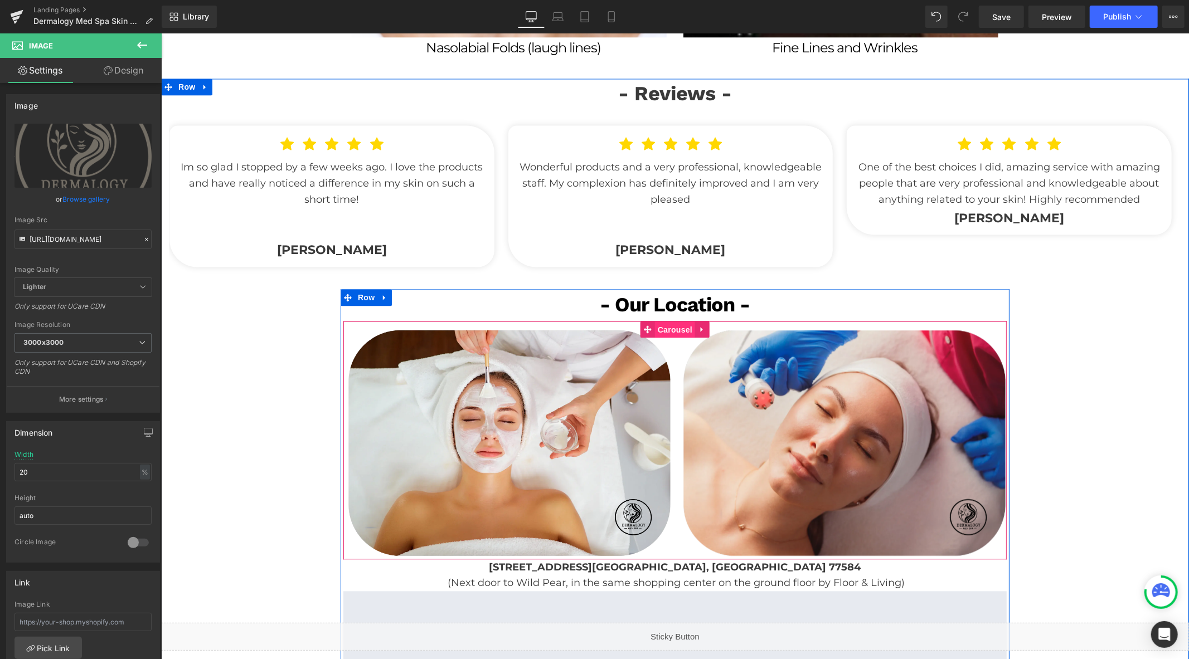
click at [665, 333] on span "Carousel" at bounding box center [674, 330] width 40 height 17
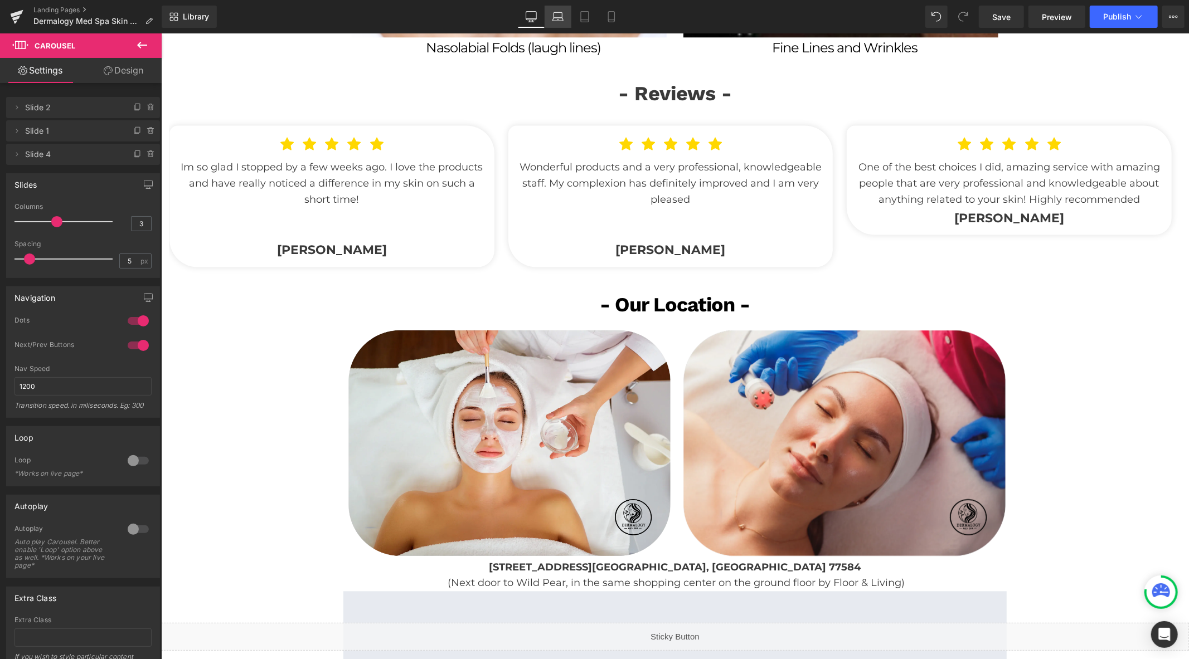
click at [552, 18] on link "Laptop" at bounding box center [558, 17] width 27 height 22
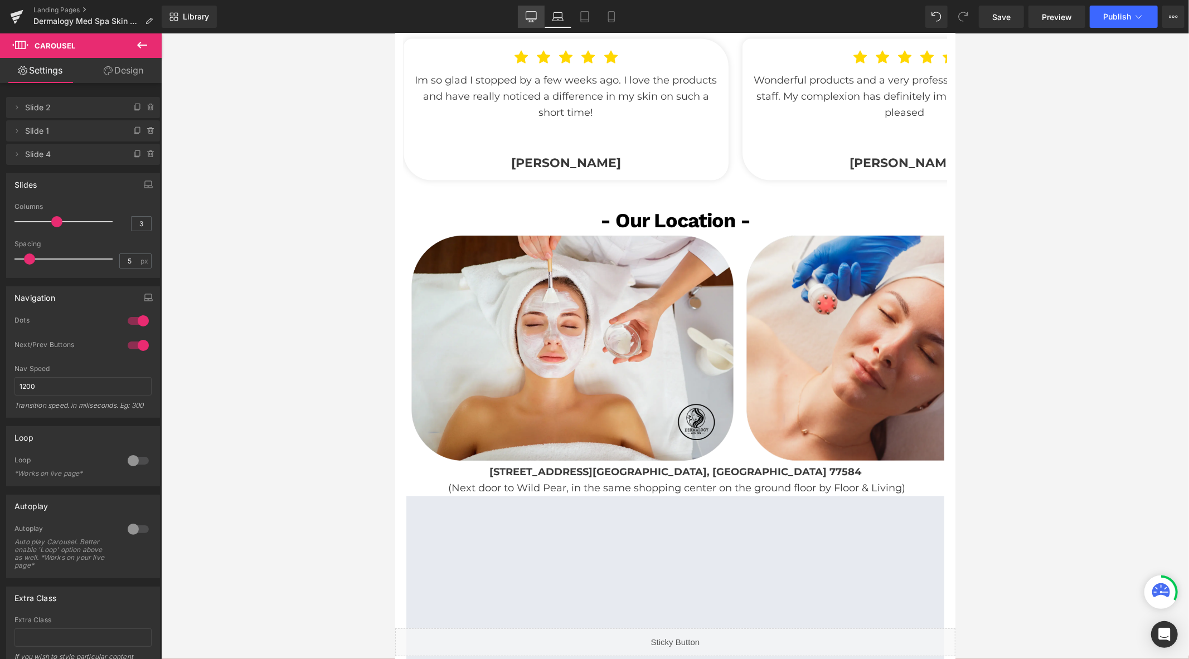
click at [536, 18] on icon at bounding box center [531, 16] width 11 height 8
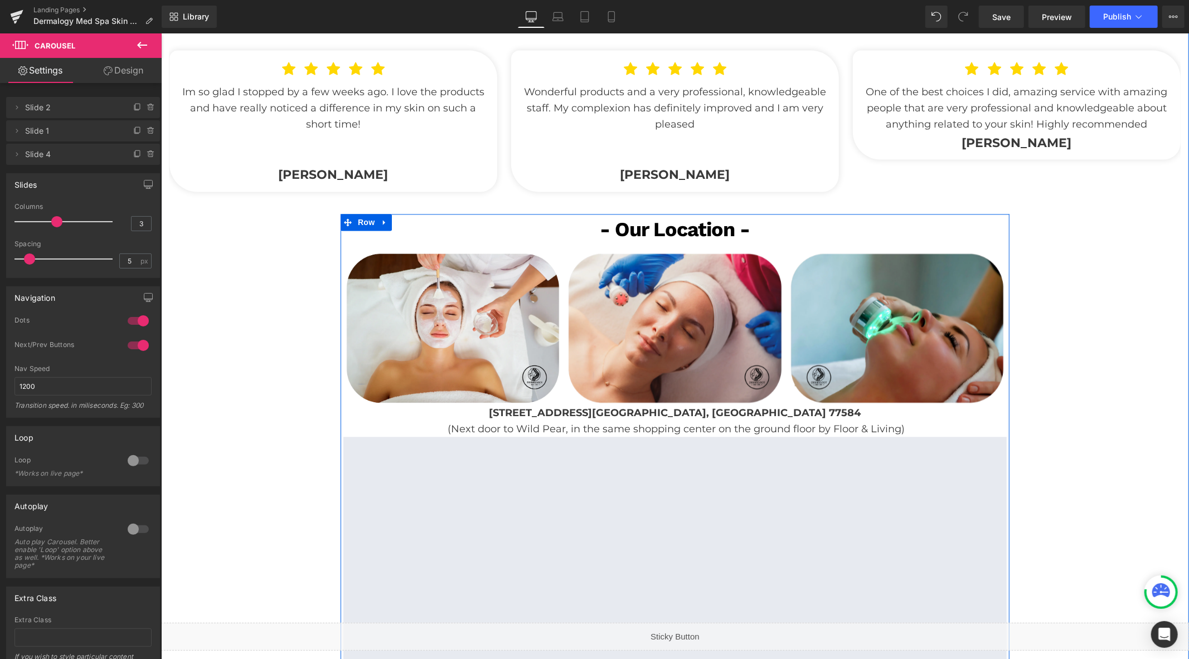
click at [906, 421] on p "(Next door to Wild Pear, in the same shopping center on the ground floor by Flo…" at bounding box center [674, 429] width 663 height 16
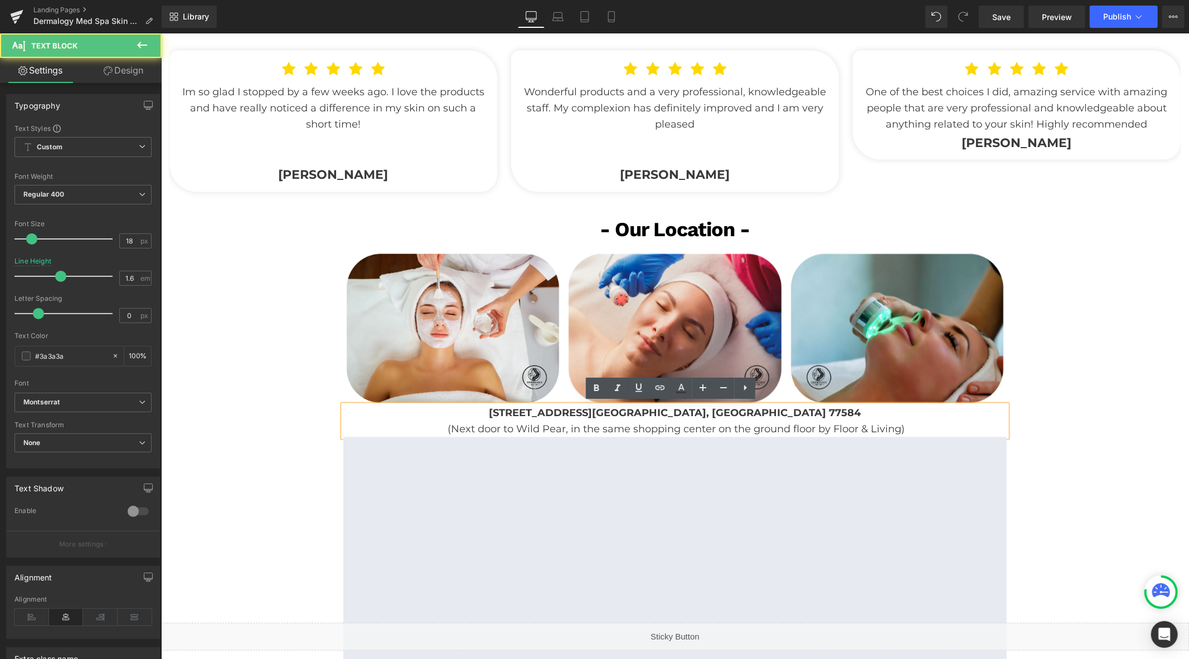
click at [913, 425] on p "(Next door to Wild Pear, in the same shopping center on the ground floor by Flo…" at bounding box center [674, 429] width 663 height 16
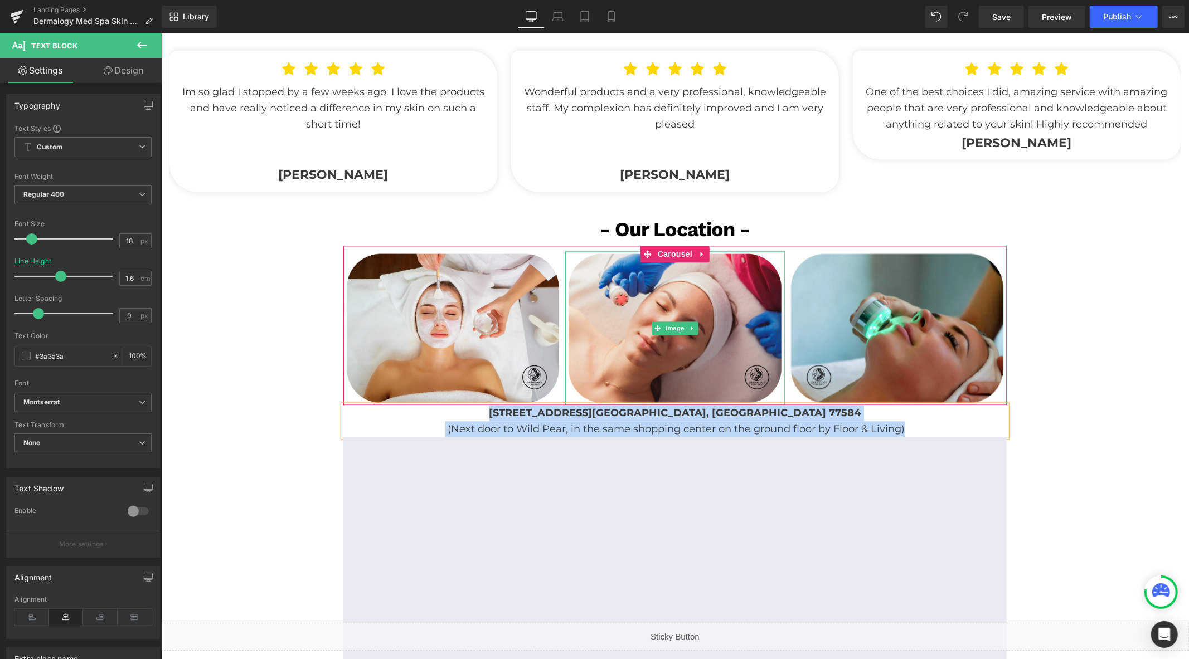
copy div "[STREET_ADDRESS] (Next door to Wild Pear, in the same shopping center on the gr…"
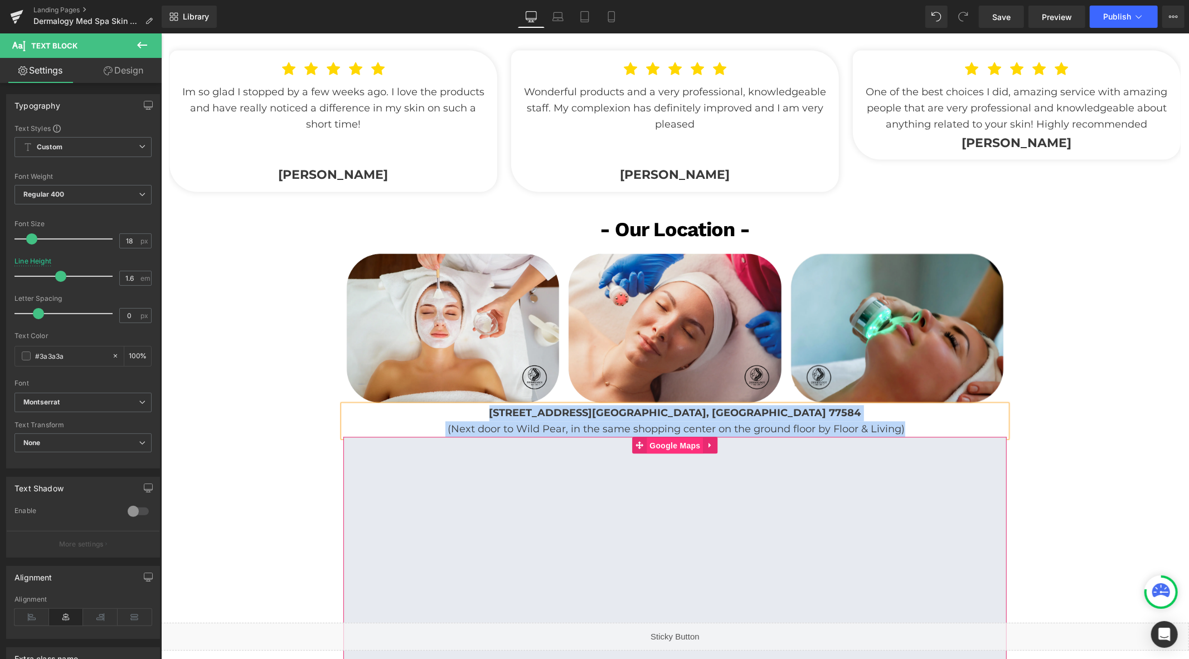
click at [669, 452] on span "Google Maps" at bounding box center [674, 445] width 56 height 17
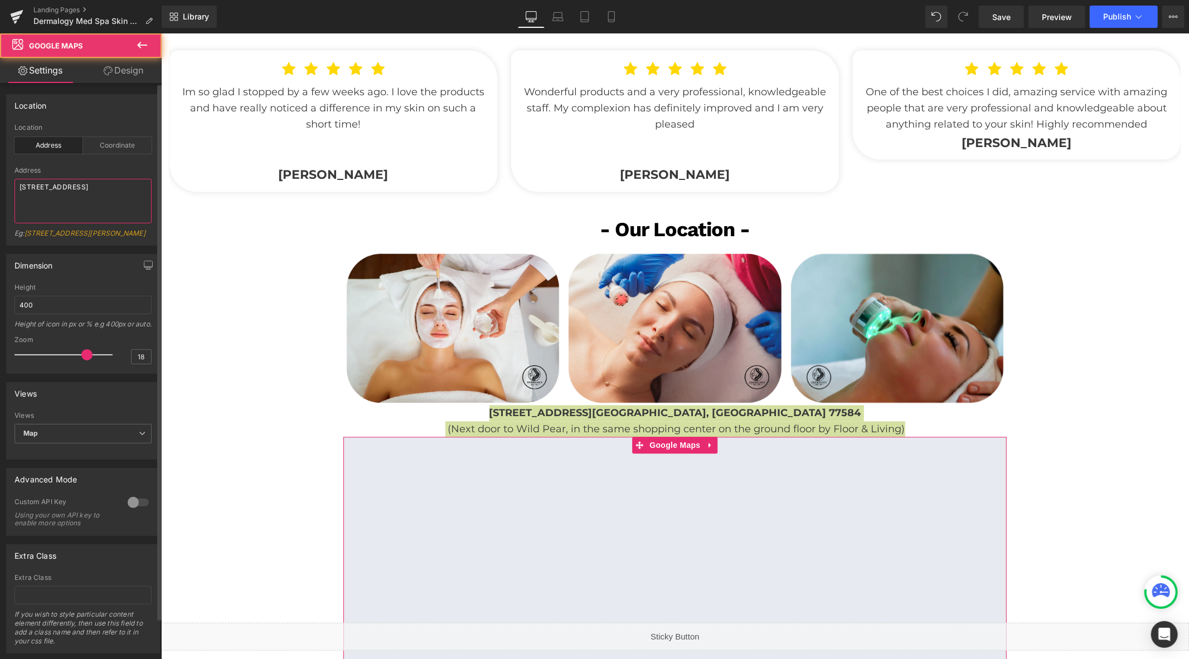
click at [99, 209] on textarea "[STREET_ADDRESS]" at bounding box center [82, 201] width 137 height 45
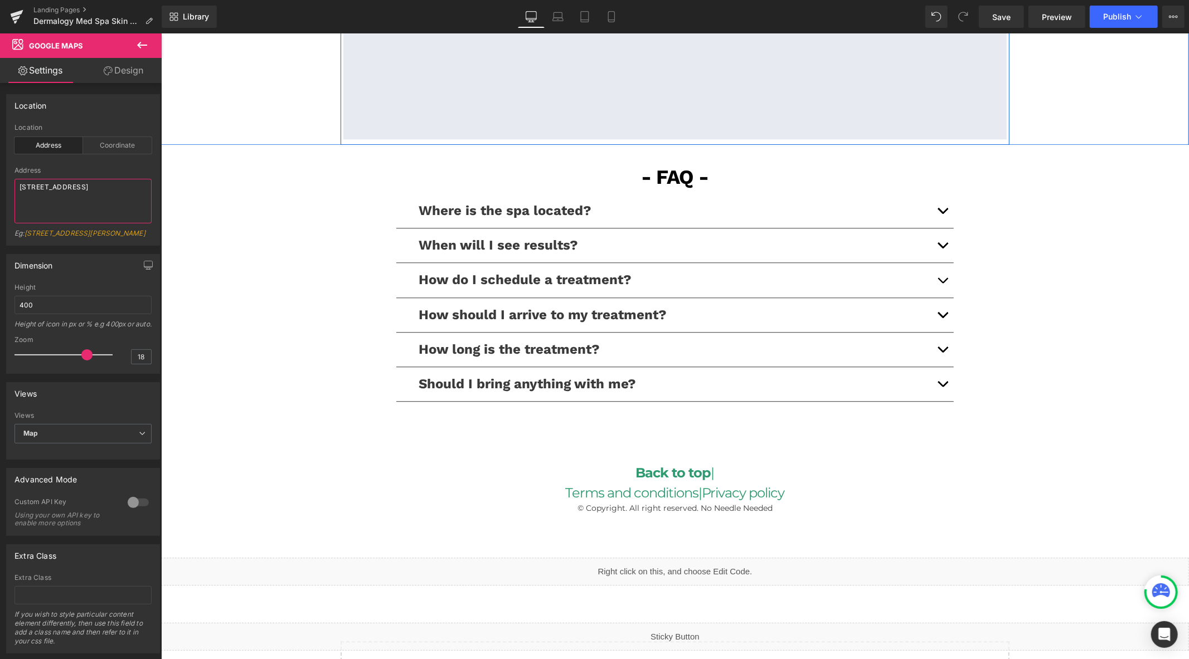
scroll to position [2481, 0]
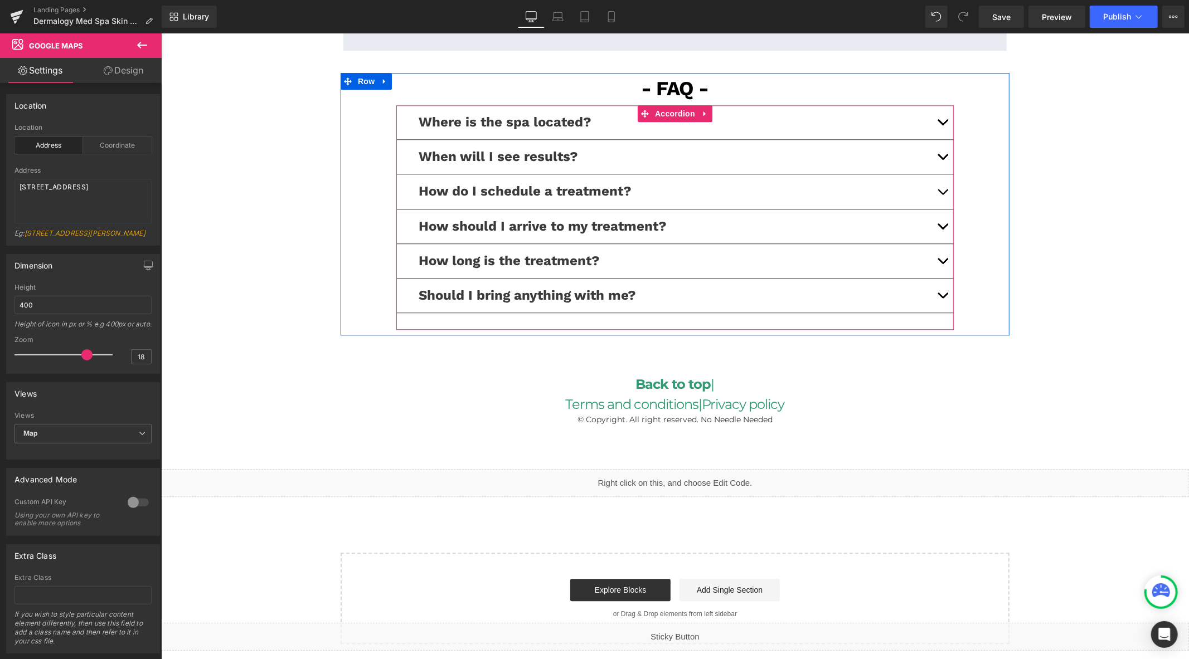
click at [942, 124] on span "button" at bounding box center [942, 124] width 0 height 0
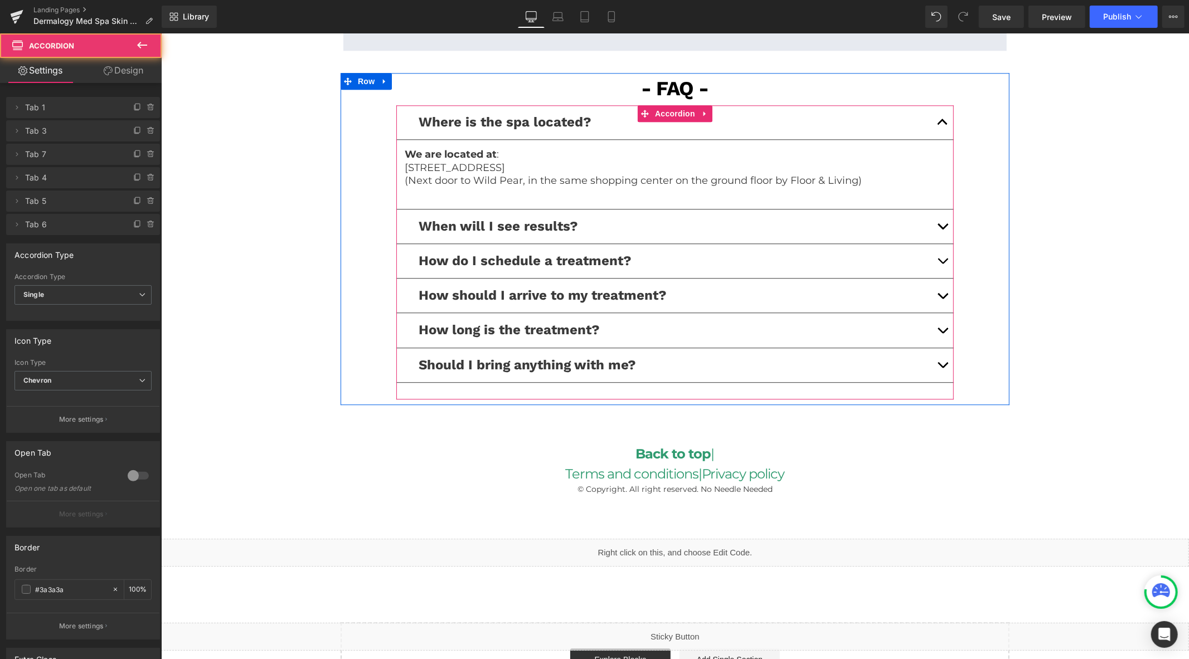
click at [497, 167] on p "[STREET_ADDRESS]" at bounding box center [674, 167] width 541 height 13
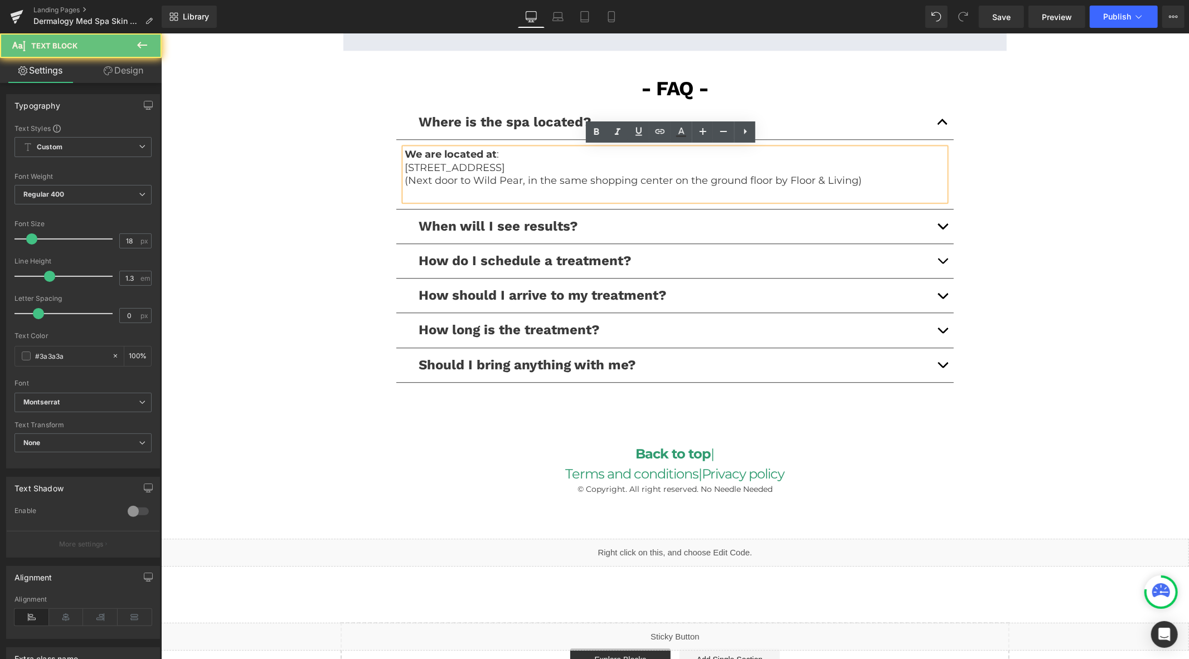
click at [504, 175] on p "(Next door to Wild Pear, in the same shopping center on the ground floor by Flo…" at bounding box center [674, 180] width 541 height 13
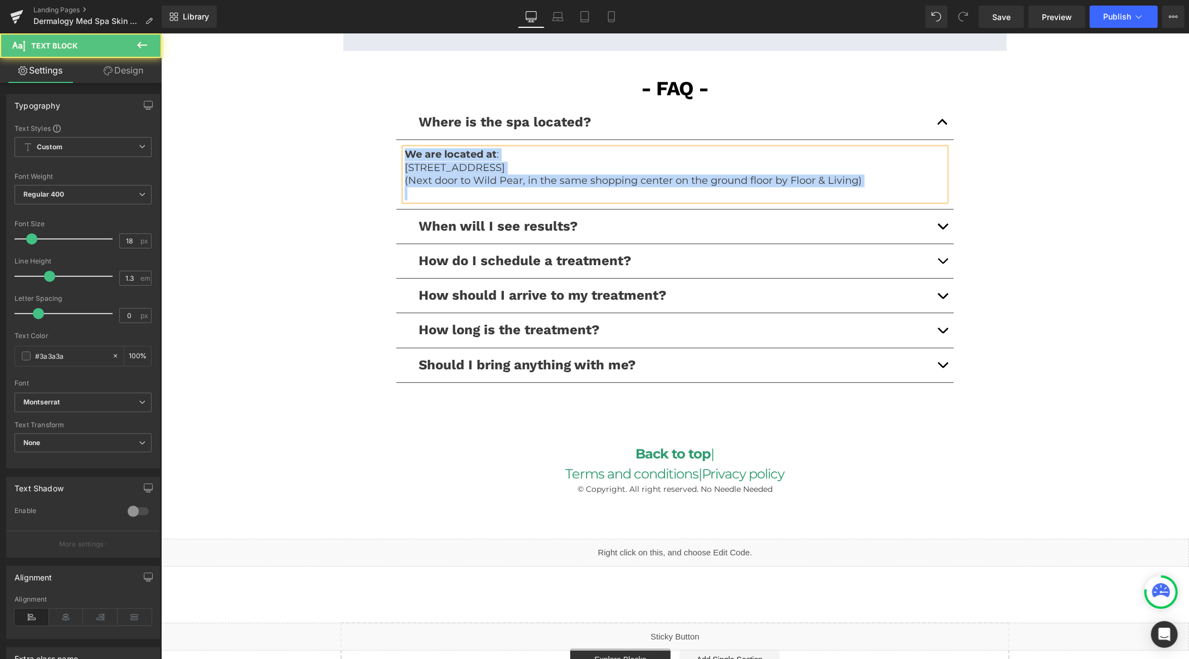
copy div "We are located at : [STREET_ADDRESS] (Next door to Wild Pear, in the same shopp…"
click at [936, 252] on button "button" at bounding box center [942, 261] width 22 height 34
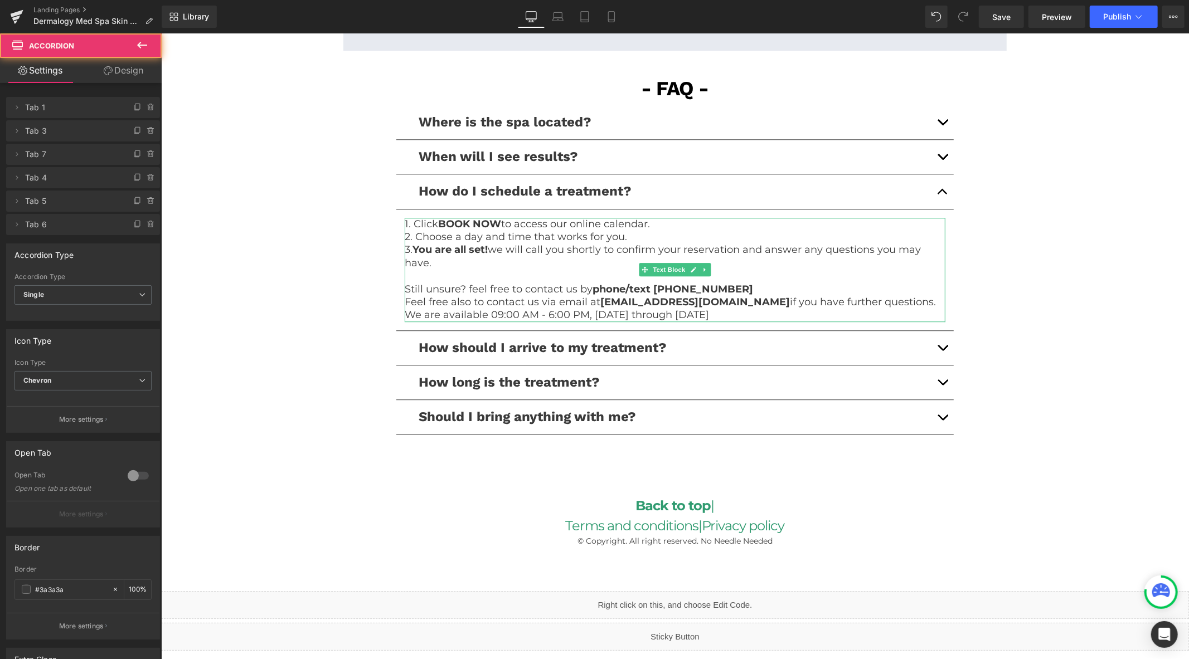
click at [681, 276] on p at bounding box center [674, 275] width 541 height 13
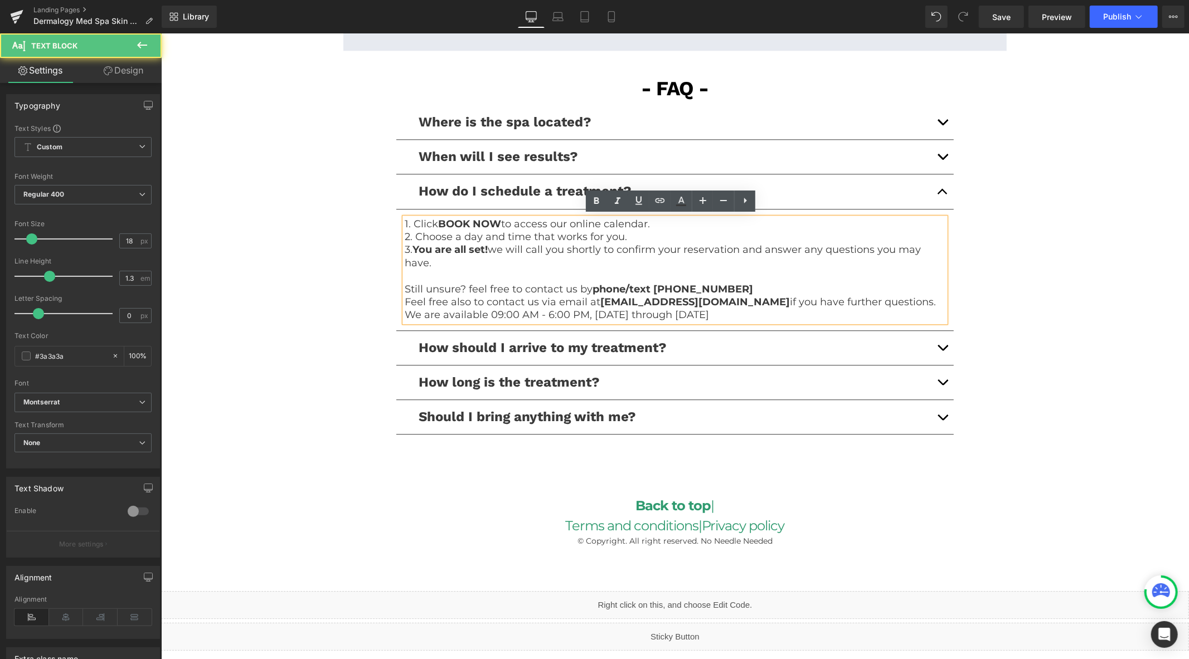
click at [741, 312] on p "We are available 09:00 AM - 6:00 PM, [DATE] through [DATE]" at bounding box center [674, 314] width 541 height 13
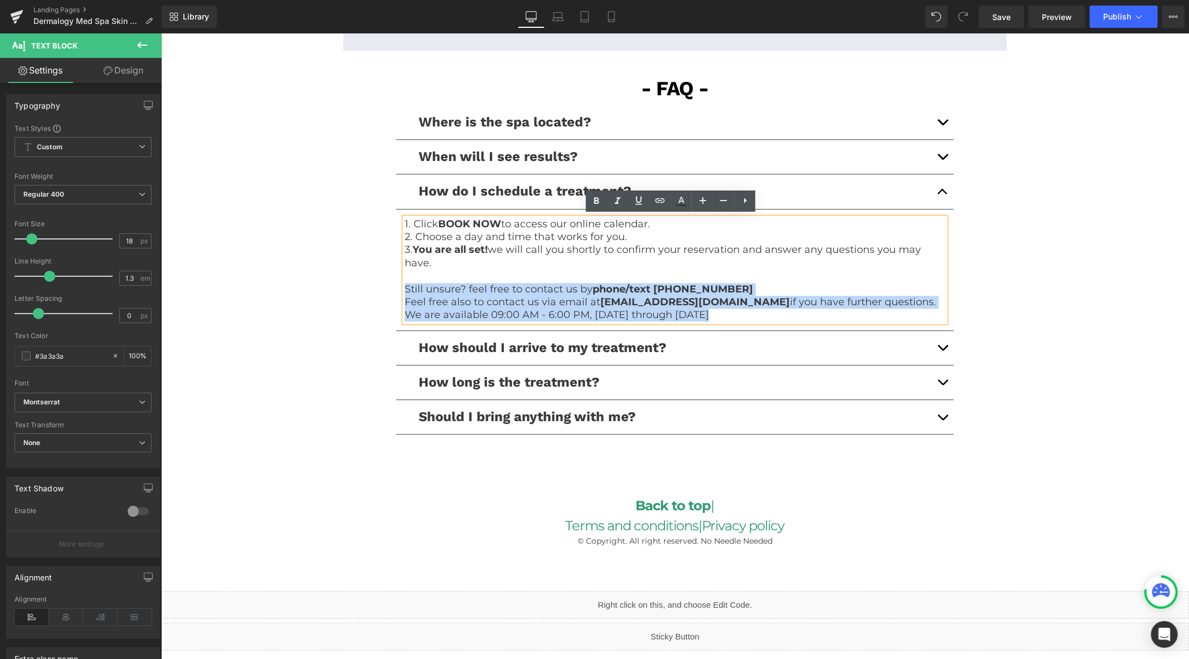
drag, startPoint x: 744, startPoint y: 313, endPoint x: 389, endPoint y: 285, distance: 355.6
click at [389, 285] on div "- FAQ - Text Block Row Where is the spa located? Text Block We are located at :…" at bounding box center [674, 261] width 669 height 379
copy div "Still unsure? feel free to contact us by phone/text [PHONE_NUMBER] Feel free al…"
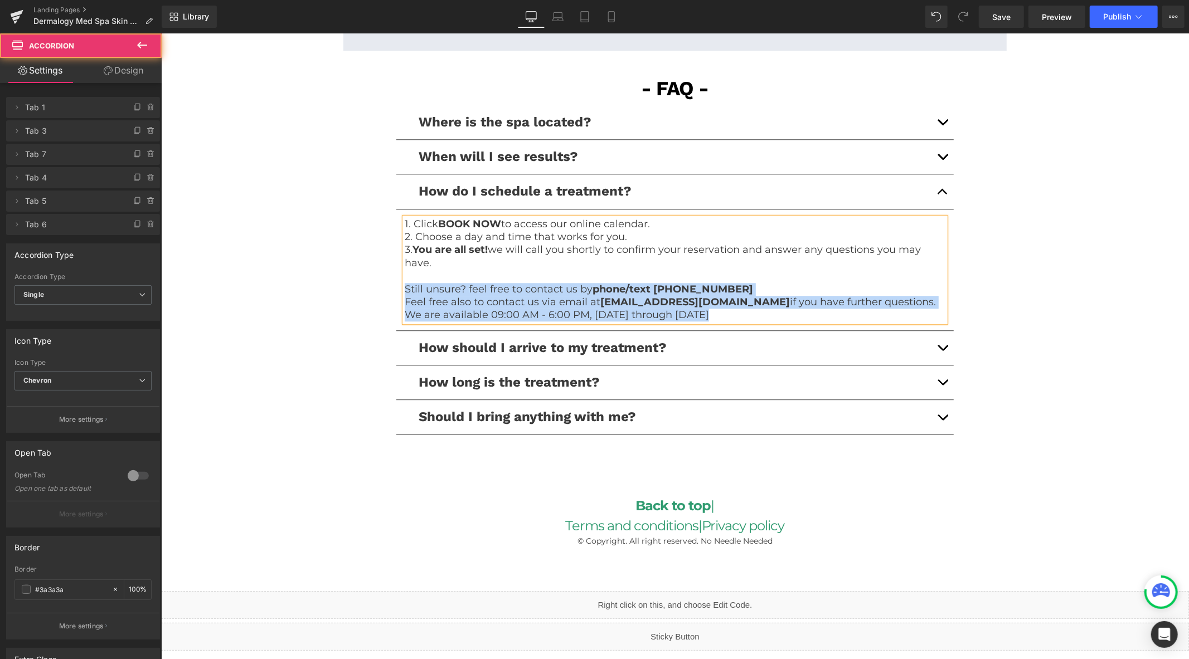
click at [936, 379] on button "button" at bounding box center [942, 382] width 22 height 34
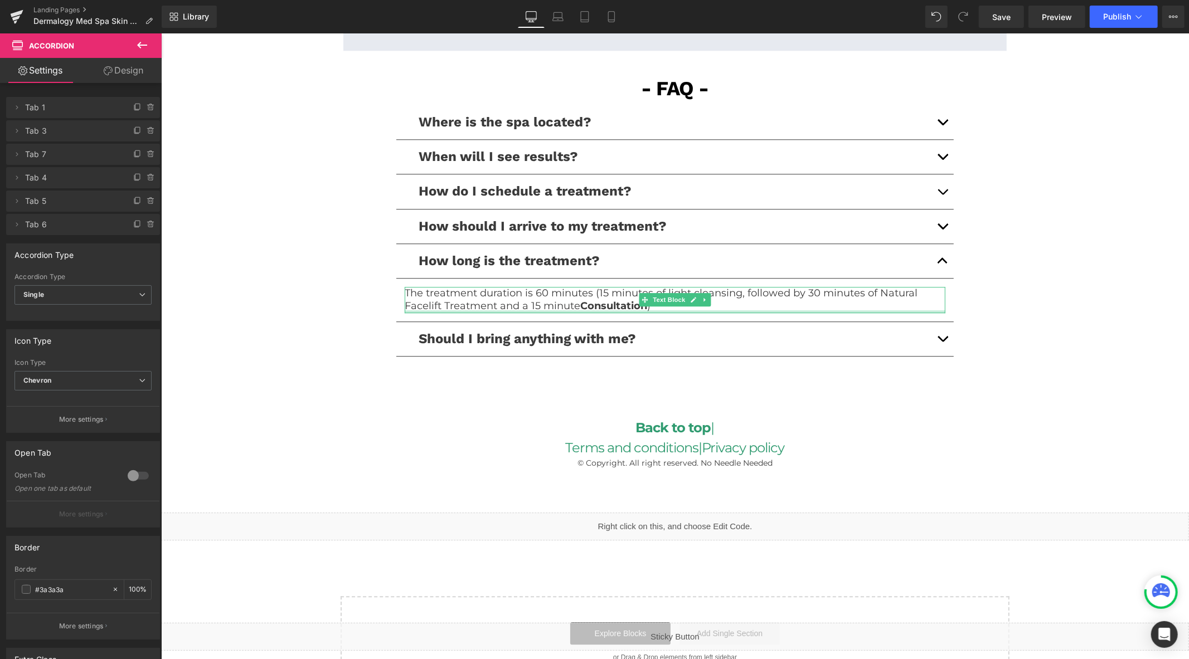
click at [724, 310] on div at bounding box center [674, 311] width 541 height 3
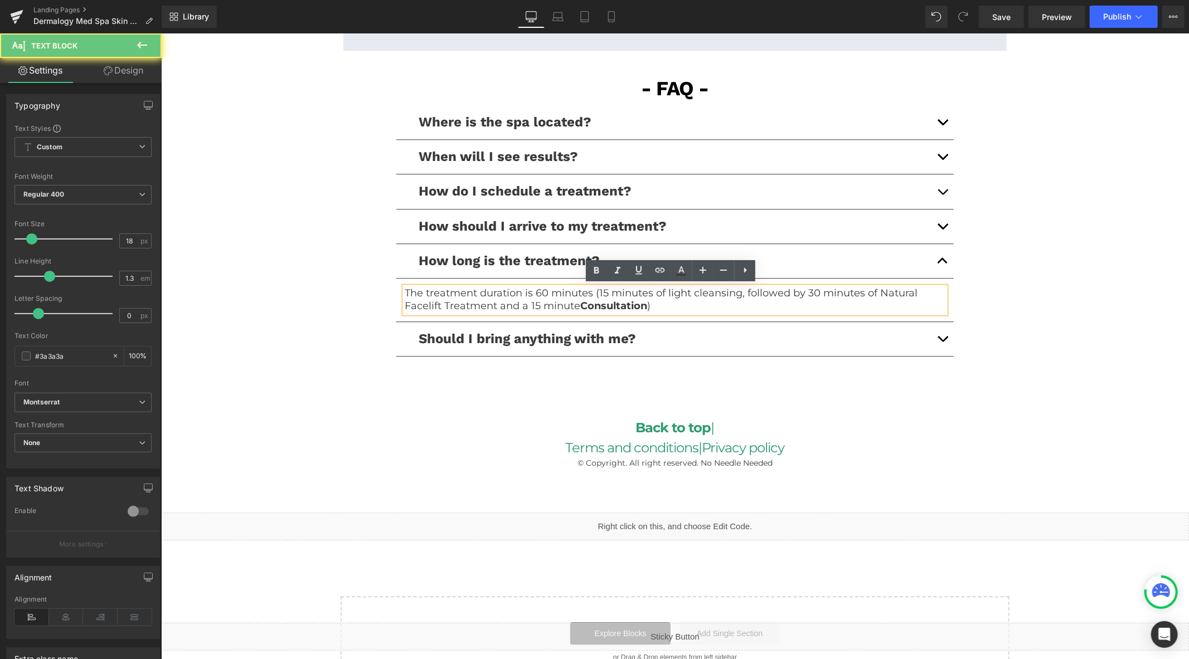
click at [724, 309] on p "The treatment duration is 60 minutes (15 minutes of light cleansing, followed b…" at bounding box center [674, 300] width 541 height 26
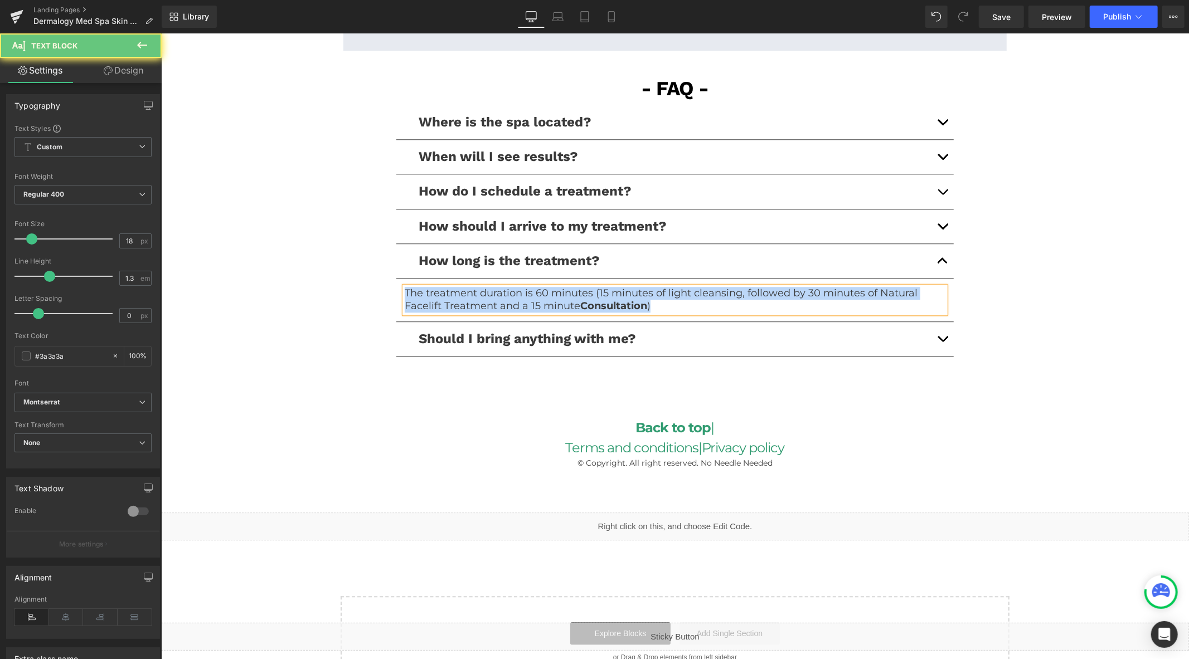
copy p "The treatment duration is 60 minutes (15 minutes of light cleansing, followed b…"
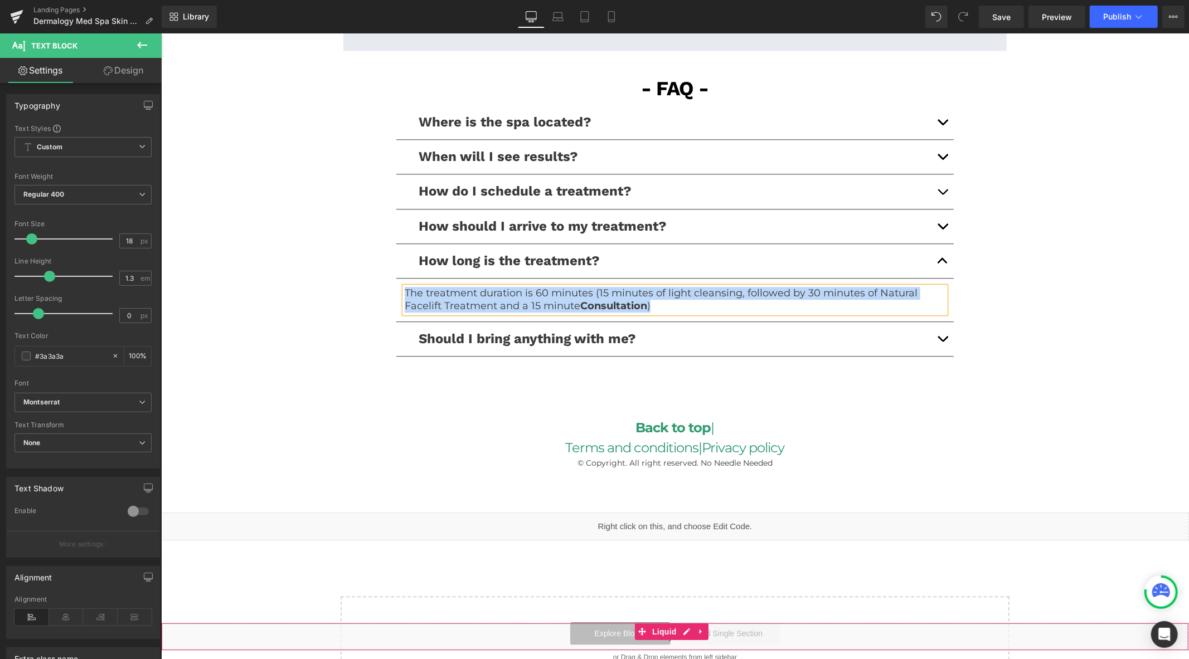
click at [683, 630] on div "Liquid" at bounding box center [675, 637] width 1028 height 28
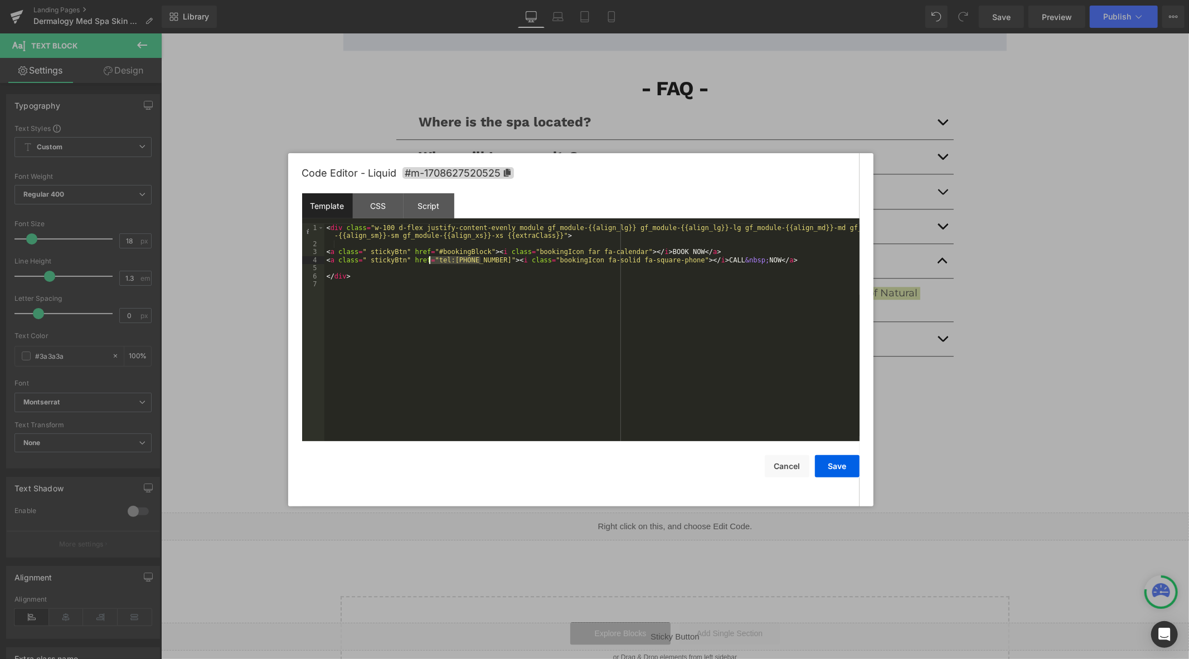
drag, startPoint x: 481, startPoint y: 262, endPoint x: 430, endPoint y: 263, distance: 50.7
click at [430, 263] on div "< div class = "w-100 d-flex justify-content-evenly module gf_module-{{align_lg}…" at bounding box center [591, 344] width 535 height 241
